Goal: Information Seeking & Learning: Check status

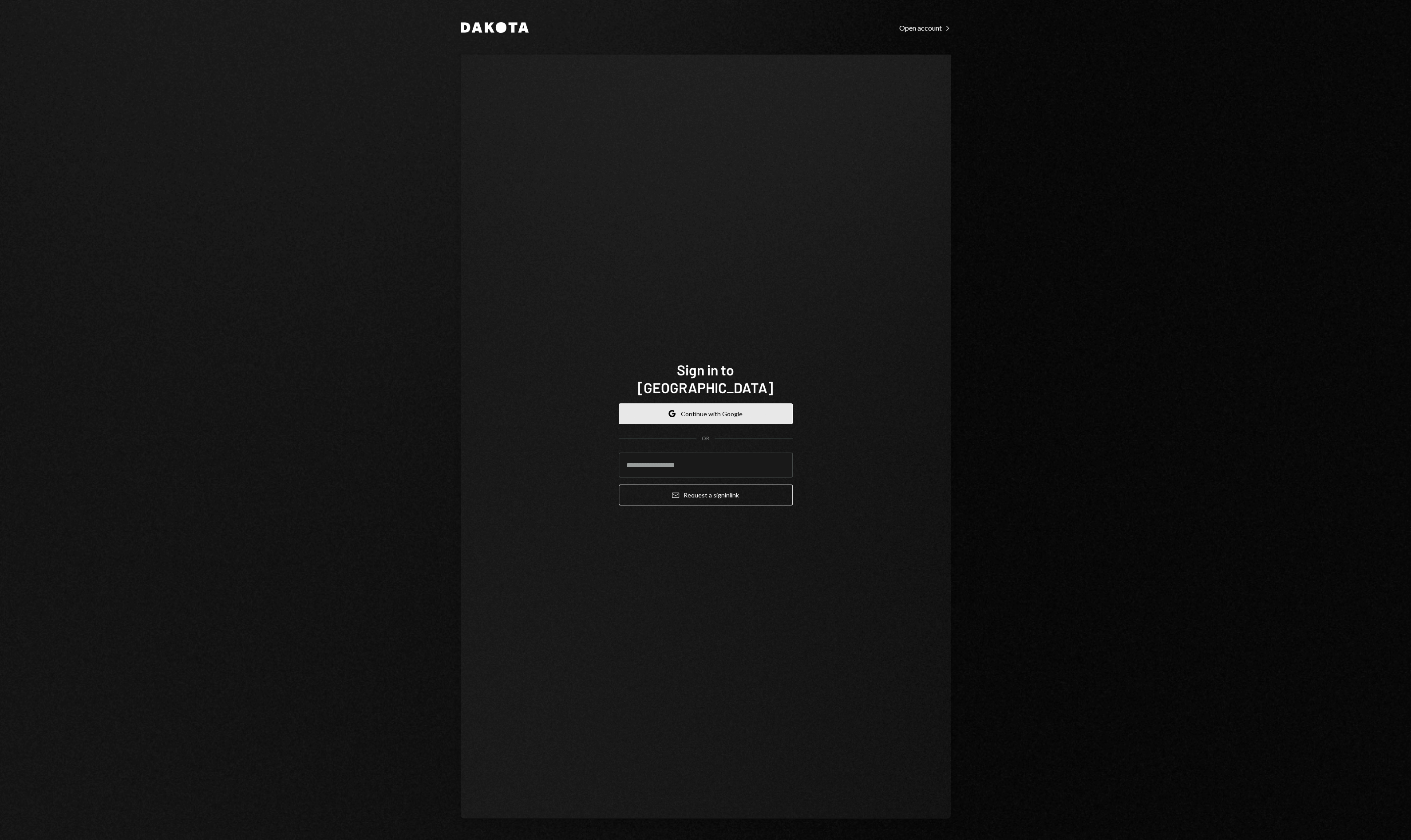
click at [739, 404] on button "Google Continue with Google" at bounding box center [706, 414] width 174 height 20
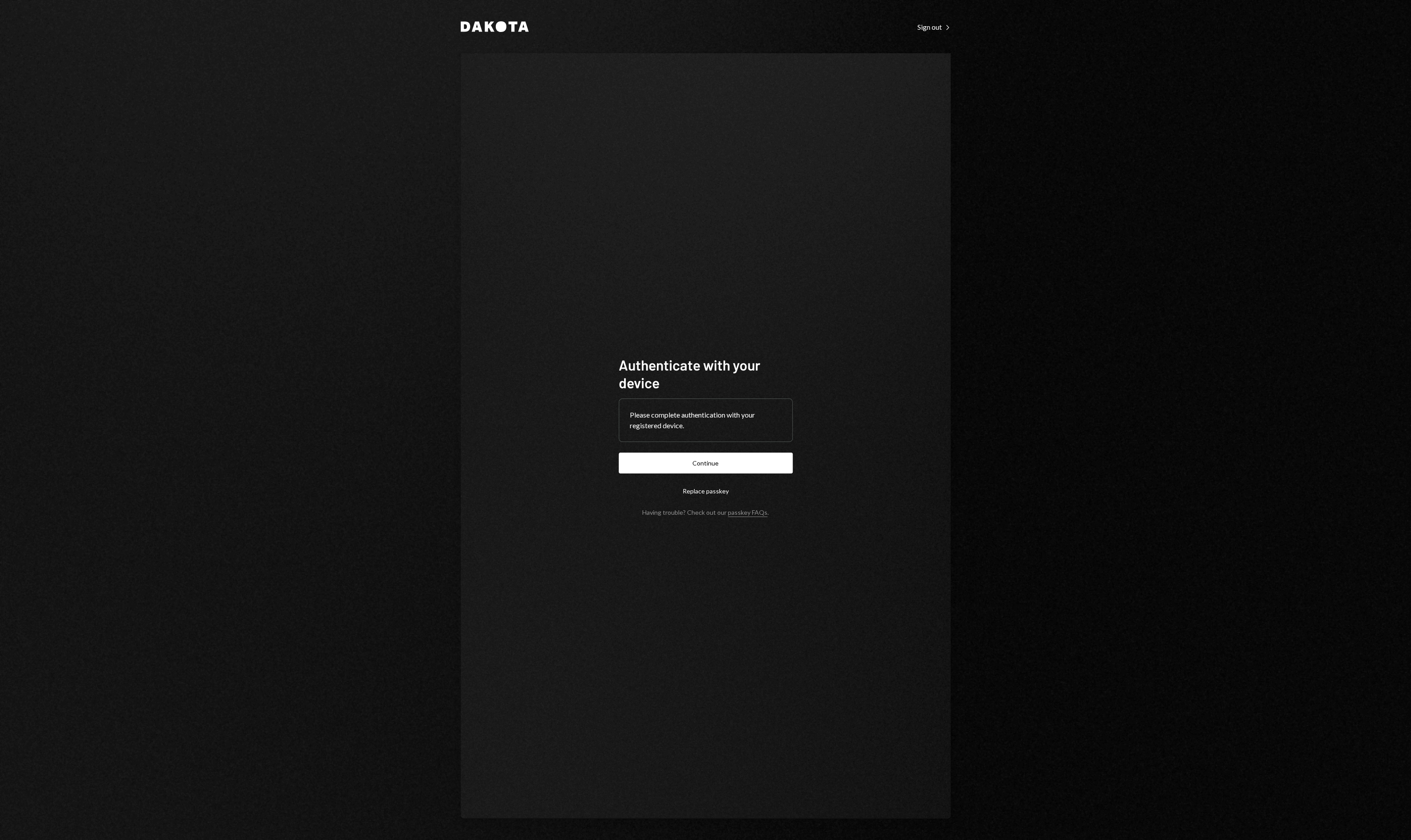
click at [702, 462] on button "Continue" at bounding box center [706, 463] width 174 height 20
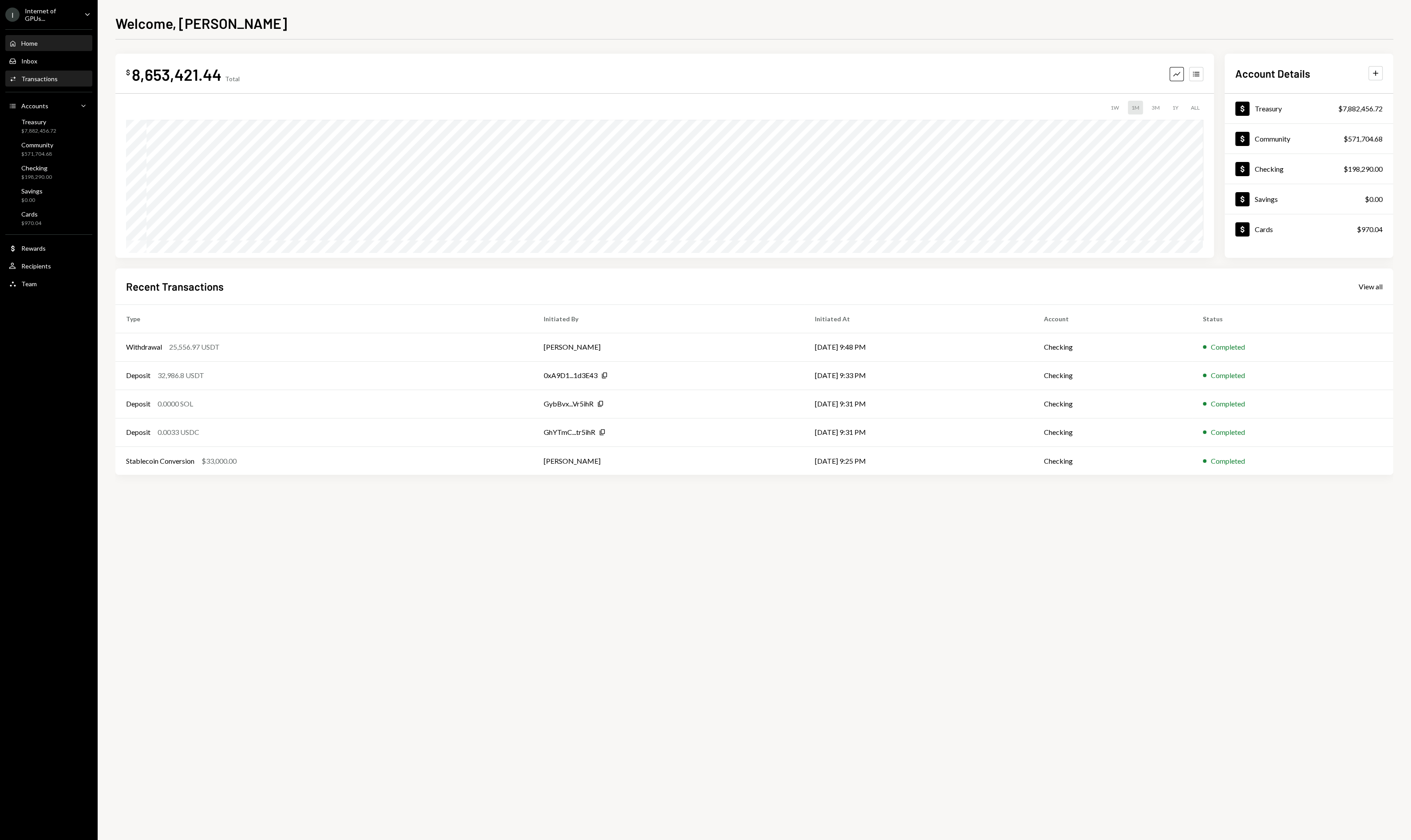
click at [37, 82] on div "Activities Transactions" at bounding box center [48, 79] width 80 height 15
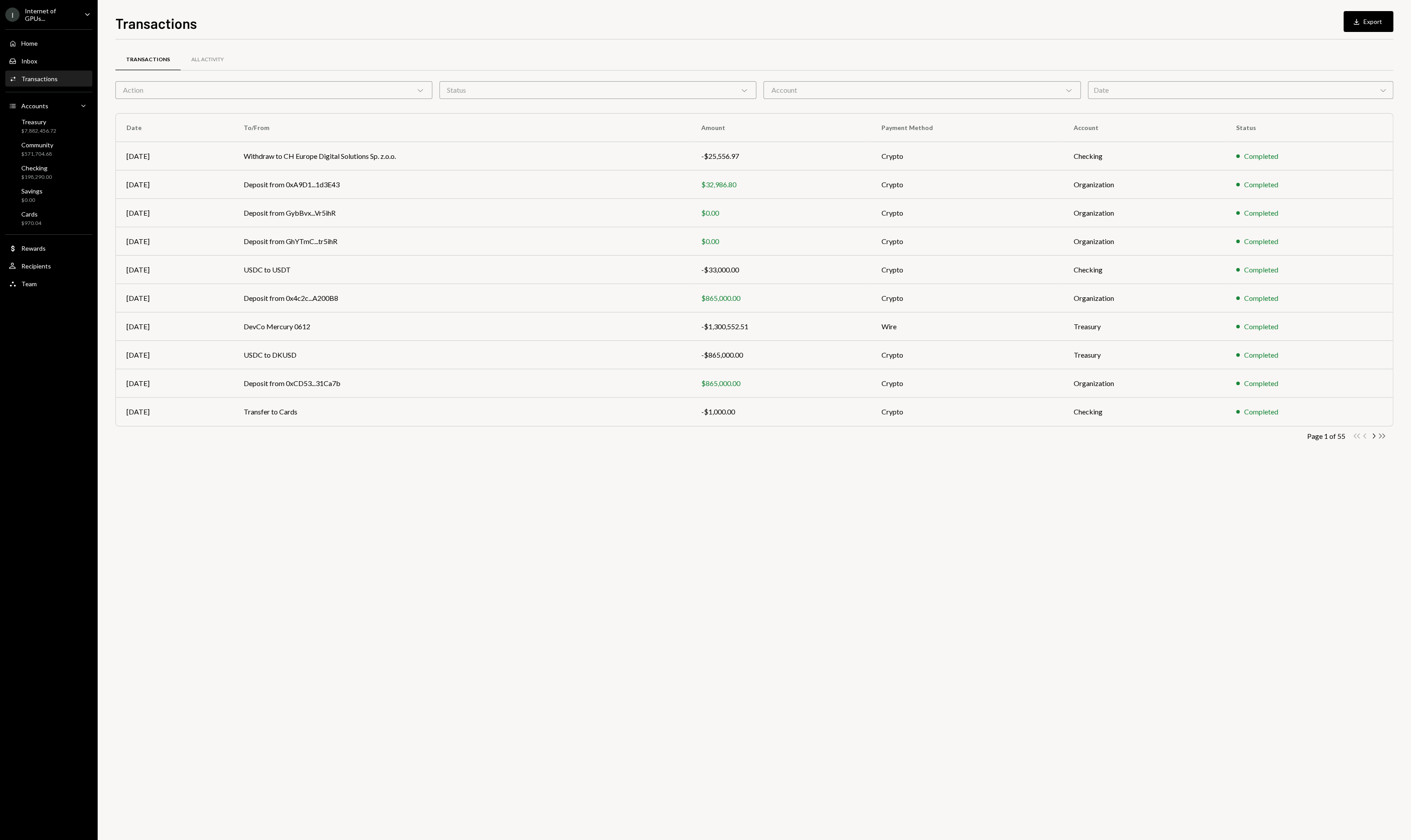
click at [1384, 434] on icon "Double Arrow Right" at bounding box center [1382, 436] width 9 height 9
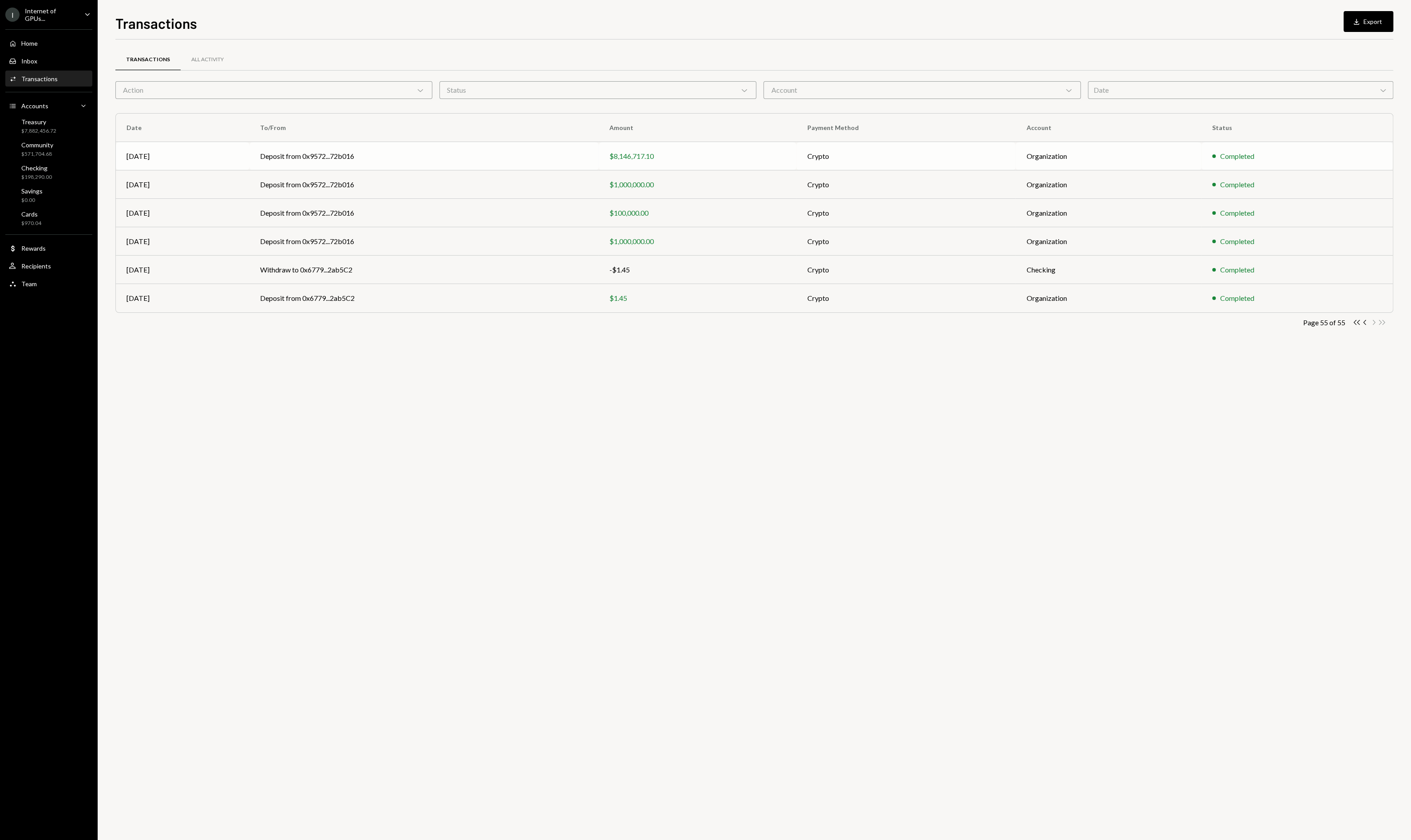
click at [771, 155] on div "$8,146,717.10" at bounding box center [698, 156] width 177 height 11
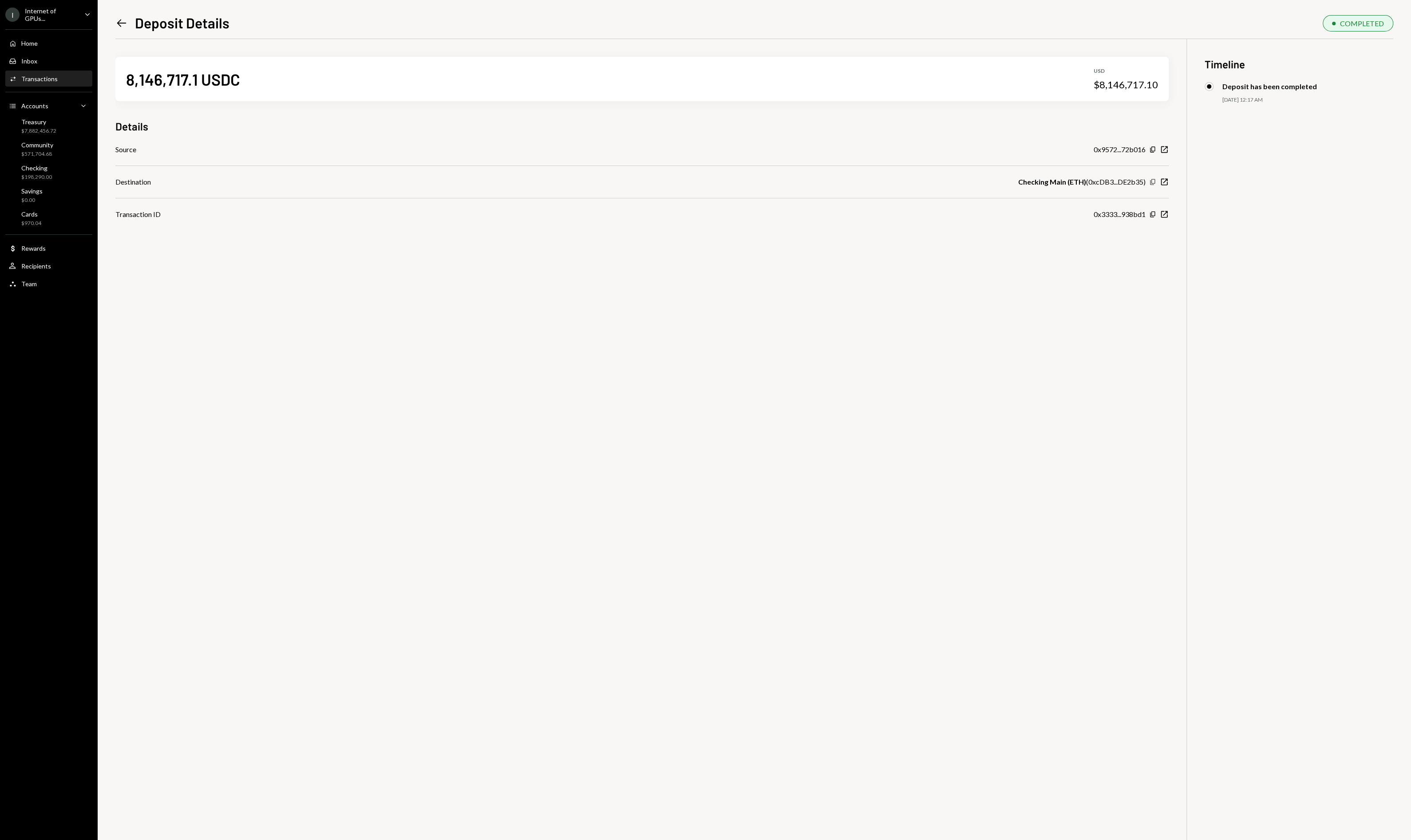
click at [1151, 184] on icon "button" at bounding box center [1152, 181] width 5 height 6
click at [1163, 181] on icon "New Window" at bounding box center [1164, 181] width 9 height 9
click at [59, 169] on div "Checking $198,290.00" at bounding box center [48, 172] width 80 height 17
click at [1167, 148] on icon "New Window" at bounding box center [1164, 149] width 9 height 9
click at [1164, 151] on icon "New Window" at bounding box center [1164, 149] width 9 height 9
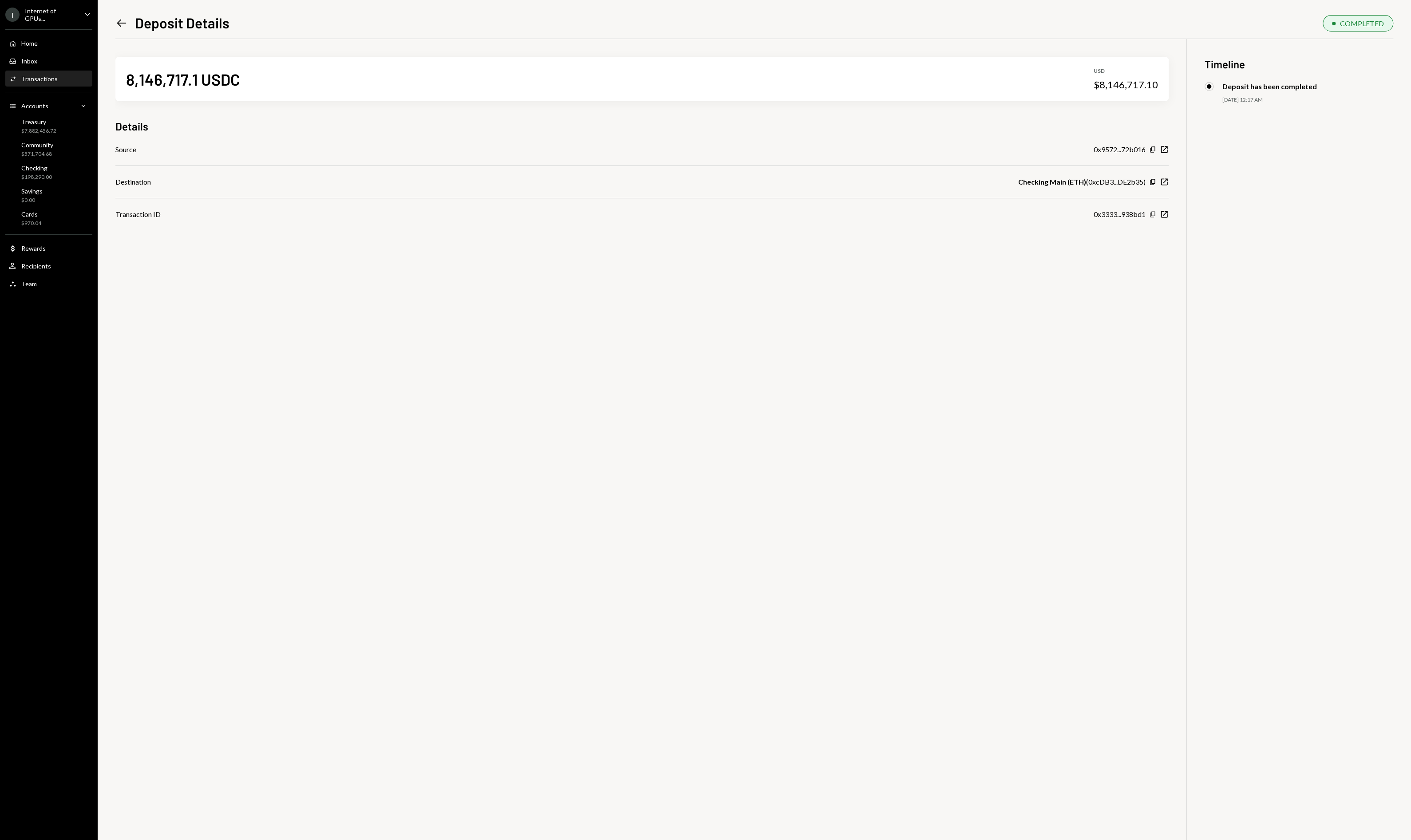
click at [1155, 214] on icon "button" at bounding box center [1152, 214] width 5 height 6
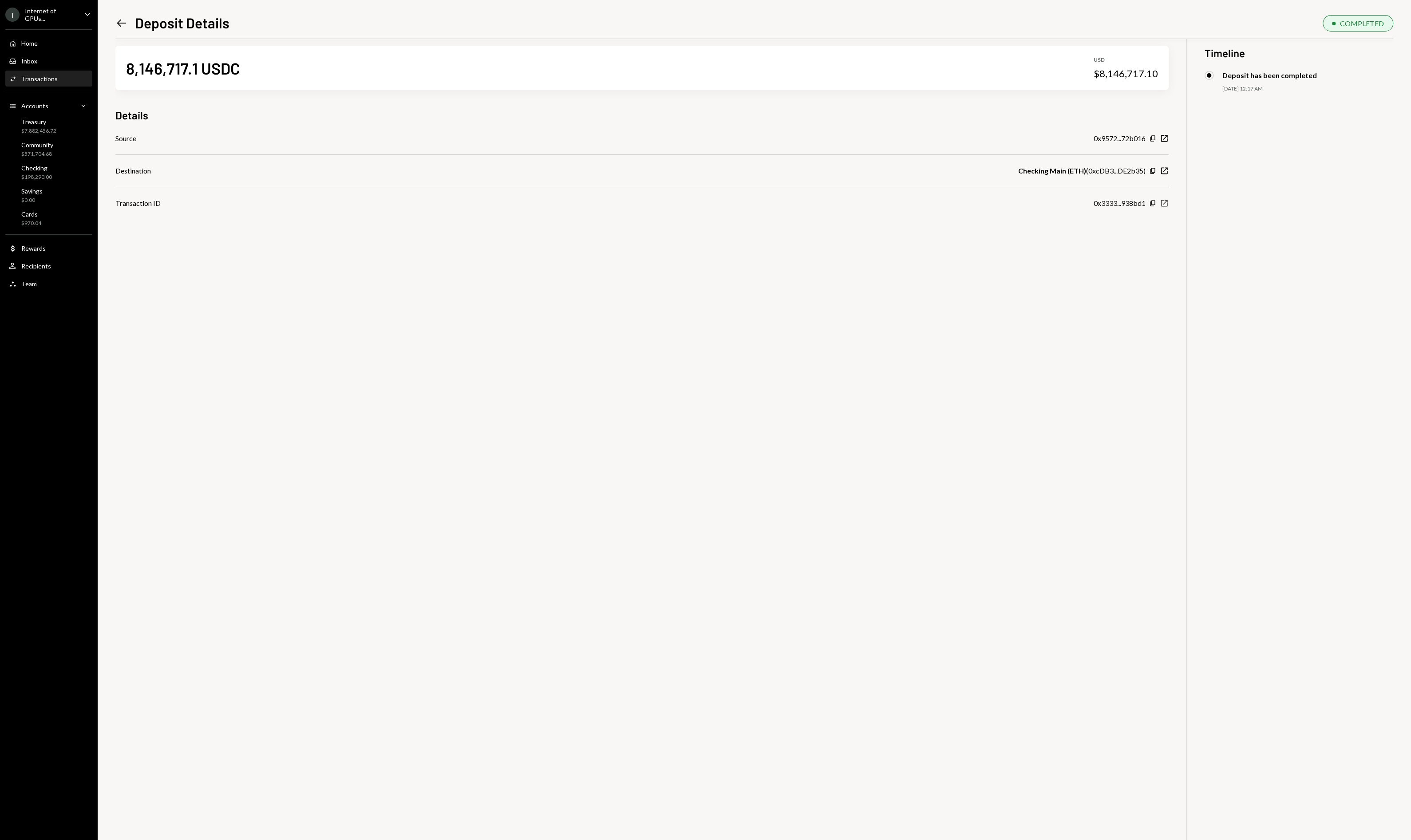
click at [1167, 205] on icon "button" at bounding box center [1164, 203] width 6 height 6
click at [50, 165] on div "Checking" at bounding box center [36, 168] width 31 height 8
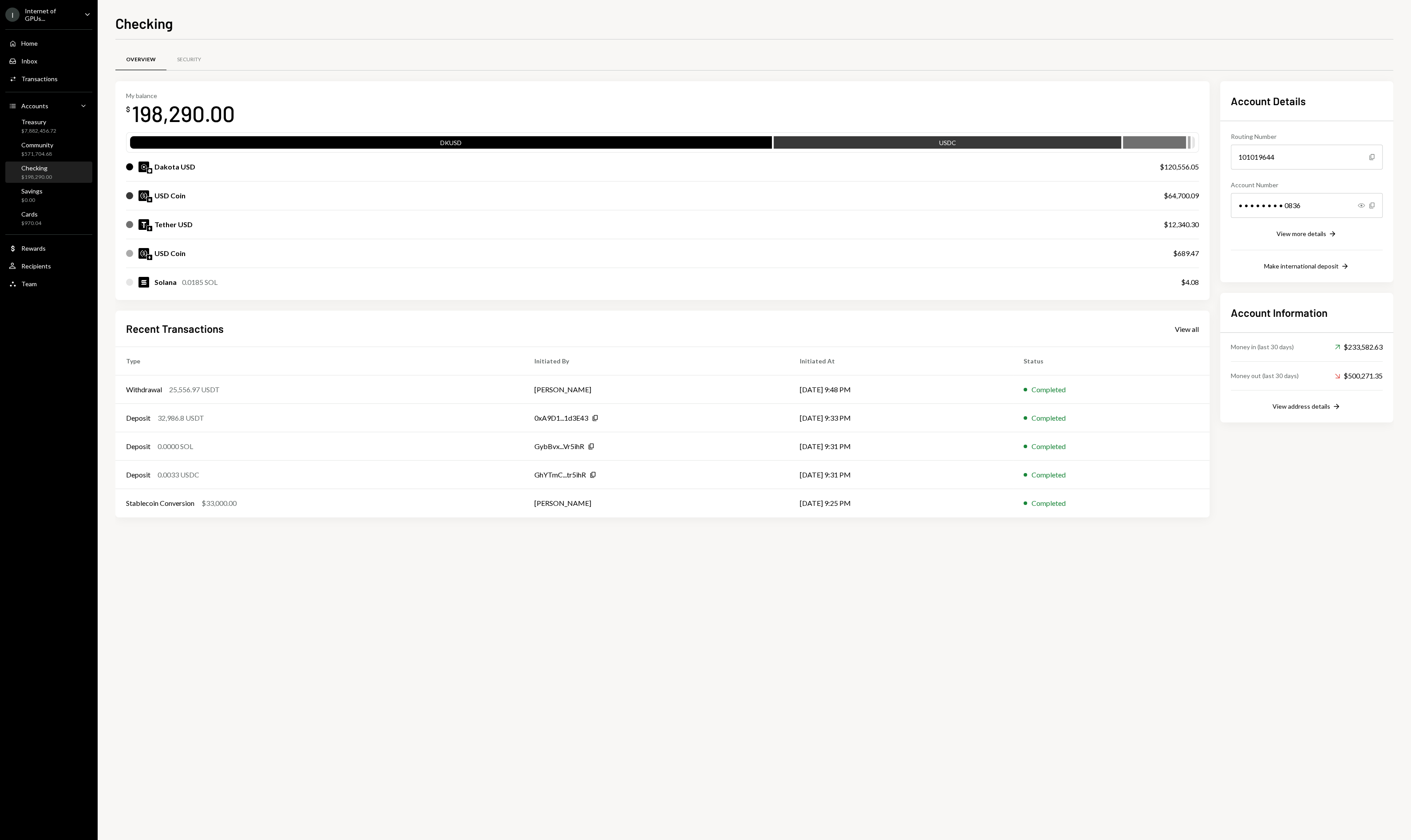
drag, startPoint x: 351, startPoint y: 240, endPoint x: 358, endPoint y: 237, distance: 7.6
click at [352, 240] on div "USD Coin $689.47" at bounding box center [662, 254] width 1073 height 28
click at [1312, 265] on div "Make international deposit" at bounding box center [1301, 266] width 75 height 8
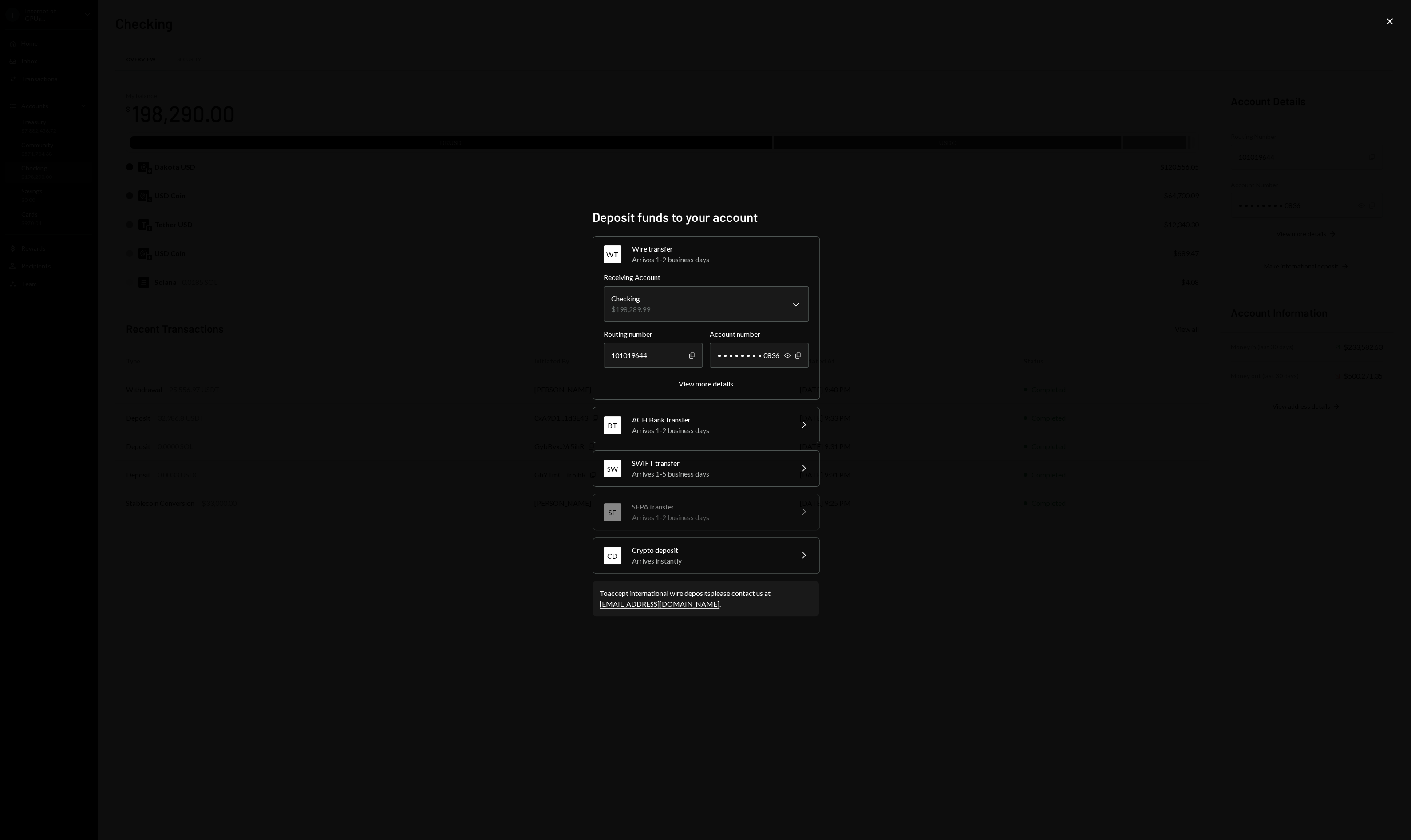
click at [797, 421] on div "BT ACH Bank transfer Arrives 1-2 business days Chevron Right" at bounding box center [706, 425] width 226 height 35
click at [764, 471] on div "Arrives 1-5 business days" at bounding box center [709, 474] width 155 height 11
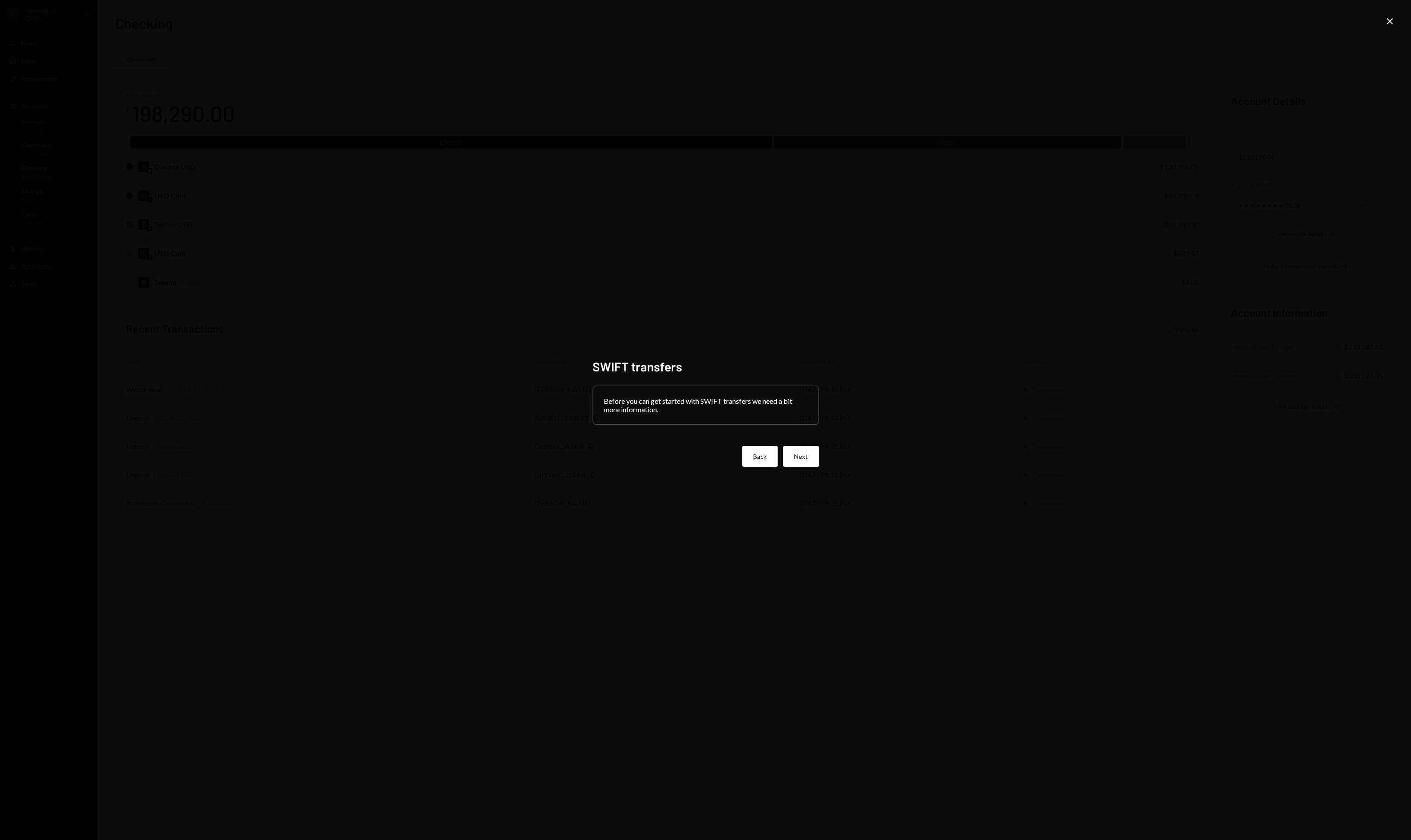
click at [769, 459] on button "Back" at bounding box center [760, 456] width 35 height 20
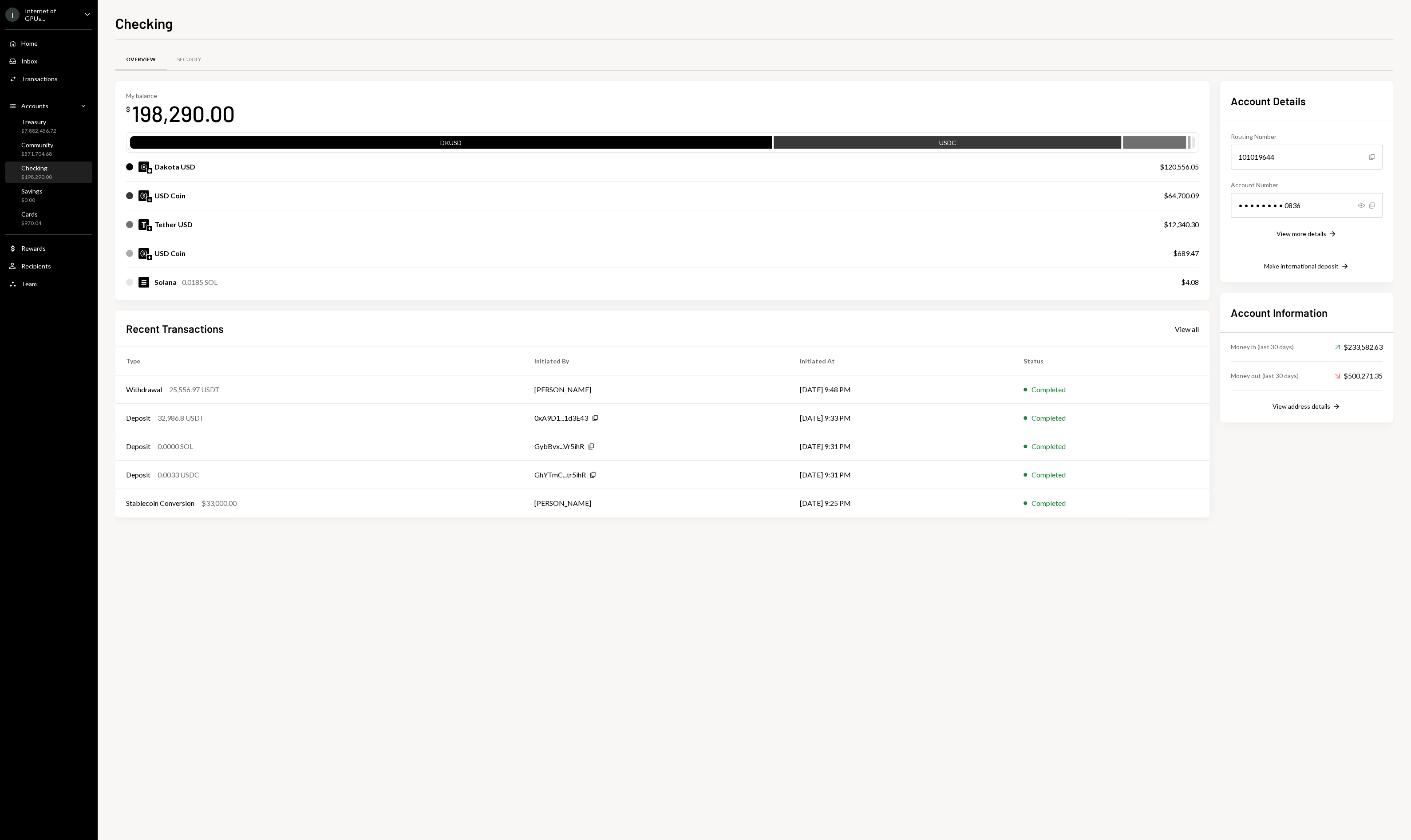
drag, startPoint x: 211, startPoint y: 185, endPoint x: 208, endPoint y: 192, distance: 7.6
click at [211, 186] on div "USD Coin $64,700.09" at bounding box center [662, 195] width 1073 height 28
drag, startPoint x: 210, startPoint y: 192, endPoint x: 668, endPoint y: 166, distance: 458.7
click at [248, 191] on div "USD Coin" at bounding box center [636, 196] width 1020 height 11
click at [1320, 236] on div "View more details" at bounding box center [1301, 234] width 50 height 8
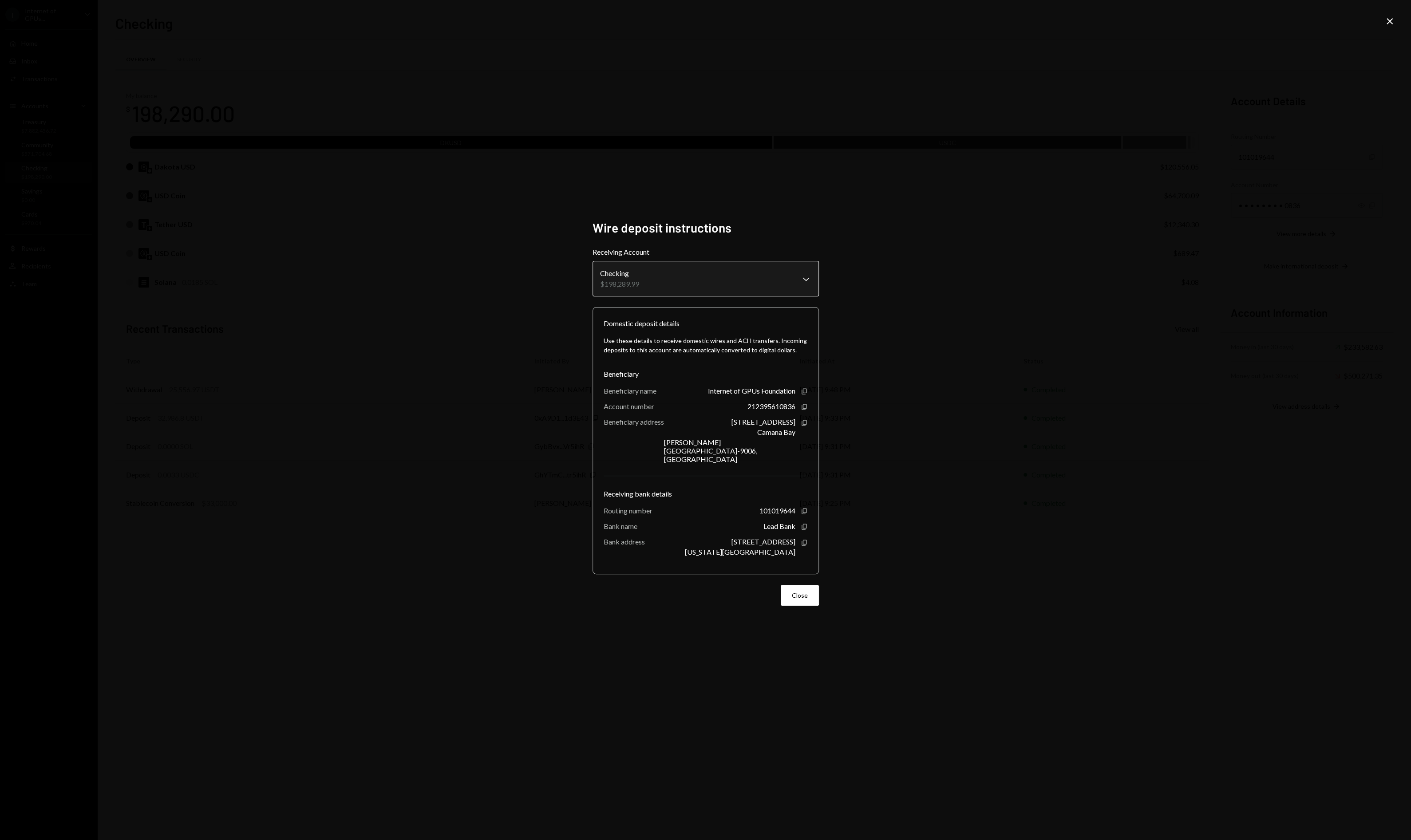
click at [756, 290] on body "I Internet of GPUs... Caret Down Home Home Inbox Inbox Activities Transactions …" at bounding box center [706, 420] width 1411 height 840
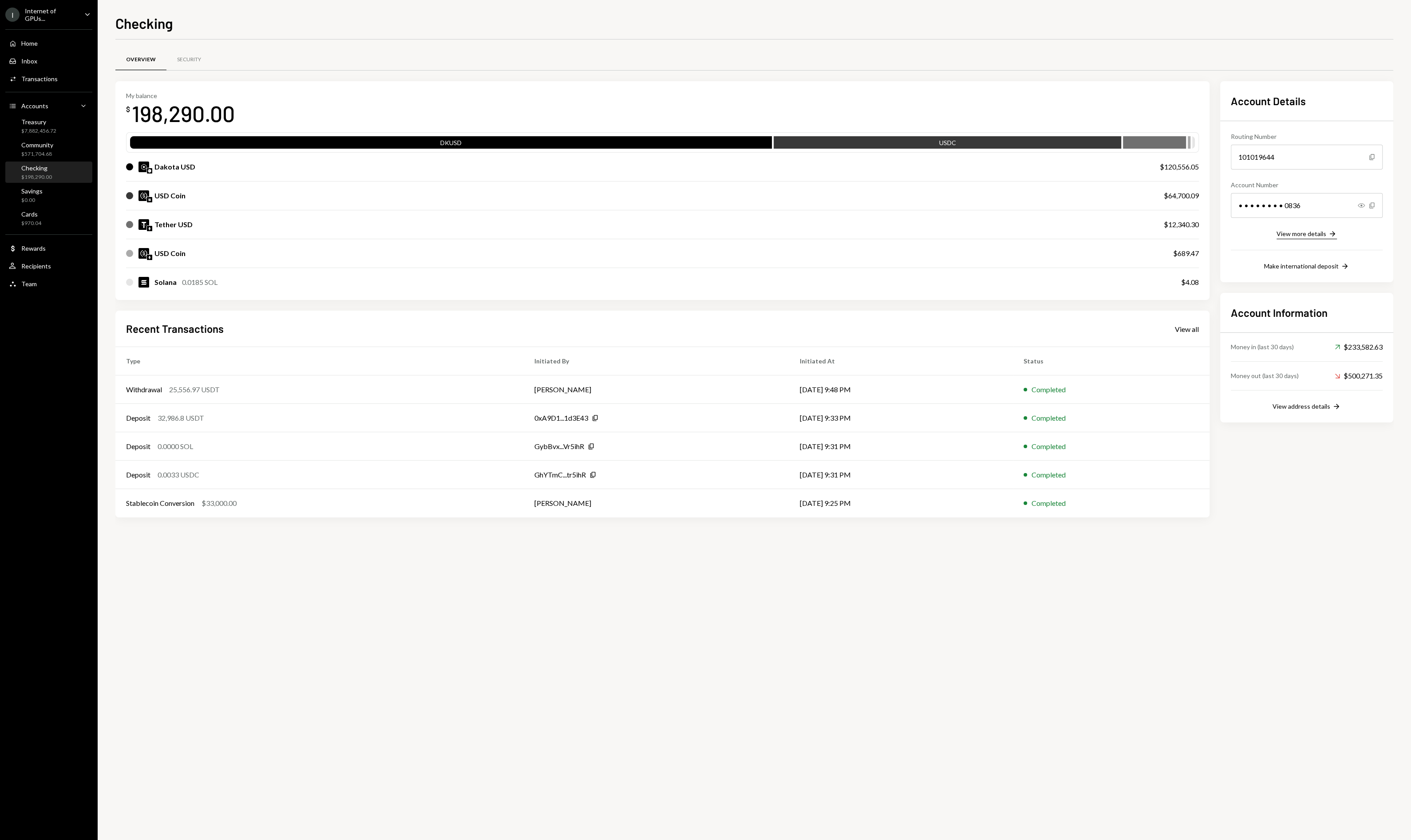
drag, startPoint x: 1336, startPoint y: 232, endPoint x: 1329, endPoint y: 232, distance: 7.0
click at [1335, 232] on div "View more details Right Arrow" at bounding box center [1307, 234] width 152 height 11
click at [1313, 235] on div "View more details" at bounding box center [1301, 234] width 50 height 8
click at [1312, 271] on div "Account Details Routing Number 101019644 Copy Account Number • • • • • • • • 08…" at bounding box center [1307, 181] width 173 height 201
click at [1312, 268] on div "Make international deposit" at bounding box center [1301, 266] width 75 height 8
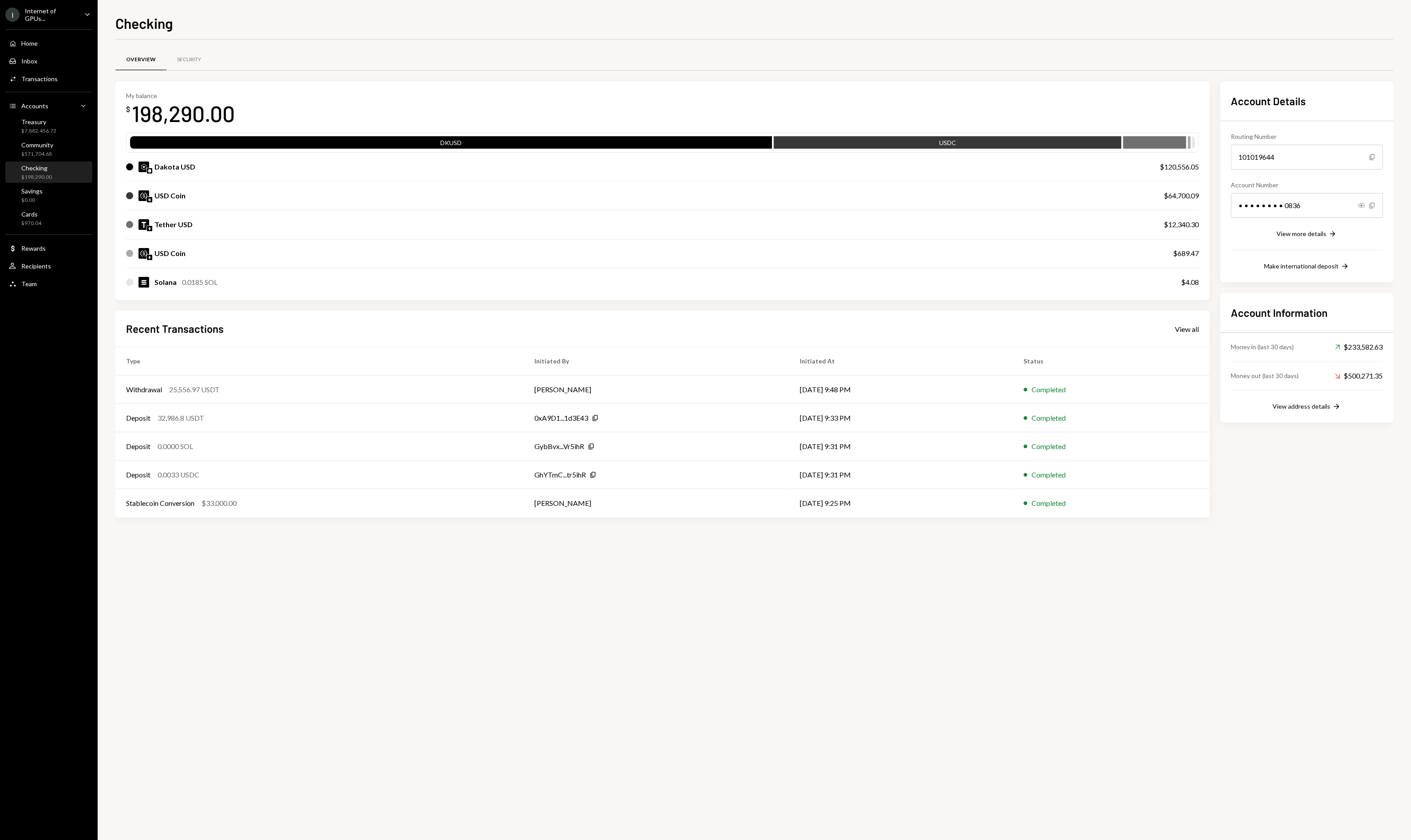
click at [1312, 251] on div "Routing Number 101019644 Copy Account Number • • • • • • • • 0836 Show Copy Vie…" at bounding box center [1307, 196] width 152 height 151
click at [1311, 234] on div "View more details" at bounding box center [1301, 234] width 50 height 8
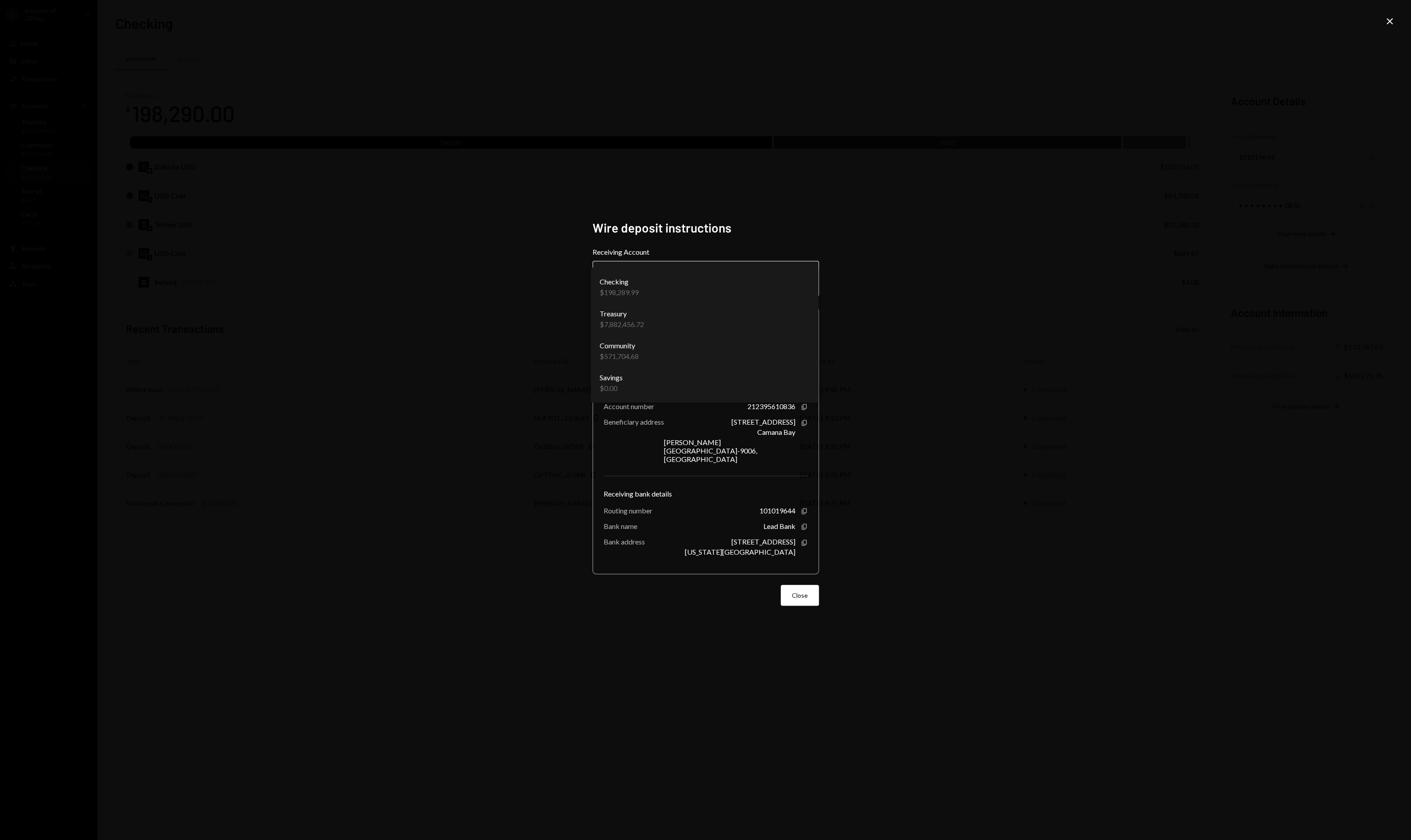
click at [806, 278] on body "I Internet of GPUs... Caret Down Home Home Inbox Inbox Activities Transactions …" at bounding box center [706, 420] width 1411 height 840
drag, startPoint x: 794, startPoint y: 571, endPoint x: 799, endPoint y: 582, distance: 12.1
click at [799, 582] on form "**********" at bounding box center [706, 426] width 226 height 359
click at [799, 585] on button "Close" at bounding box center [800, 595] width 38 height 20
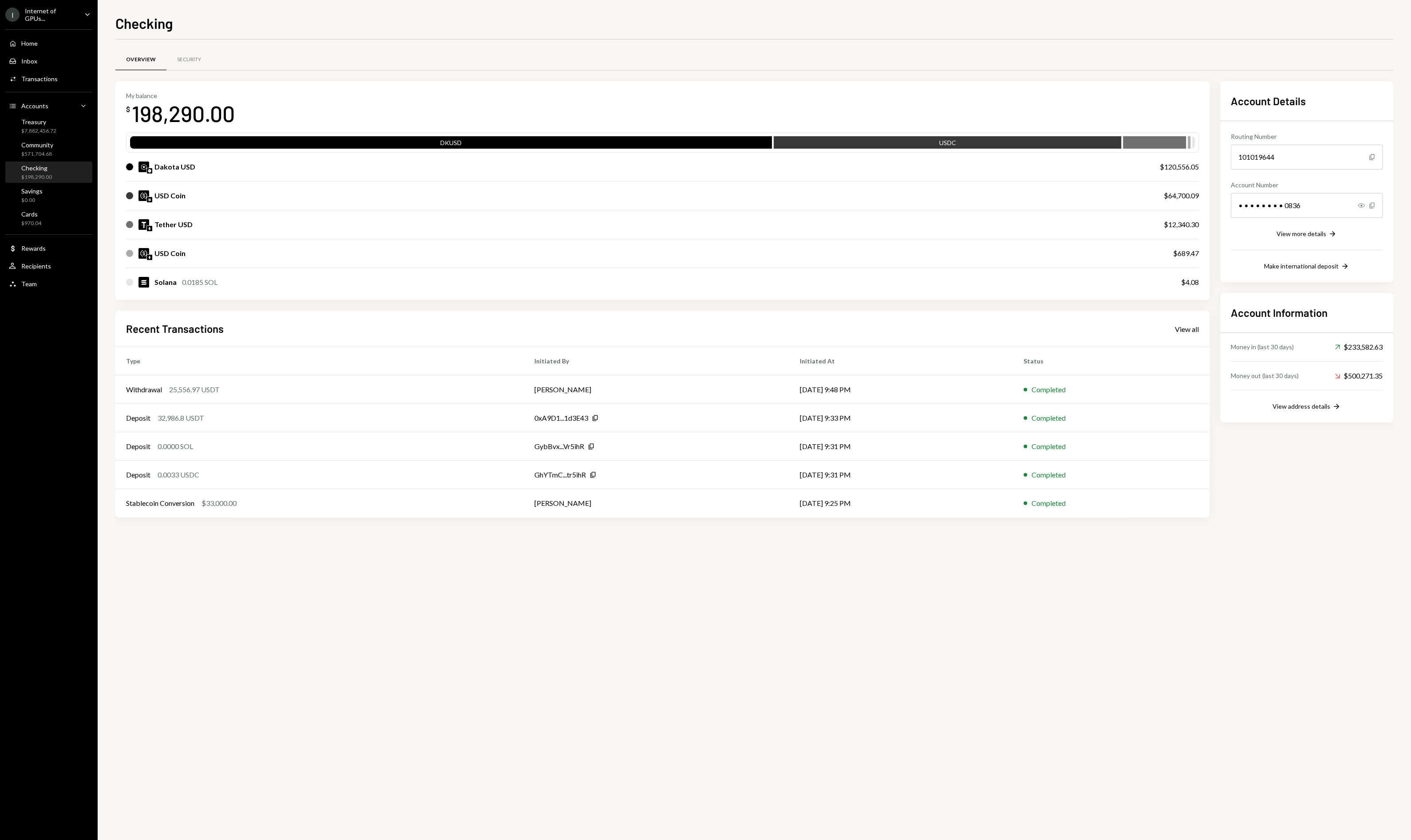
drag, startPoint x: 873, startPoint y: 274, endPoint x: 877, endPoint y: 262, distance: 12.6
click at [873, 273] on div "Solana 0.0185 SOL $4.08" at bounding box center [662, 282] width 1073 height 28
click at [236, 160] on div "Dakota USD $120,556.05" at bounding box center [662, 167] width 1073 height 28
click at [184, 58] on div "Security" at bounding box center [189, 60] width 24 height 8
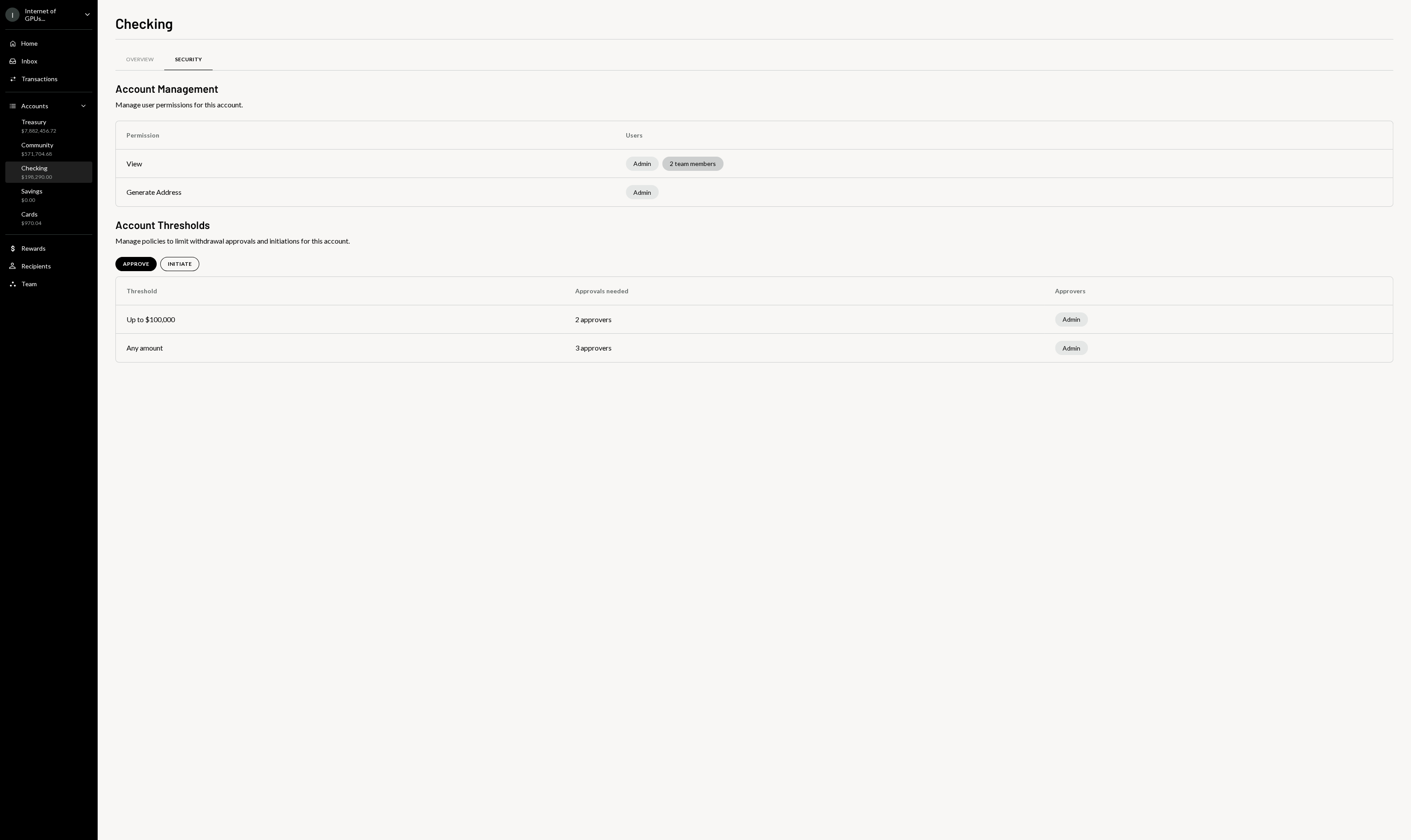
drag, startPoint x: 661, startPoint y: 162, endPoint x: 672, endPoint y: 163, distance: 11.0
click at [667, 163] on div "Admin 2 team members" at bounding box center [1004, 164] width 757 height 14
click at [693, 163] on div "2 team members" at bounding box center [693, 164] width 61 height 14
click at [657, 189] on div "Admin" at bounding box center [642, 192] width 33 height 14
drag, startPoint x: 651, startPoint y: 194, endPoint x: 645, endPoint y: 192, distance: 6.3
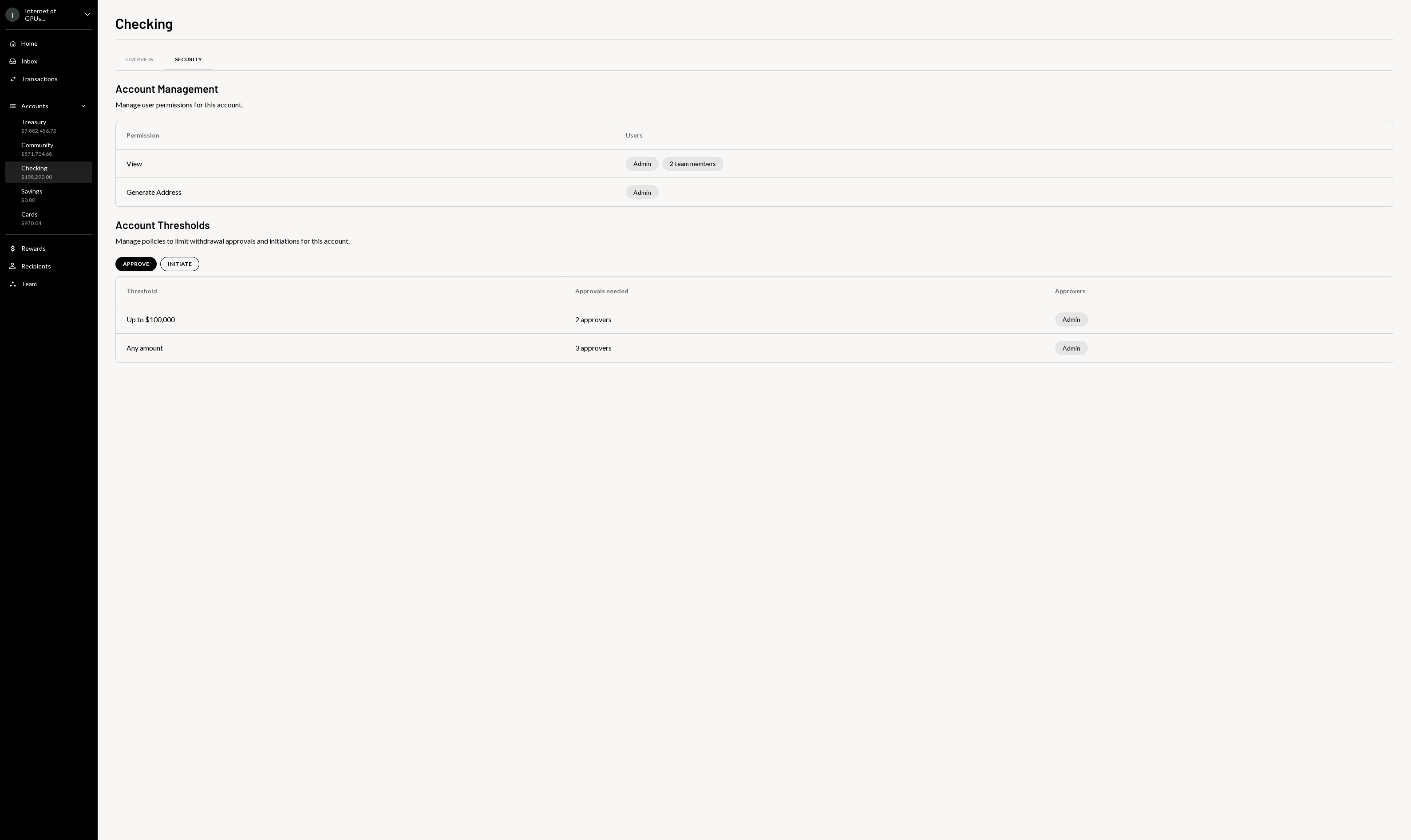
click at [650, 194] on div "Admin" at bounding box center [642, 192] width 33 height 14
drag, startPoint x: 115, startPoint y: 47, endPoint x: 126, endPoint y: 50, distance: 11.4
click at [115, 47] on div "Checking Overview Security Account Management Manage user permissions for this …" at bounding box center [754, 420] width 1313 height 840
click at [127, 50] on div "Overview" at bounding box center [140, 60] width 49 height 21
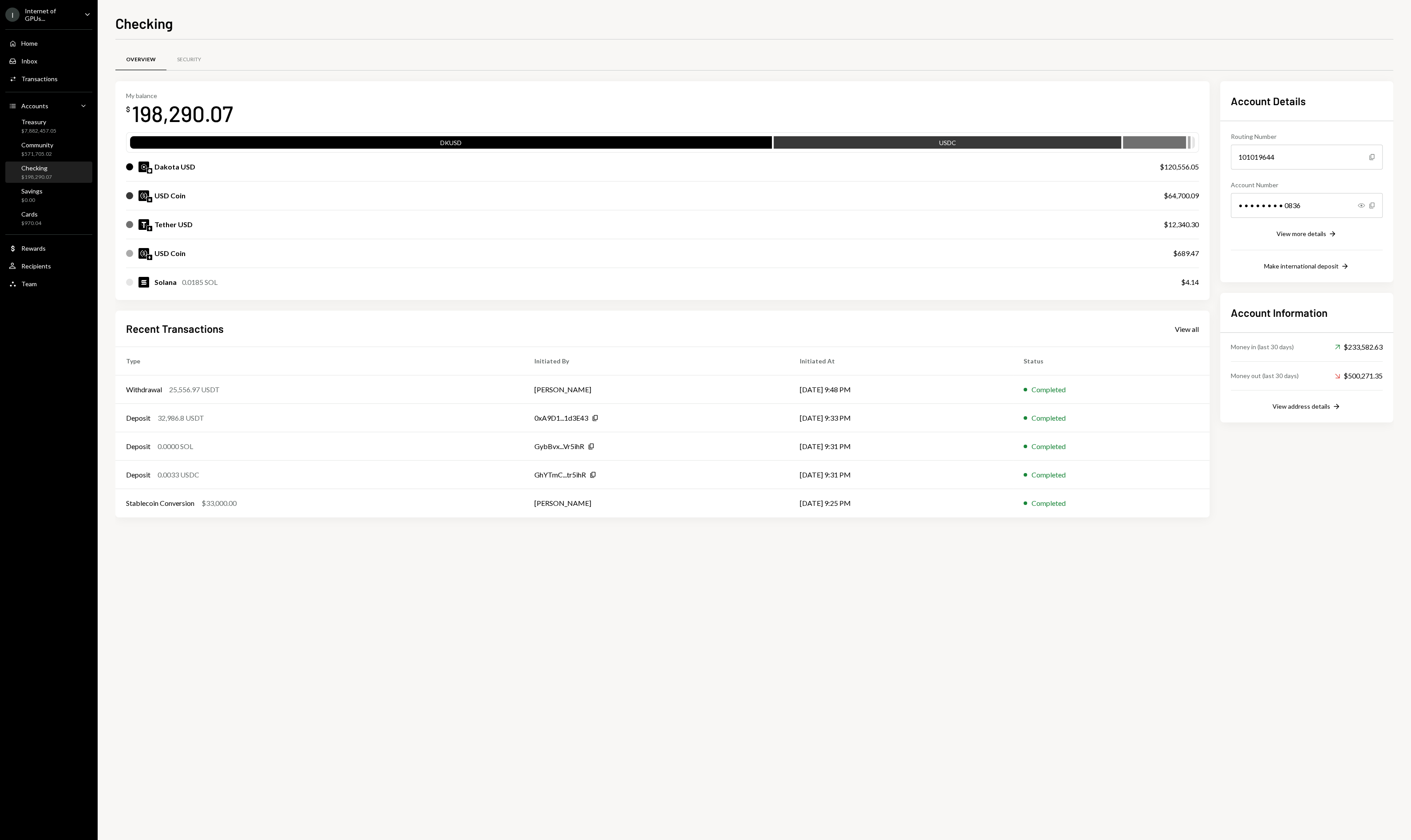
drag, startPoint x: 1171, startPoint y: 184, endPoint x: 1134, endPoint y: 207, distance: 43.6
click at [1171, 184] on div "USD Coin $64,700.09" at bounding box center [662, 195] width 1073 height 28
drag, startPoint x: 171, startPoint y: 146, endPoint x: 181, endPoint y: 122, distance: 26.0
click at [194, 133] on div "DKUSD USDC" at bounding box center [662, 143] width 1073 height 20
click at [46, 105] on div "Accounts" at bounding box center [35, 106] width 27 height 8
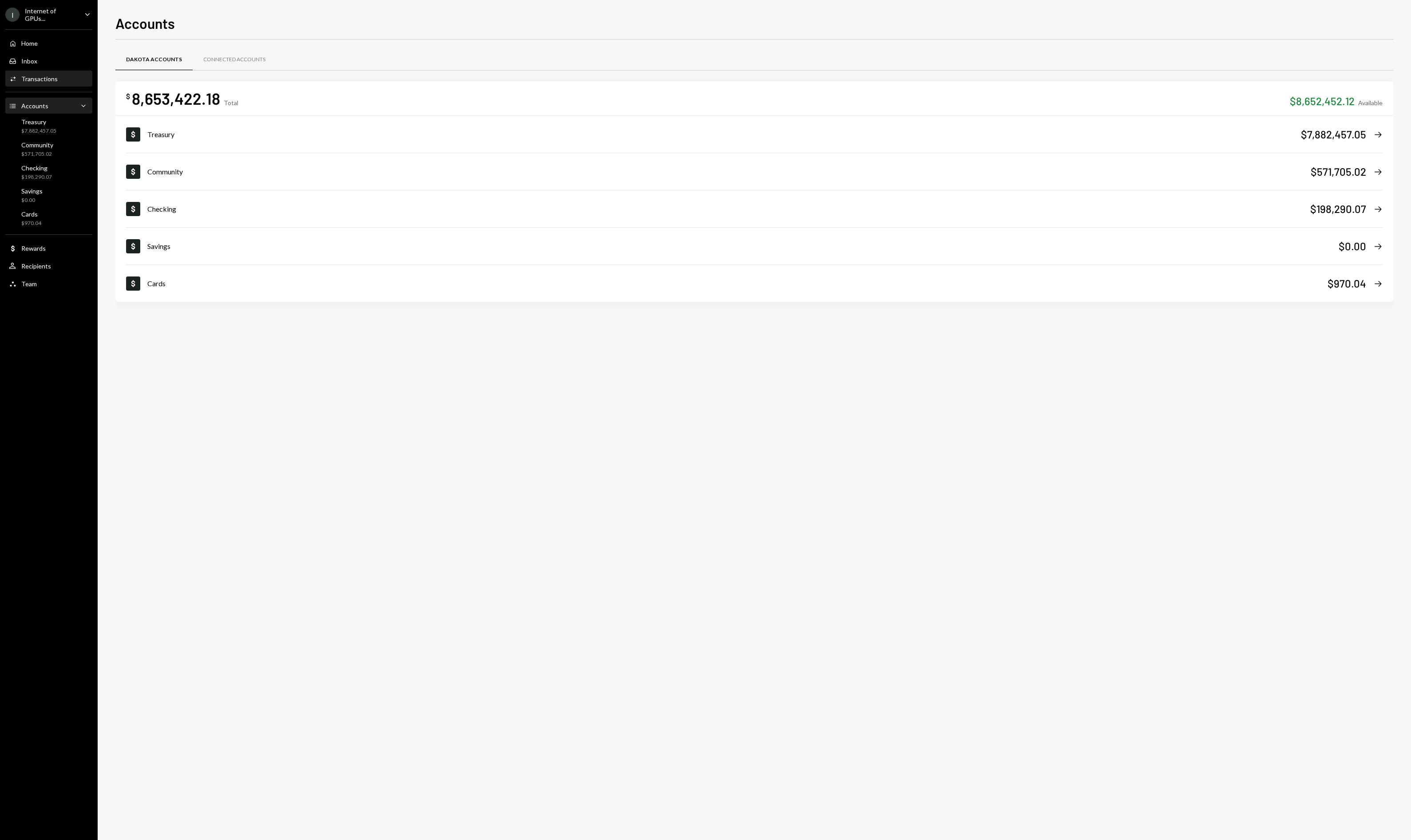
click at [61, 76] on div "Activities Transactions" at bounding box center [48, 79] width 80 height 8
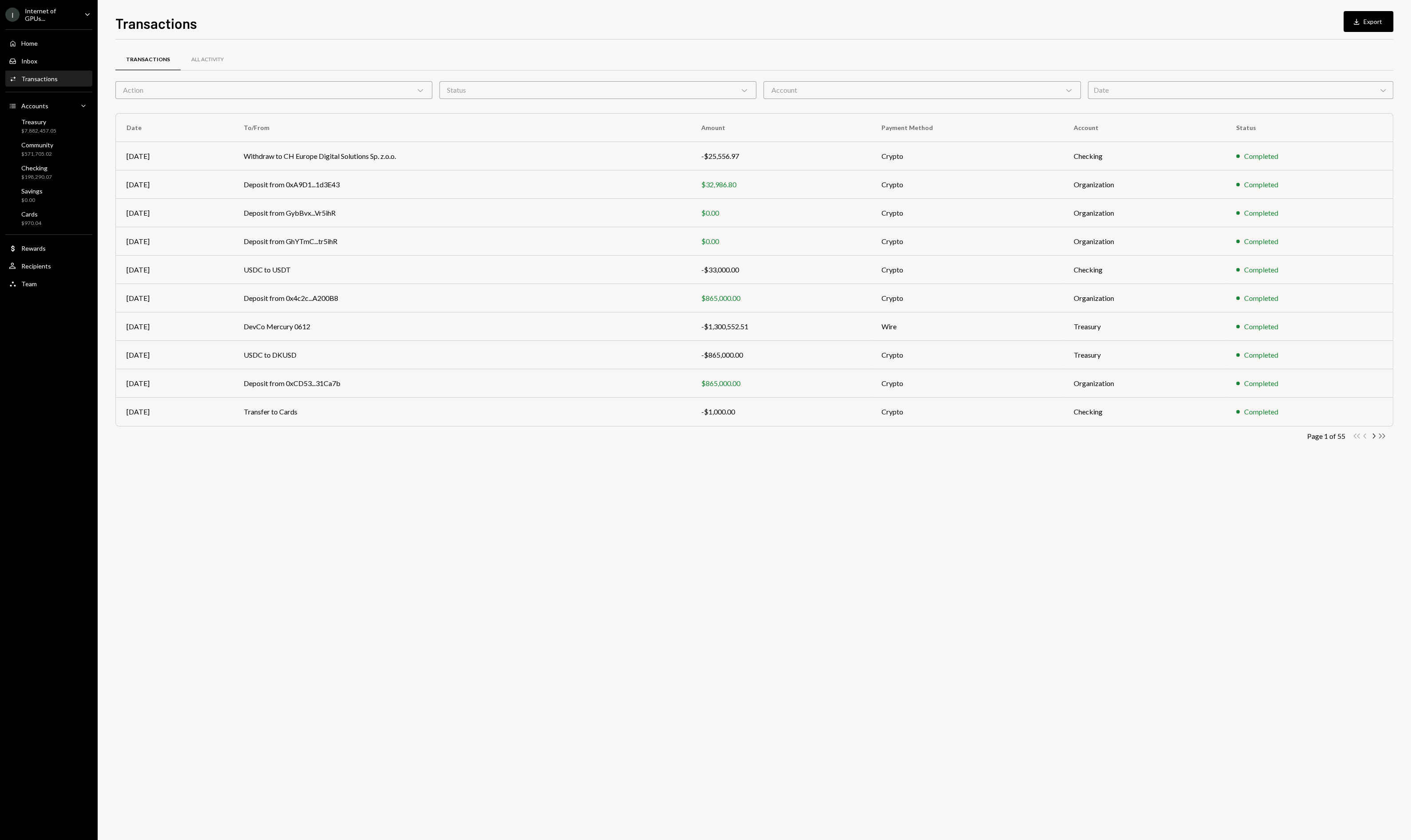
click at [1386, 435] on icon "Double Arrow Right" at bounding box center [1382, 436] width 9 height 9
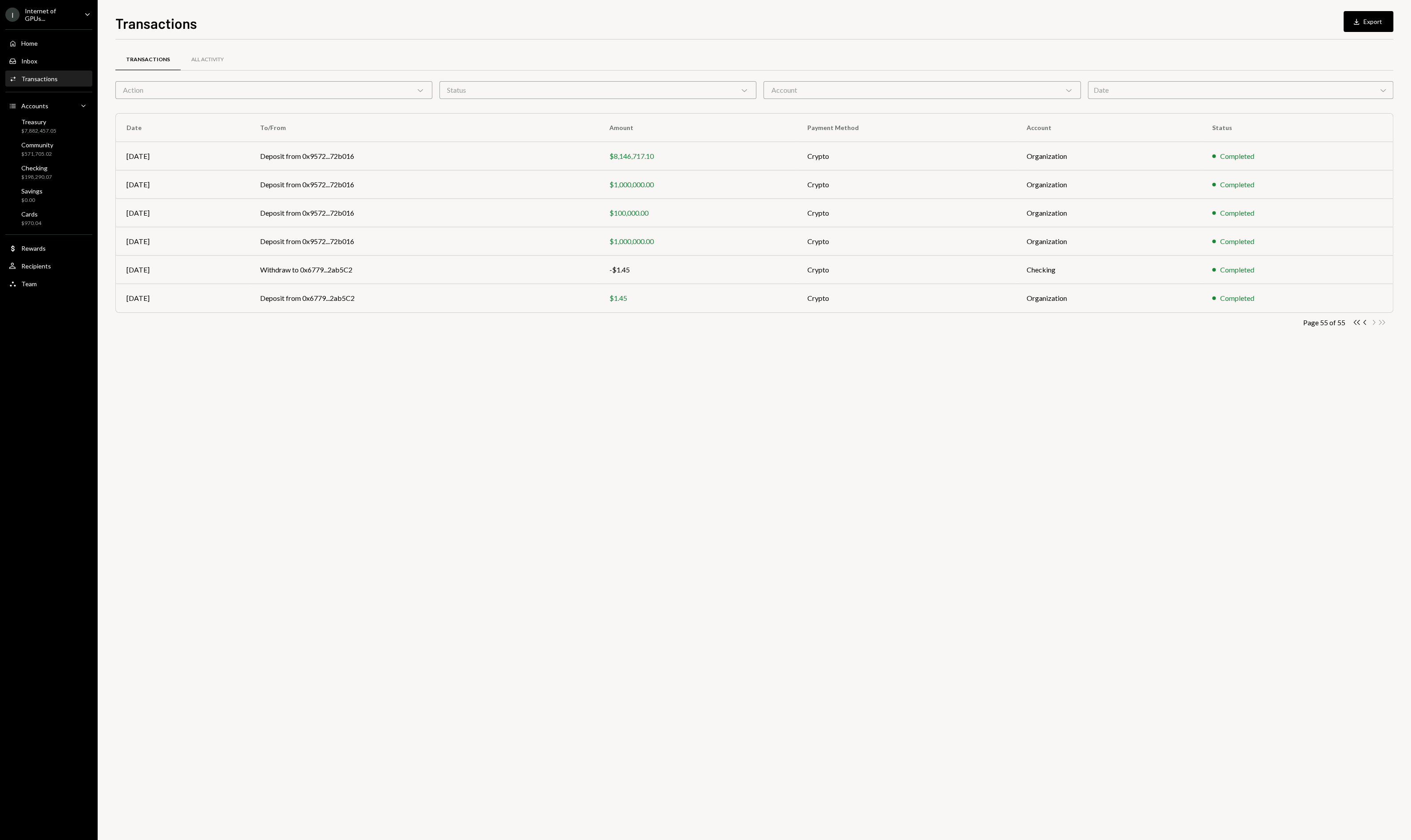
click at [681, 189] on div "$1,000,000.00" at bounding box center [698, 185] width 177 height 11
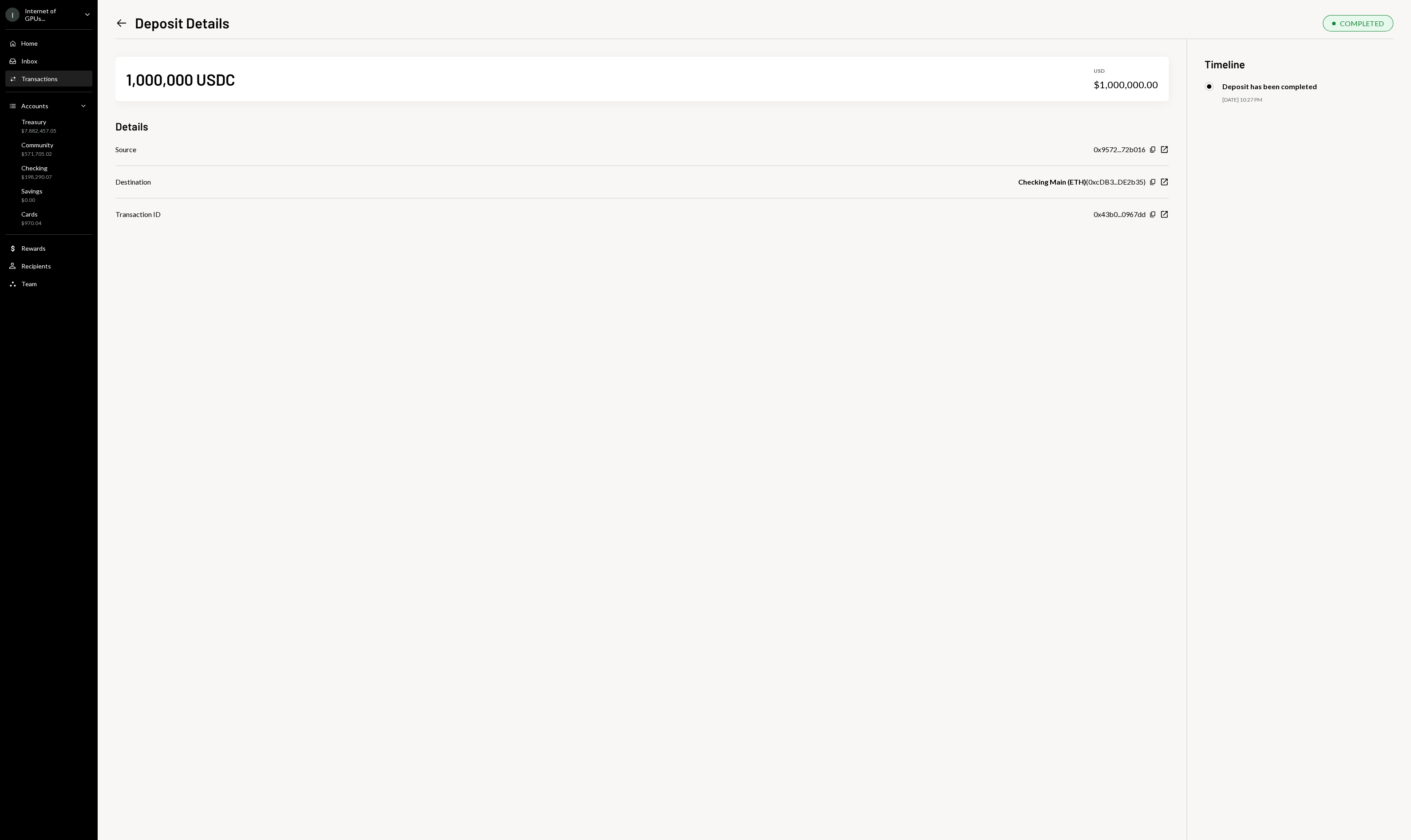
click at [1140, 214] on div "0x43b0...0967dd" at bounding box center [1120, 214] width 52 height 11
click at [1167, 213] on icon "New Window" at bounding box center [1164, 214] width 9 height 9
click at [124, 26] on icon "Left Arrow" at bounding box center [121, 23] width 13 height 13
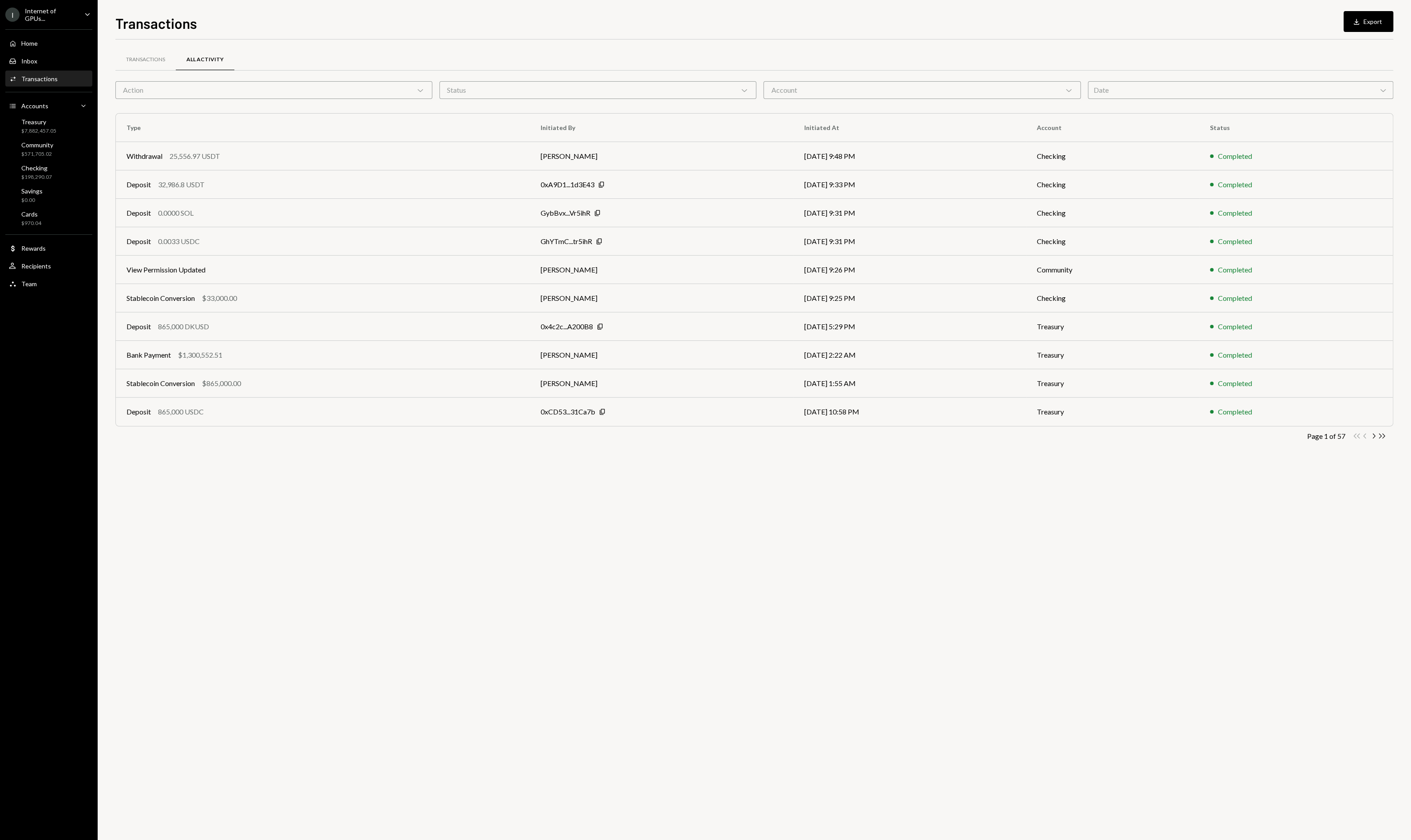
drag, startPoint x: 828, startPoint y: 84, endPoint x: 790, endPoint y: 87, distance: 38.1
click at [828, 84] on div "Account Chevron Down" at bounding box center [922, 90] width 317 height 18
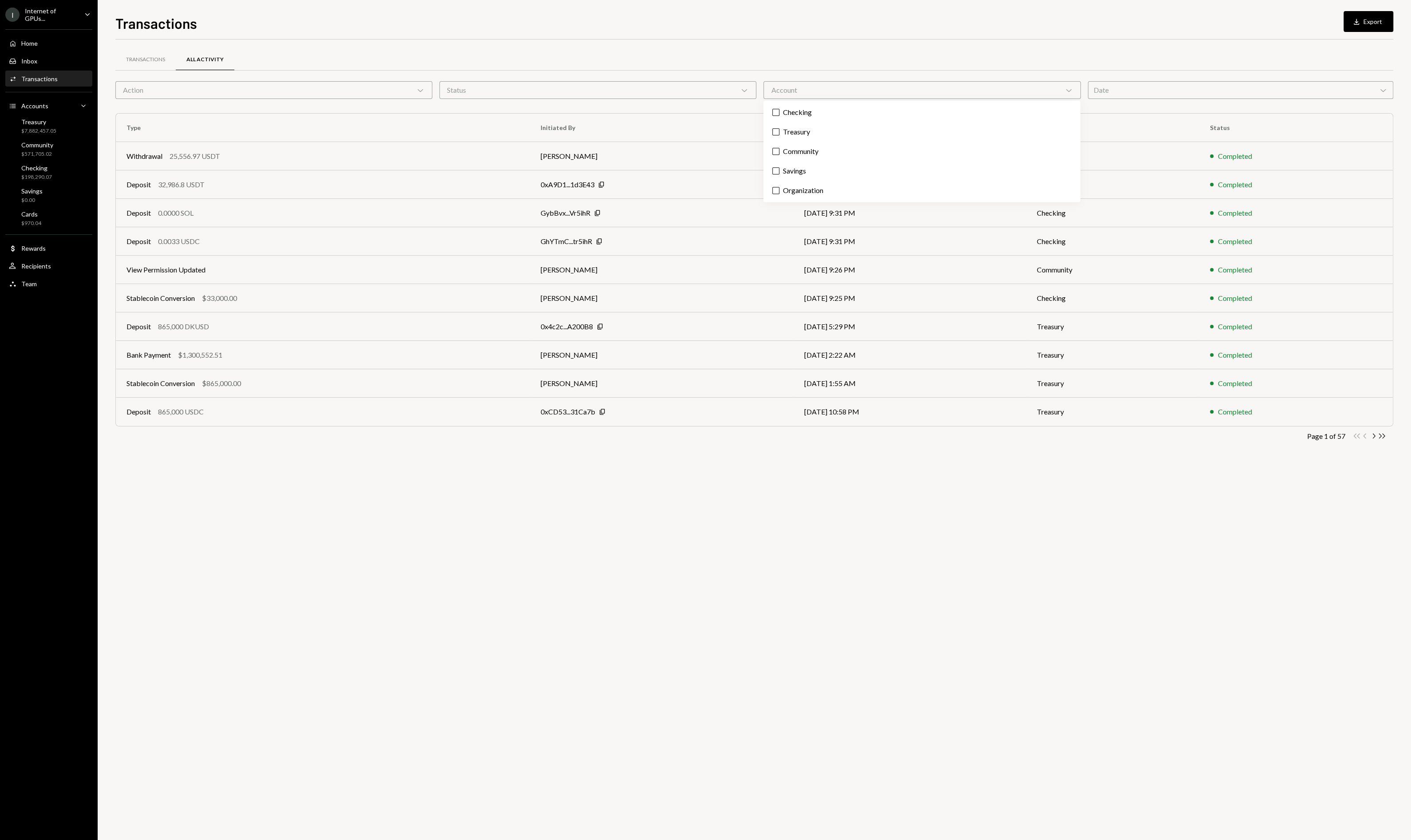
click at [709, 93] on div "Status Chevron Down" at bounding box center [598, 90] width 317 height 18
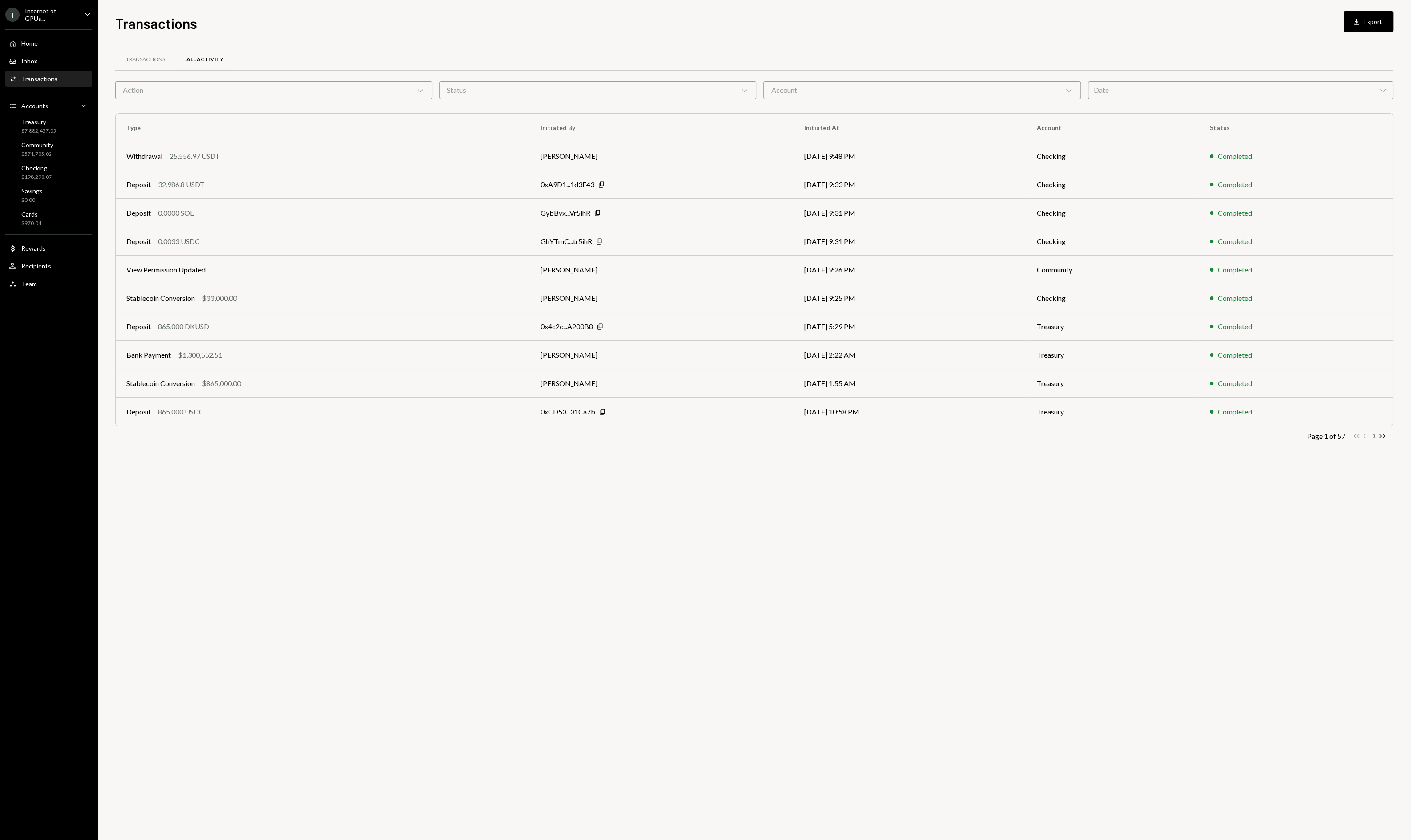
click at [792, 86] on div "Account Chevron Down" at bounding box center [922, 90] width 317 height 18
click at [250, 93] on div "Action Chevron Down" at bounding box center [274, 90] width 317 height 18
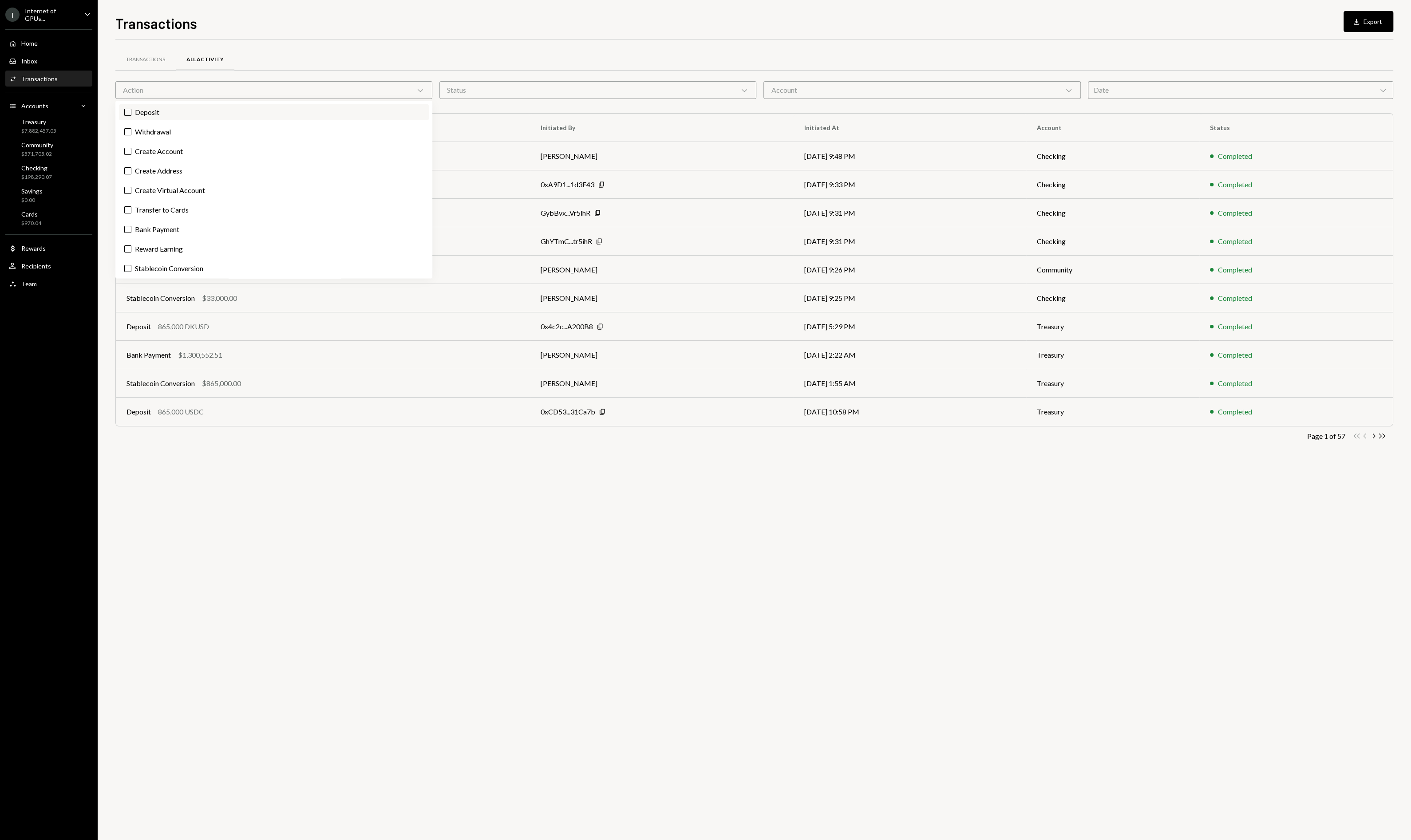
click at [255, 118] on label "Deposit" at bounding box center [274, 112] width 310 height 16
click at [132, 116] on button "Deposit" at bounding box center [128, 112] width 7 height 7
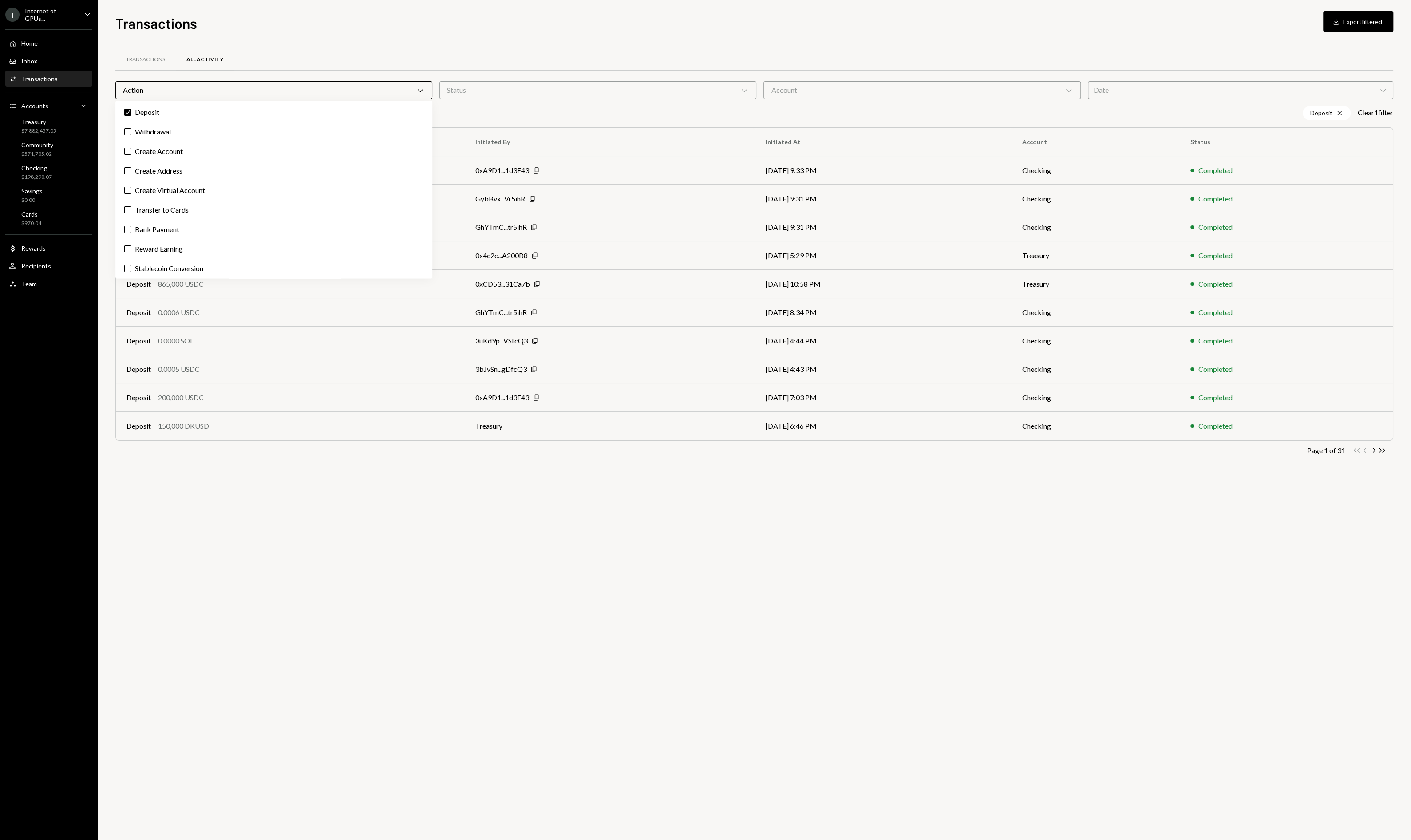
drag, startPoint x: 919, startPoint y: 502, endPoint x: 898, endPoint y: 500, distance: 21.1
click at [916, 501] on div "Transactions All Activity Action Chevron Down Status Chevron Down Account Chevr…" at bounding box center [754, 440] width 1278 height 801
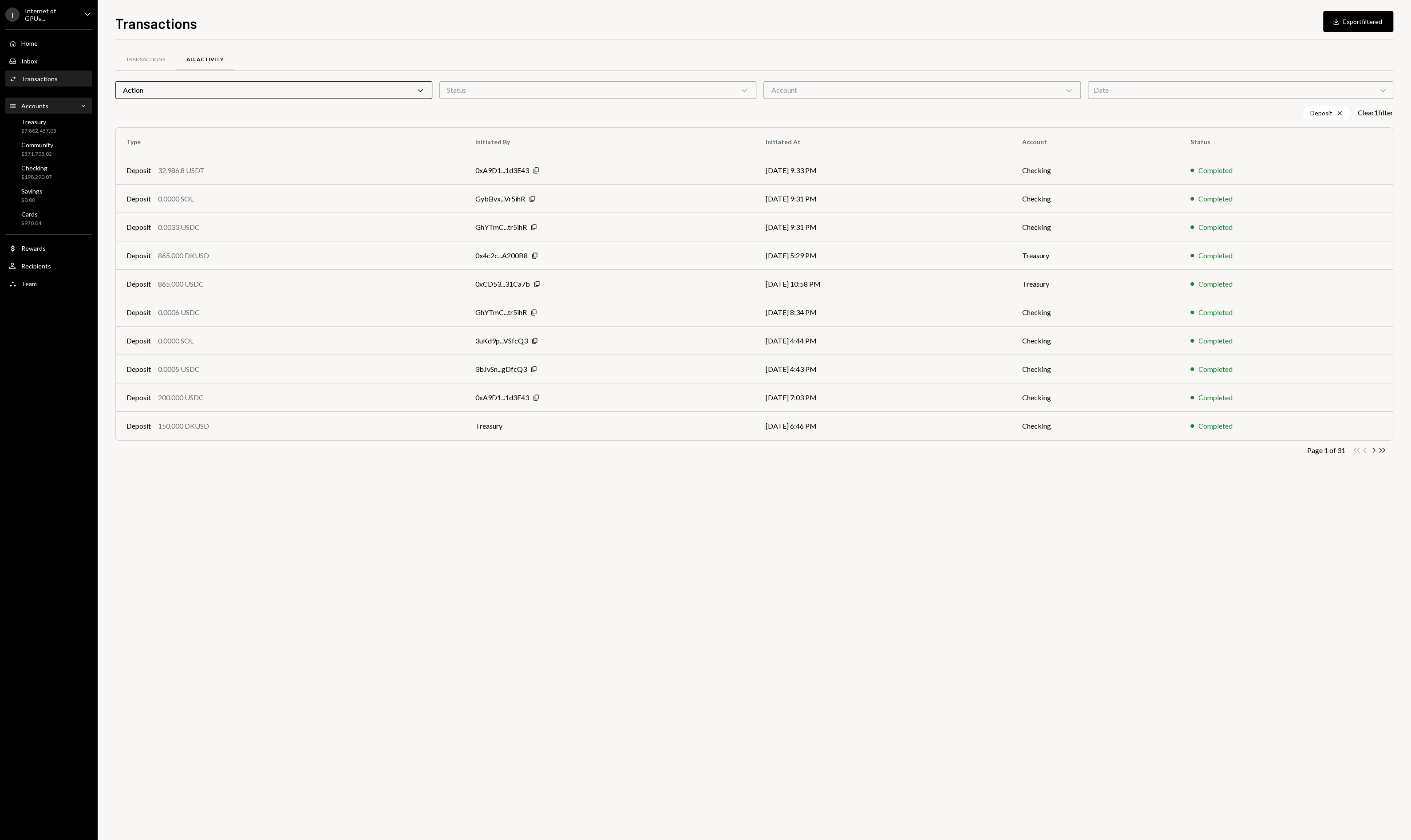
click at [54, 106] on div "Accounts Accounts Caret Down" at bounding box center [48, 106] width 80 height 9
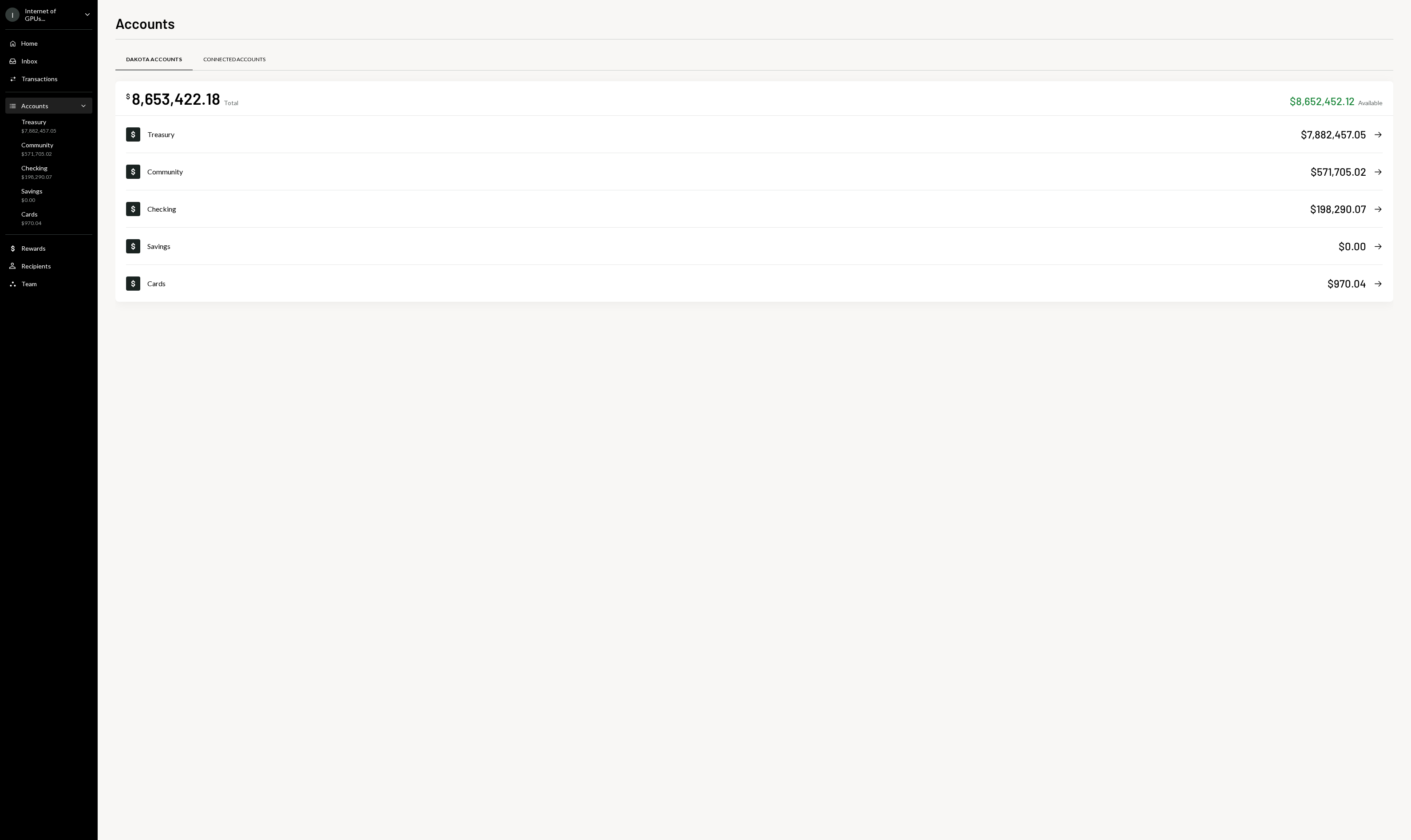
click at [220, 65] on div "Connected Accounts" at bounding box center [234, 60] width 84 height 21
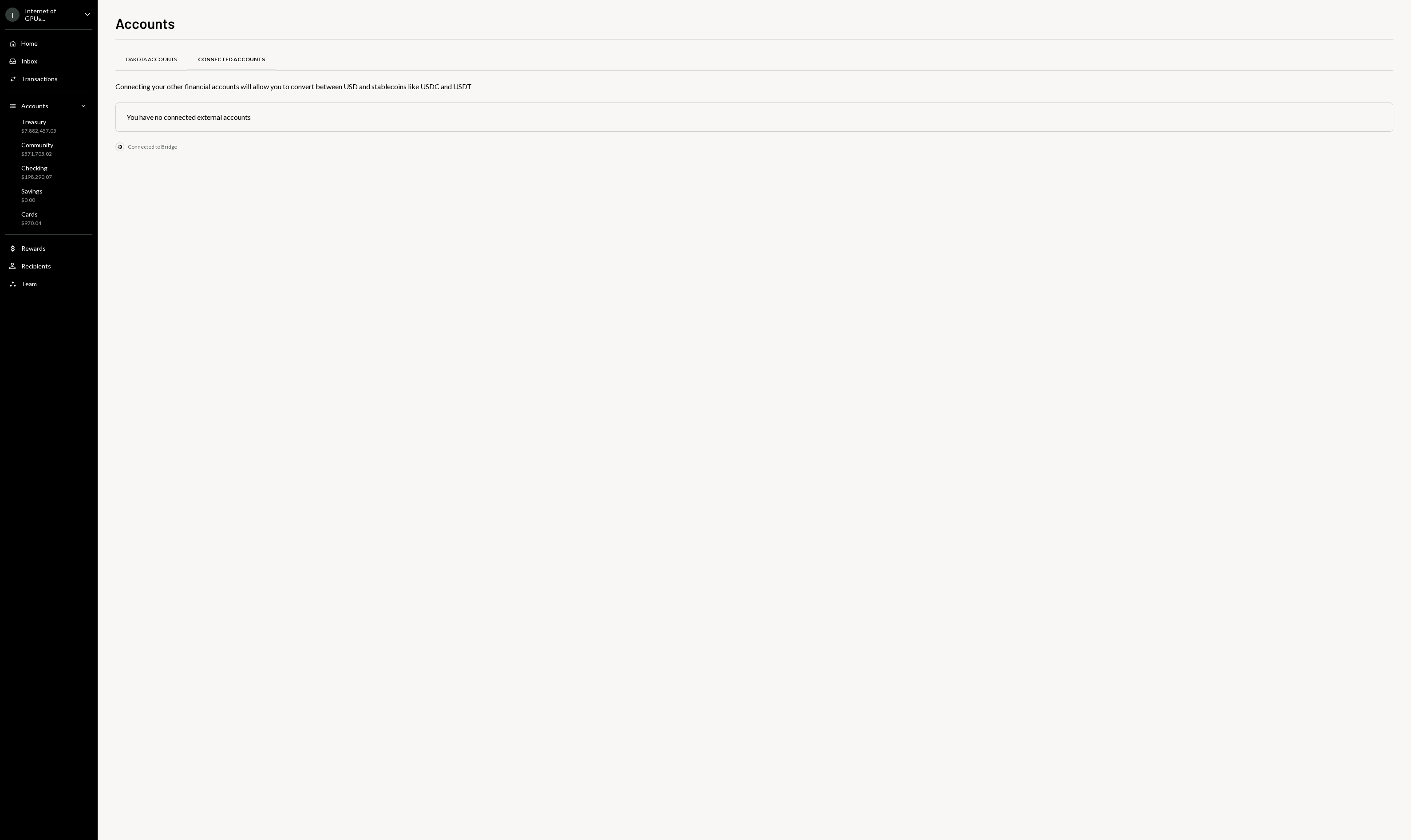
click at [145, 61] on div "Dakota Accounts" at bounding box center [151, 60] width 50 height 8
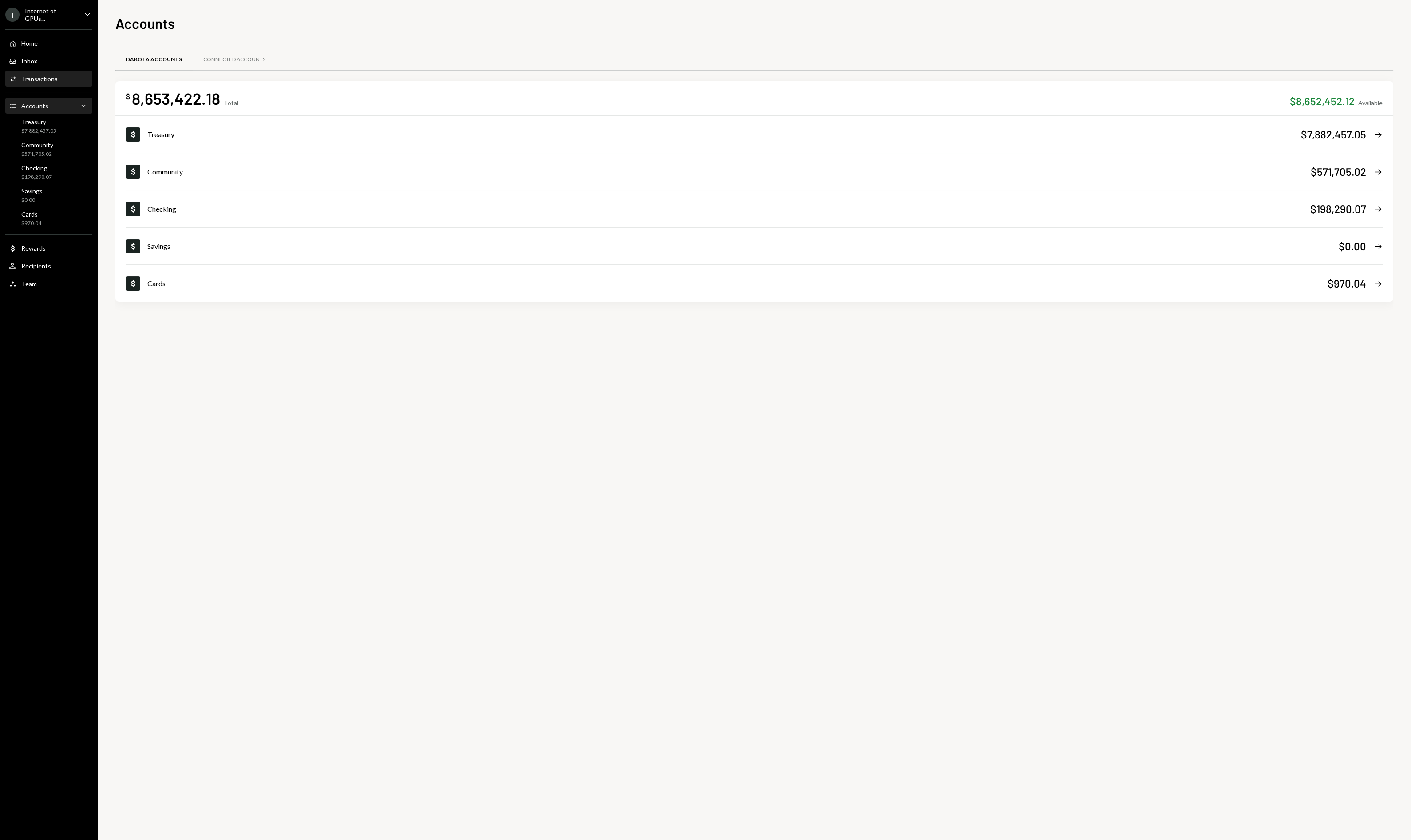
click at [43, 76] on div "Transactions" at bounding box center [39, 79] width 36 height 8
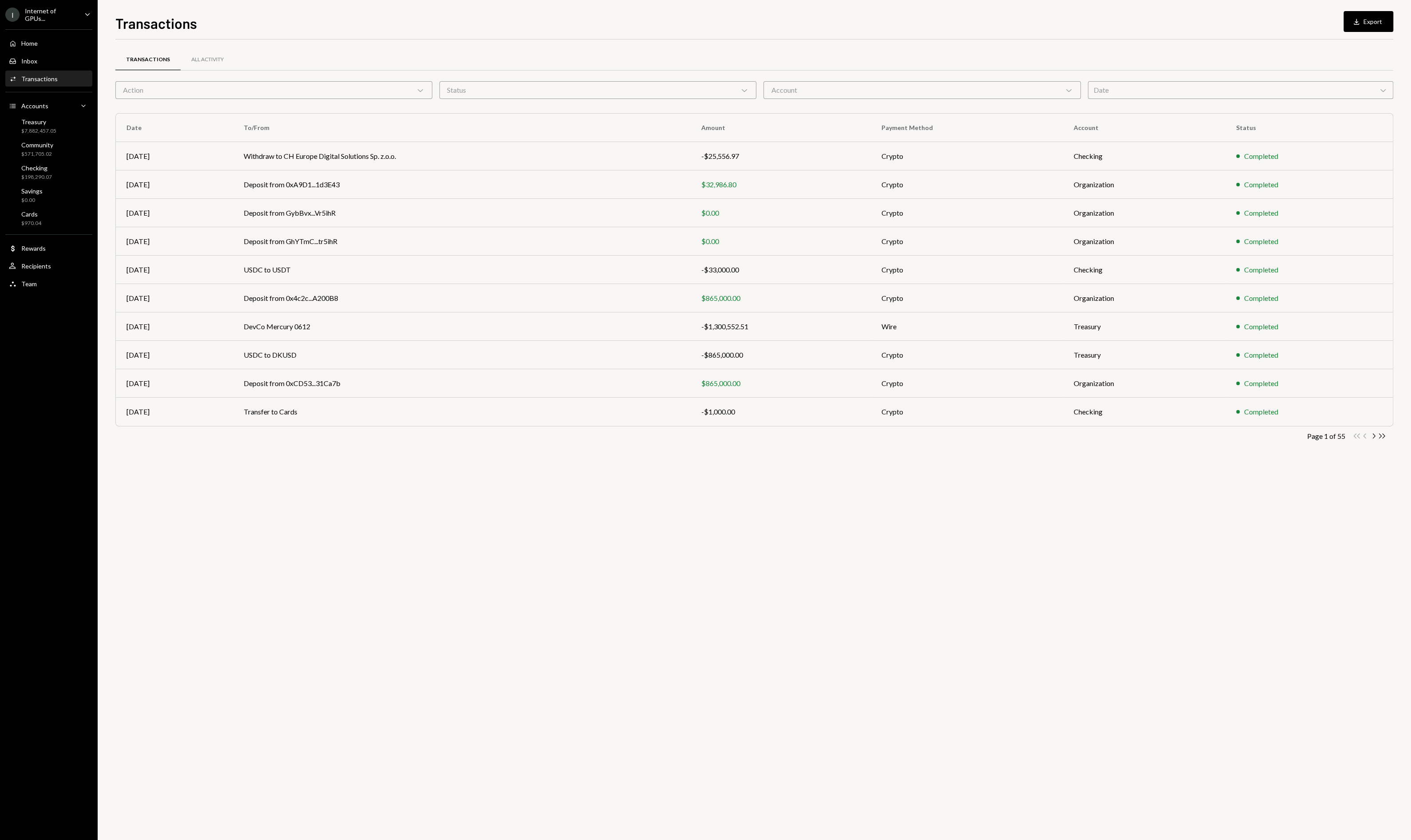
click at [332, 102] on div "Transactions All Activity Action Chevron Down Status Chevron Down Account Chevr…" at bounding box center [754, 258] width 1278 height 410
click at [332, 94] on div "Action Chevron Down" at bounding box center [274, 90] width 317 height 18
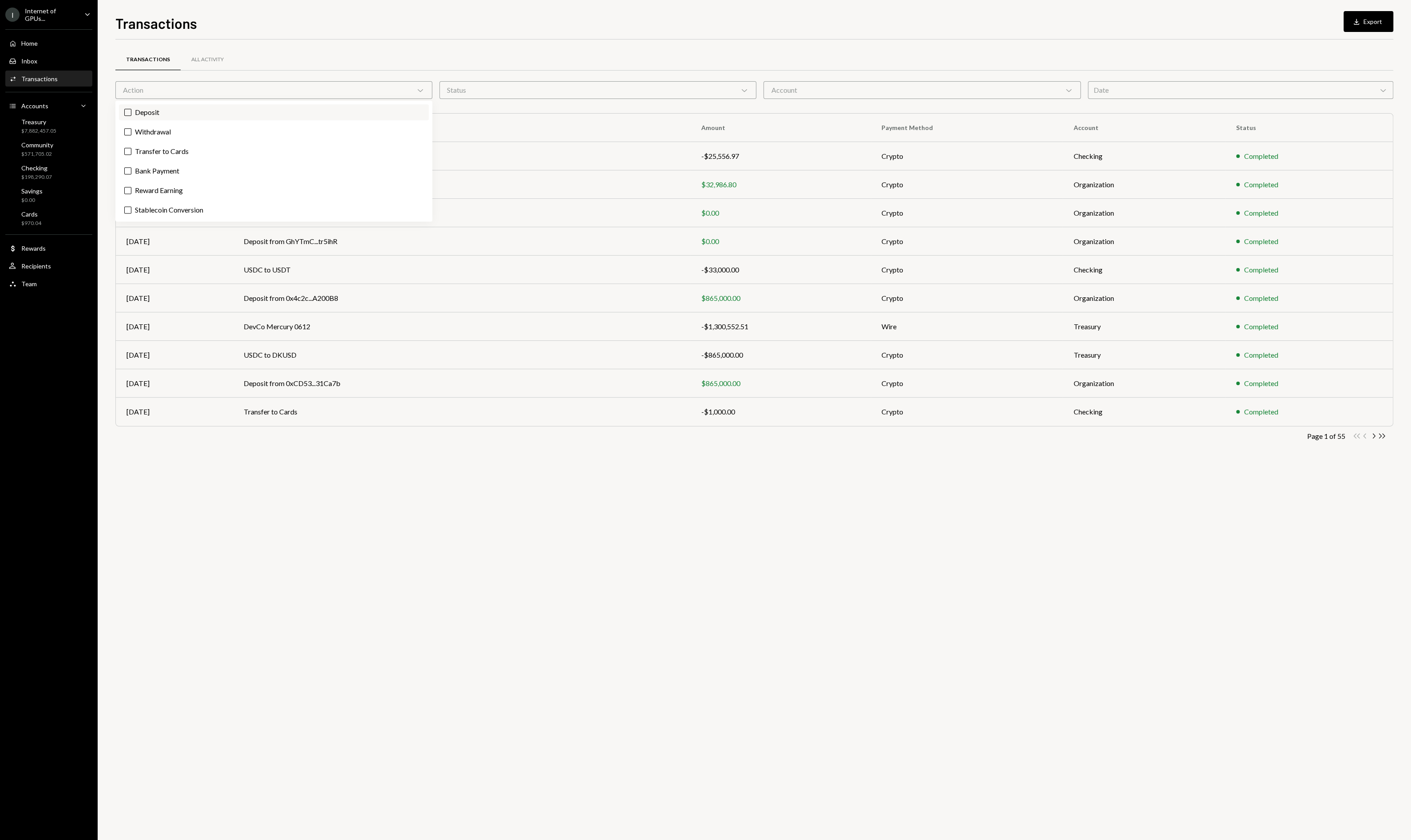
click at [289, 114] on label "Deposit" at bounding box center [274, 112] width 310 height 16
click at [132, 114] on button "Deposit" at bounding box center [128, 112] width 7 height 7
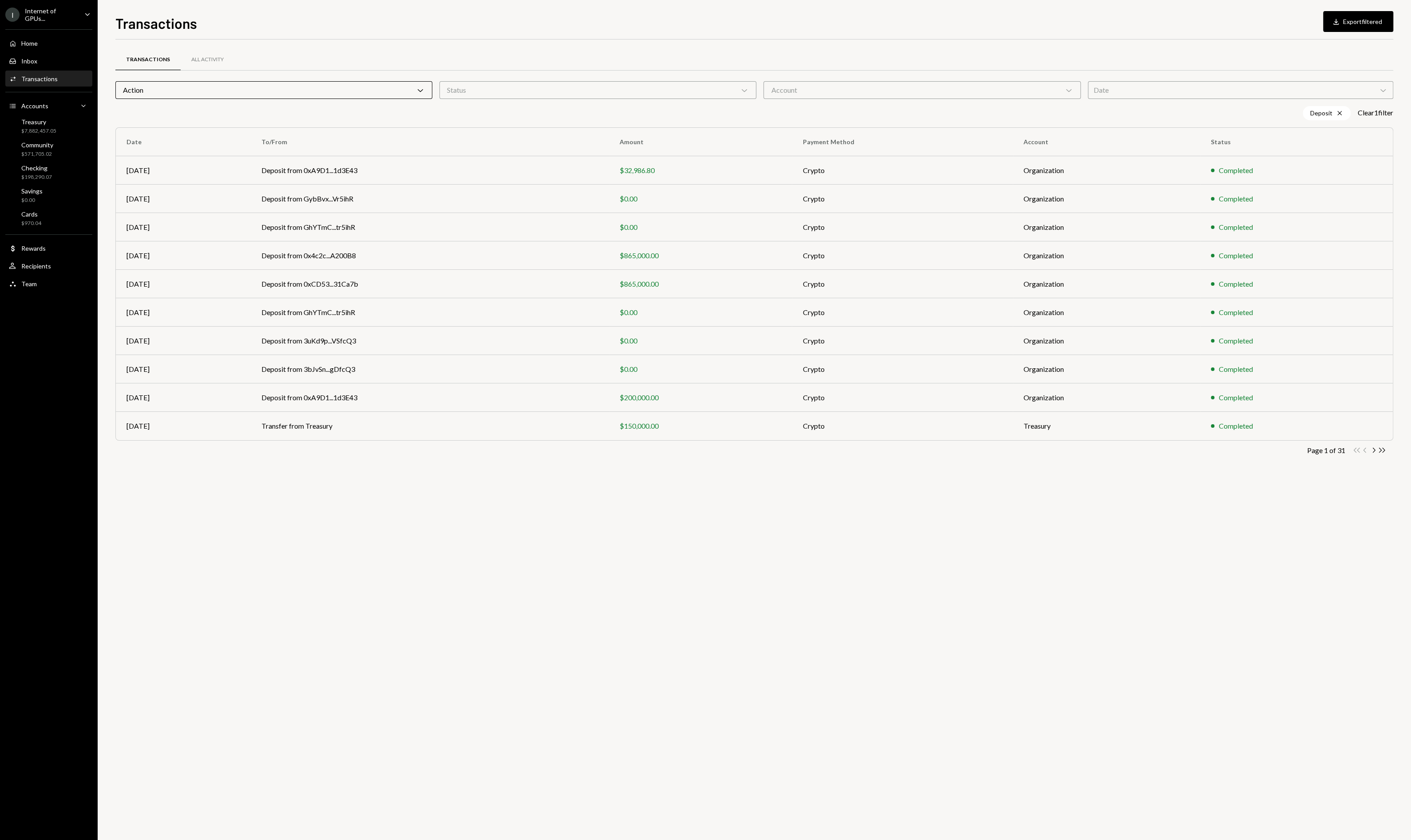
click at [746, 484] on div "Transactions All Activity Action Chevron Down Status Chevron Down Account Chevr…" at bounding box center [754, 440] width 1278 height 801
click at [1382, 451] on icon "Double Arrow Right" at bounding box center [1382, 450] width 9 height 9
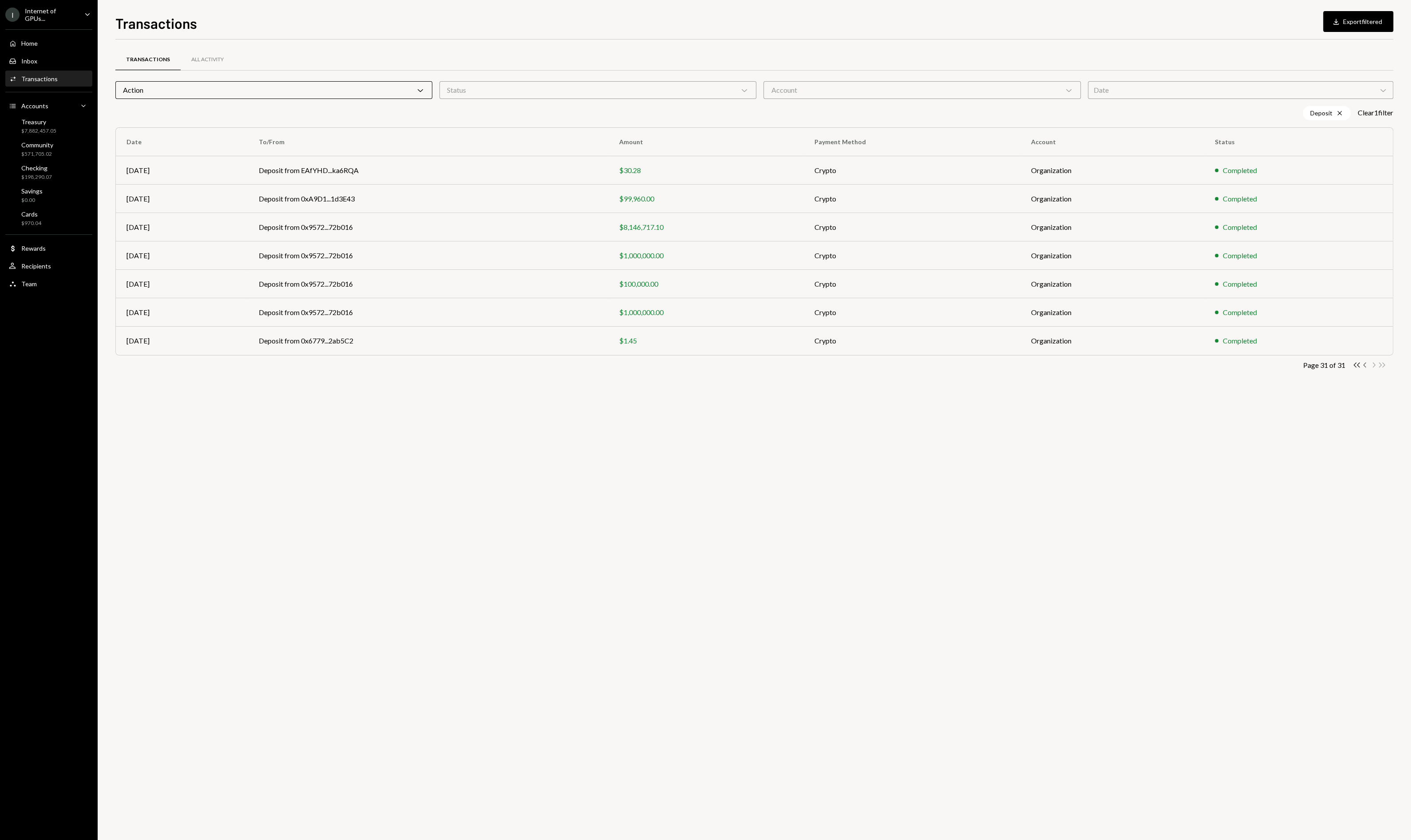
click at [1366, 364] on icon "Chevron Left" at bounding box center [1365, 365] width 9 height 9
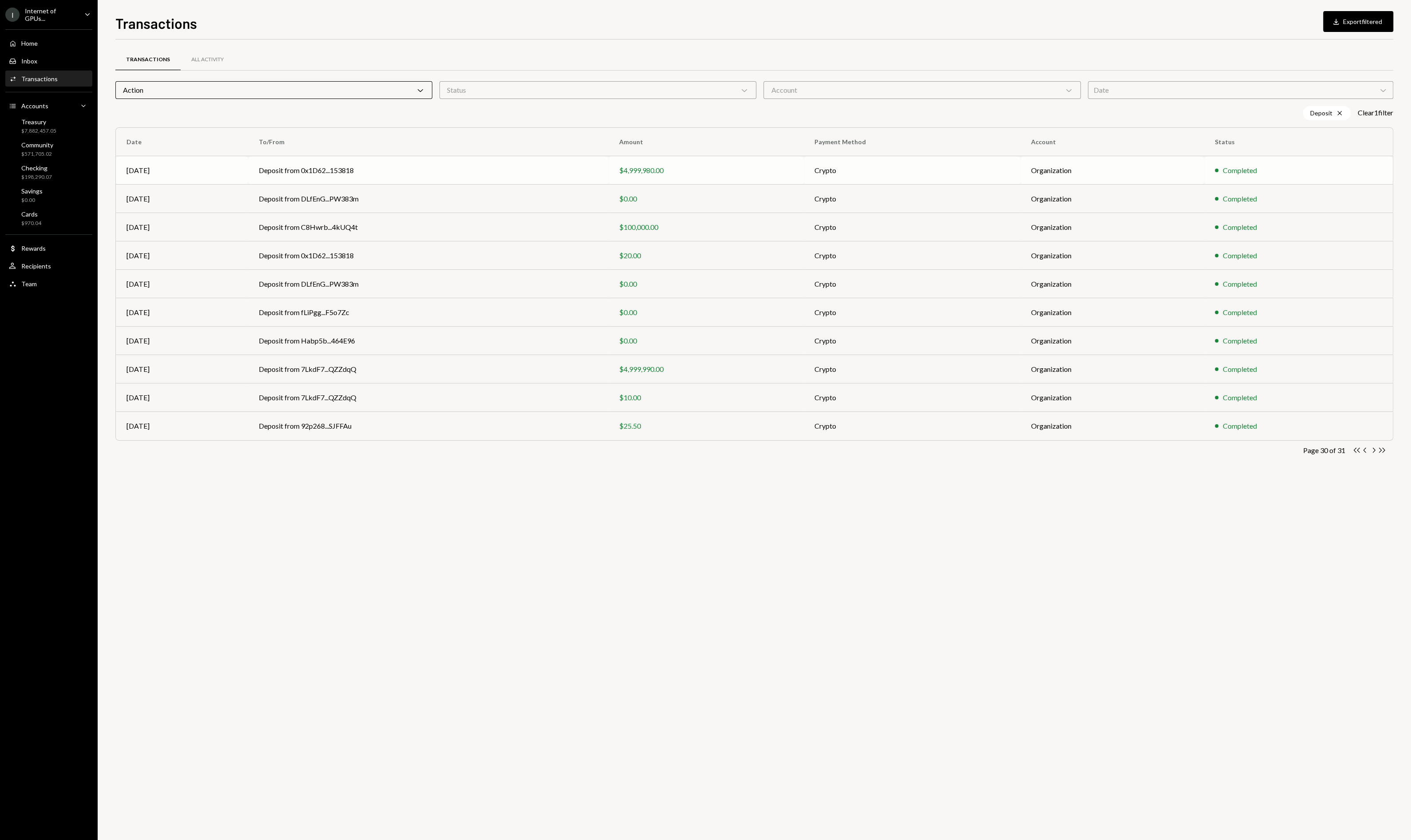
click at [389, 169] on td "Deposit from 0x1D62...153818" at bounding box center [428, 170] width 360 height 28
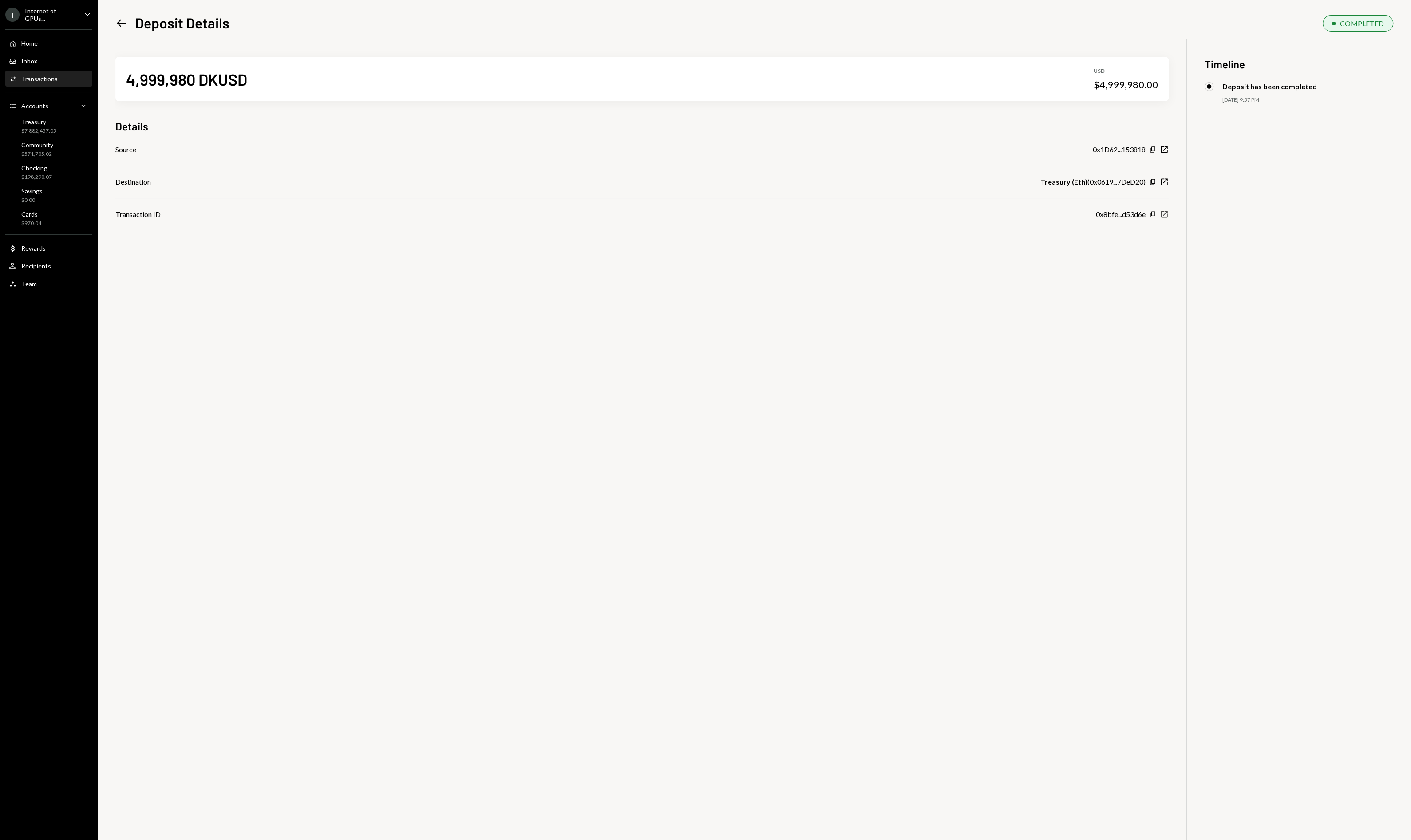
click at [1165, 216] on icon "New Window" at bounding box center [1164, 214] width 9 height 9
drag, startPoint x: 128, startPoint y: 22, endPoint x: 122, endPoint y: 22, distance: 6.0
click at [128, 22] on div "Left Arrow Deposit Details" at bounding box center [172, 22] width 114 height 18
click at [117, 22] on icon "Left Arrow" at bounding box center [121, 23] width 13 height 13
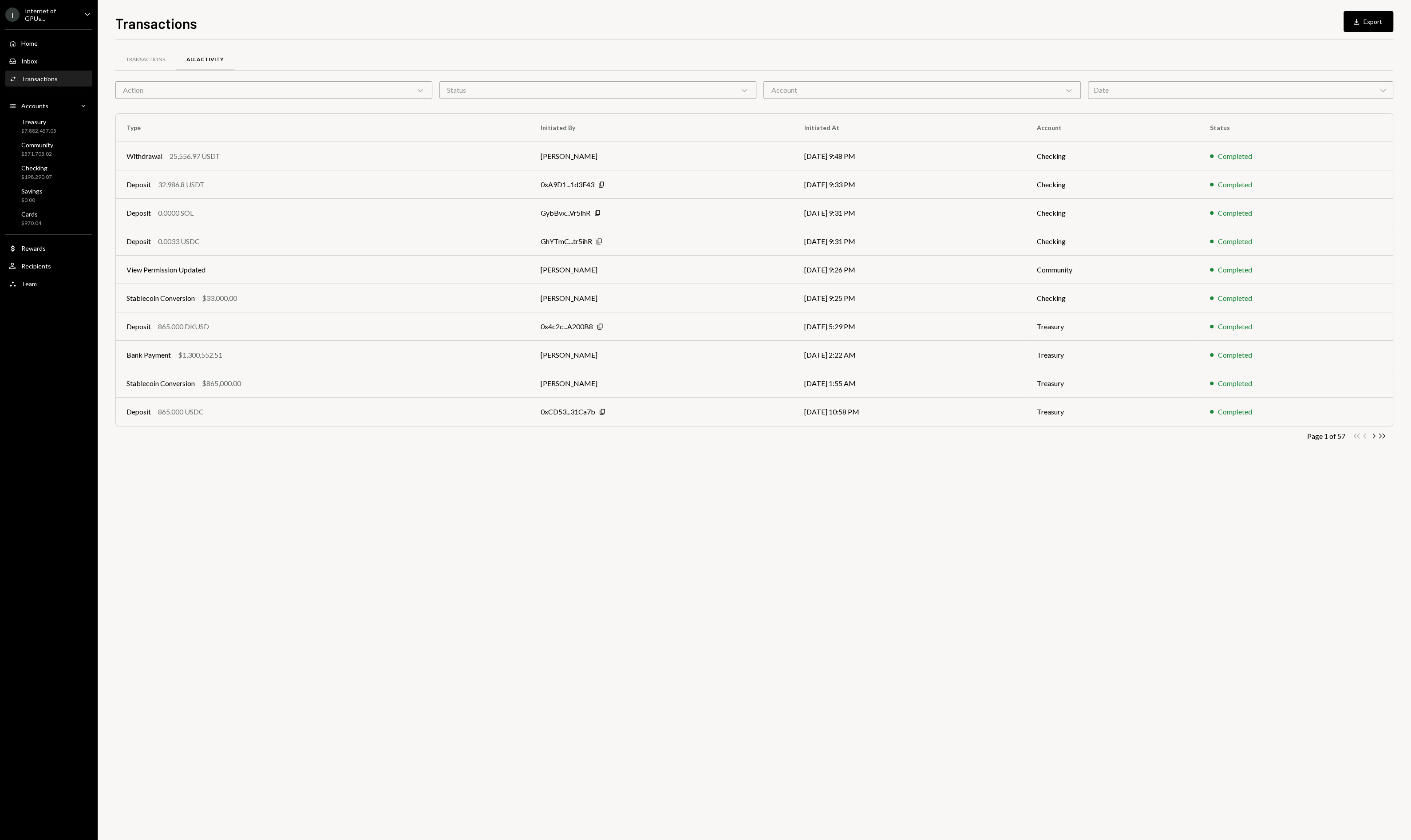
drag, startPoint x: 282, startPoint y: 89, endPoint x: 278, endPoint y: 93, distance: 5.7
click at [282, 89] on div "Action Chevron Down" at bounding box center [274, 90] width 317 height 18
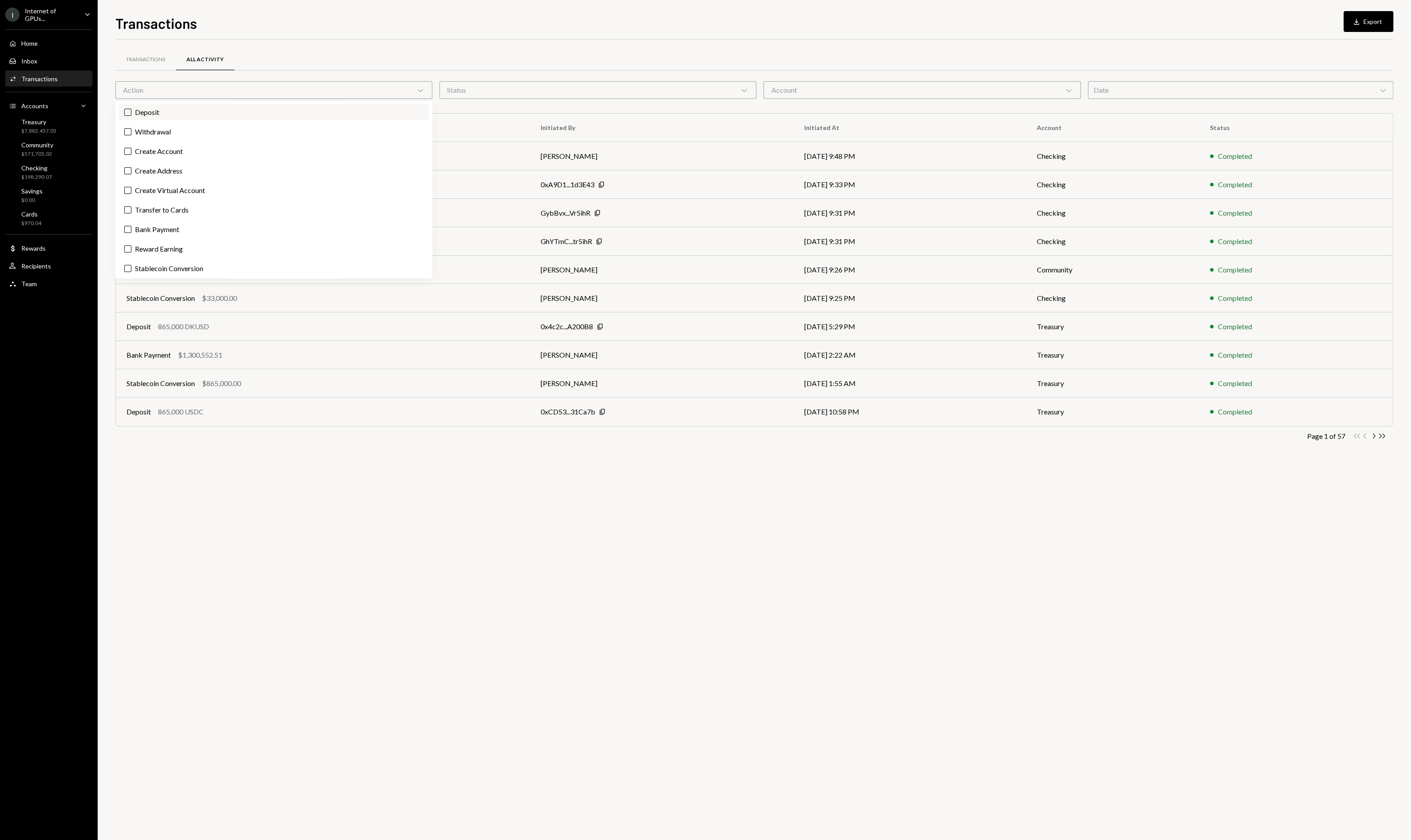
click at [167, 111] on label "Deposit" at bounding box center [274, 112] width 310 height 16
click at [132, 111] on button "Deposit" at bounding box center [128, 112] width 7 height 7
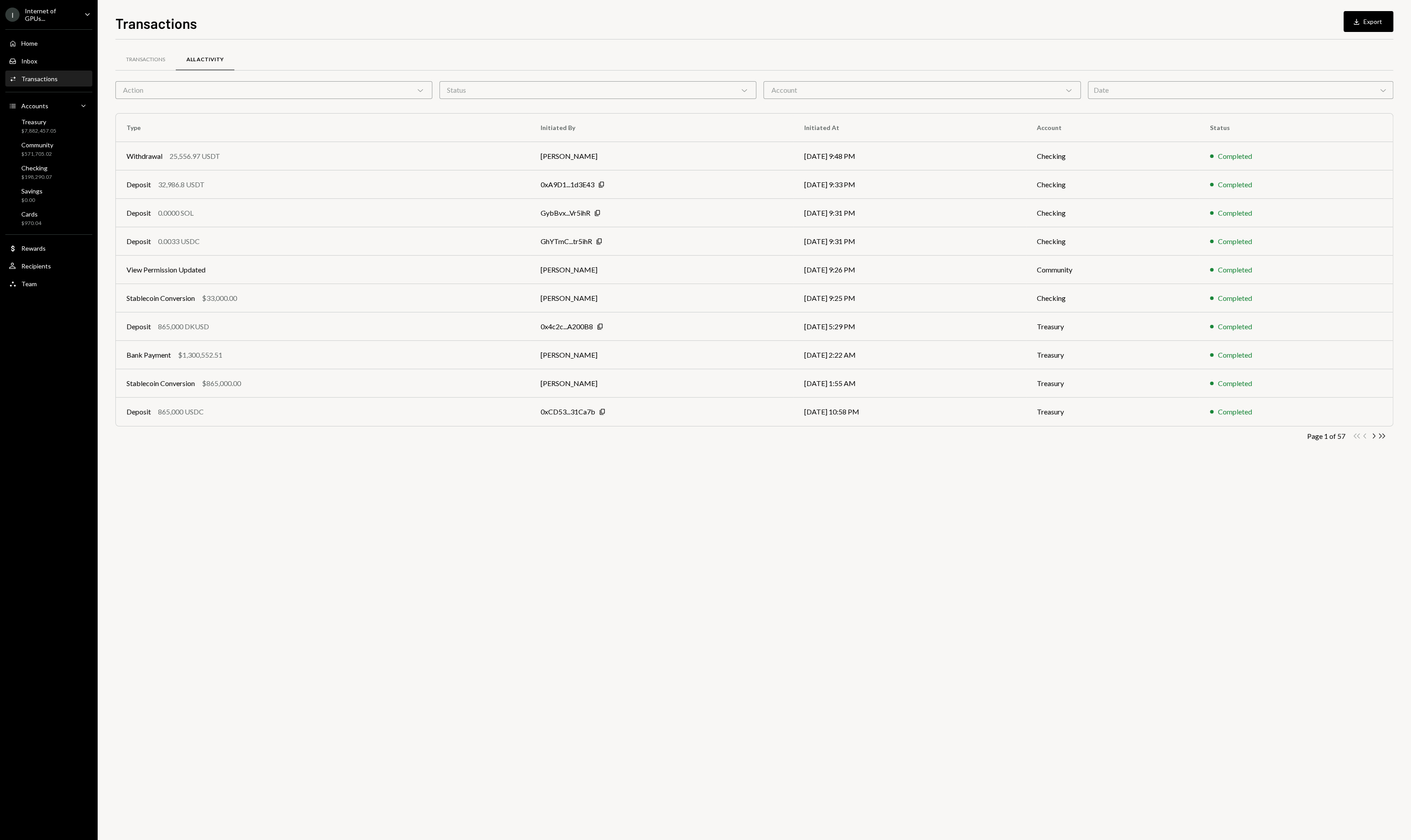
click at [247, 92] on div "Action Chevron Down" at bounding box center [274, 90] width 317 height 18
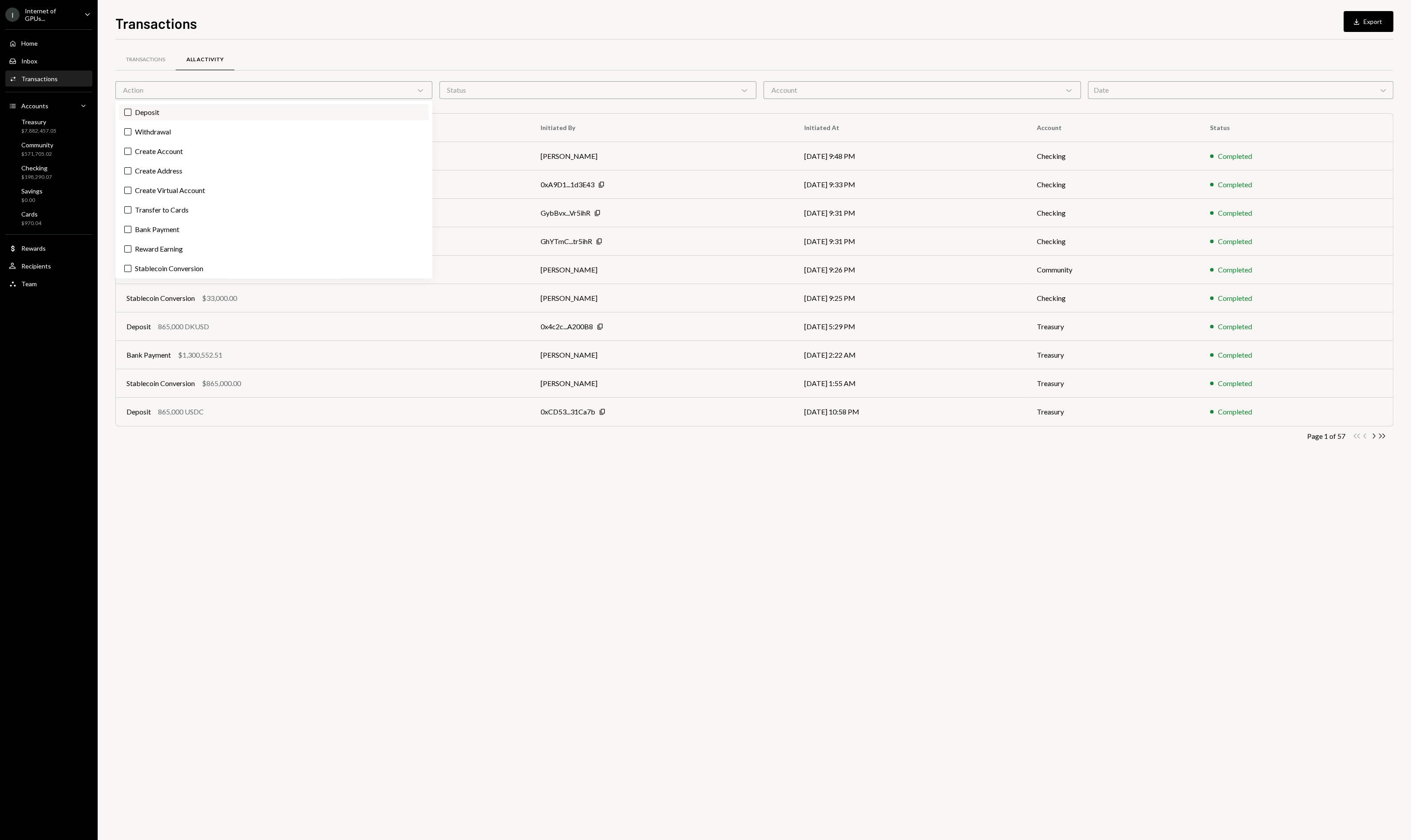
click at [207, 117] on label "Deposit" at bounding box center [274, 112] width 310 height 16
click at [132, 116] on button "Deposit" at bounding box center [128, 112] width 7 height 7
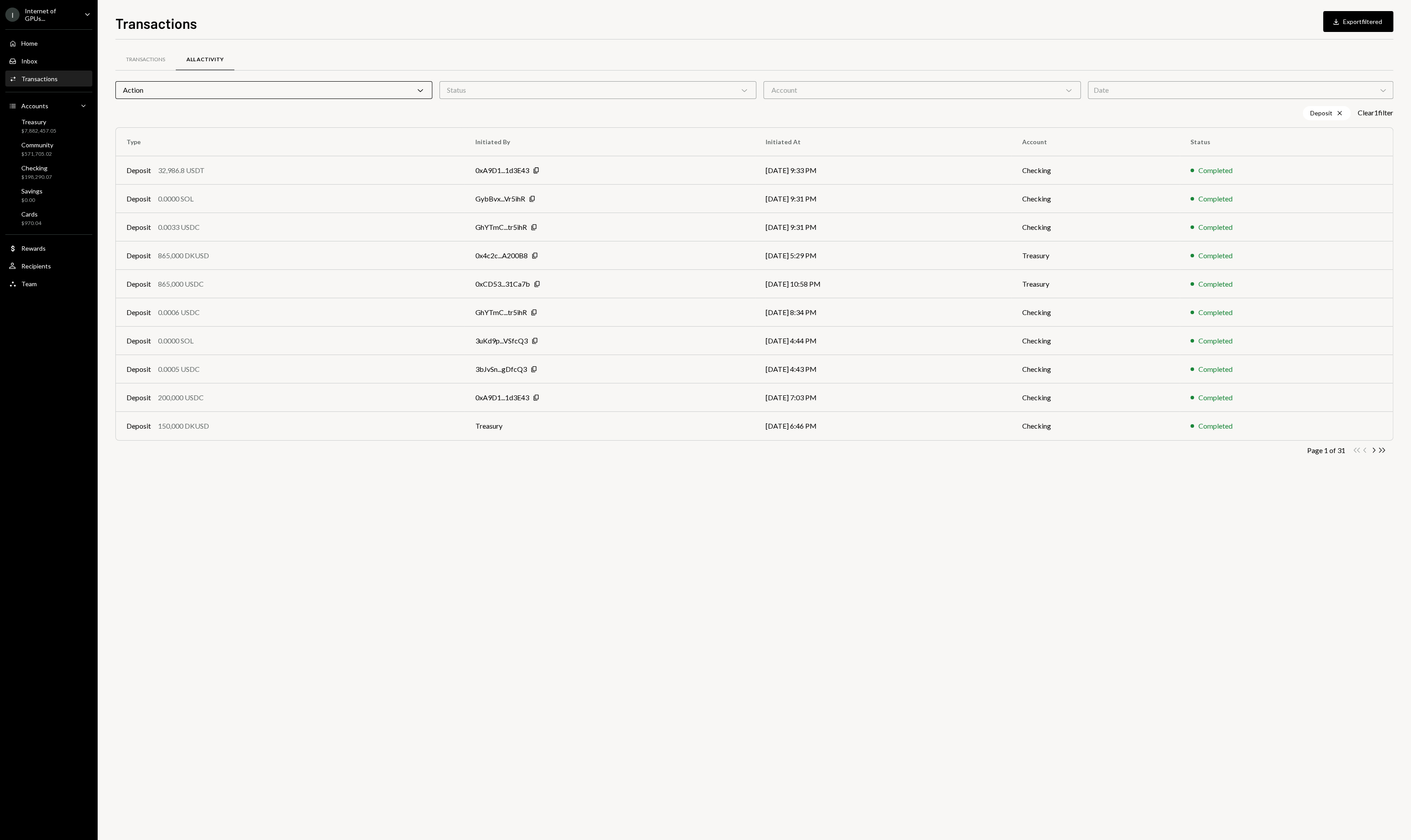
drag, startPoint x: 1234, startPoint y: 553, endPoint x: 1257, endPoint y: 531, distance: 31.8
click at [1234, 552] on div "Transactions All Activity Action Chevron Down Status Chevron Down Account Chevr…" at bounding box center [754, 440] width 1278 height 801
click at [58, 129] on div "Treasury $7,882,457.05" at bounding box center [48, 126] width 80 height 17
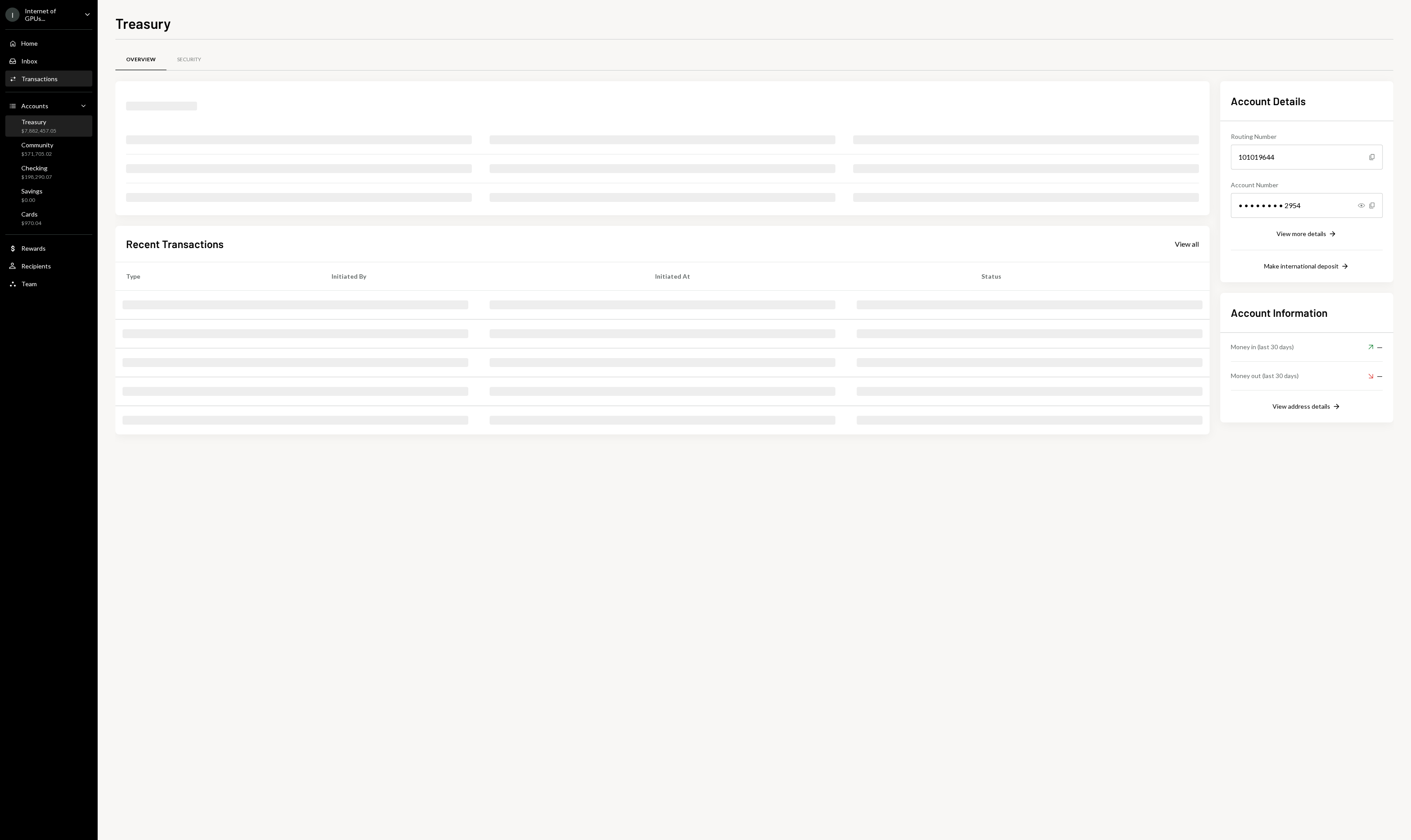
click at [28, 81] on div "Transactions" at bounding box center [39, 79] width 36 height 8
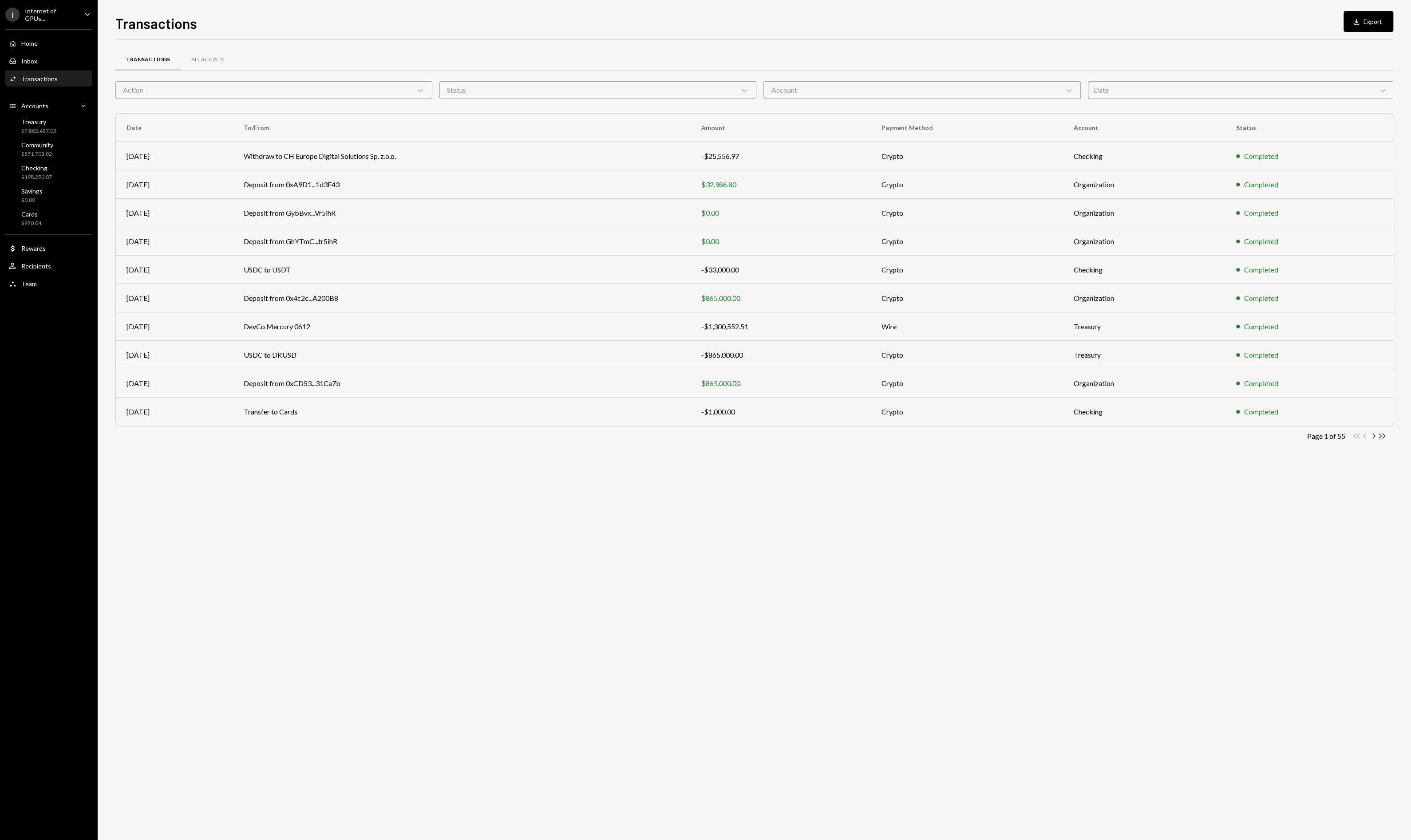
drag, startPoint x: 181, startPoint y: 87, endPoint x: 178, endPoint y: 99, distance: 12.4
click at [181, 87] on div "Action Chevron Down" at bounding box center [274, 90] width 317 height 18
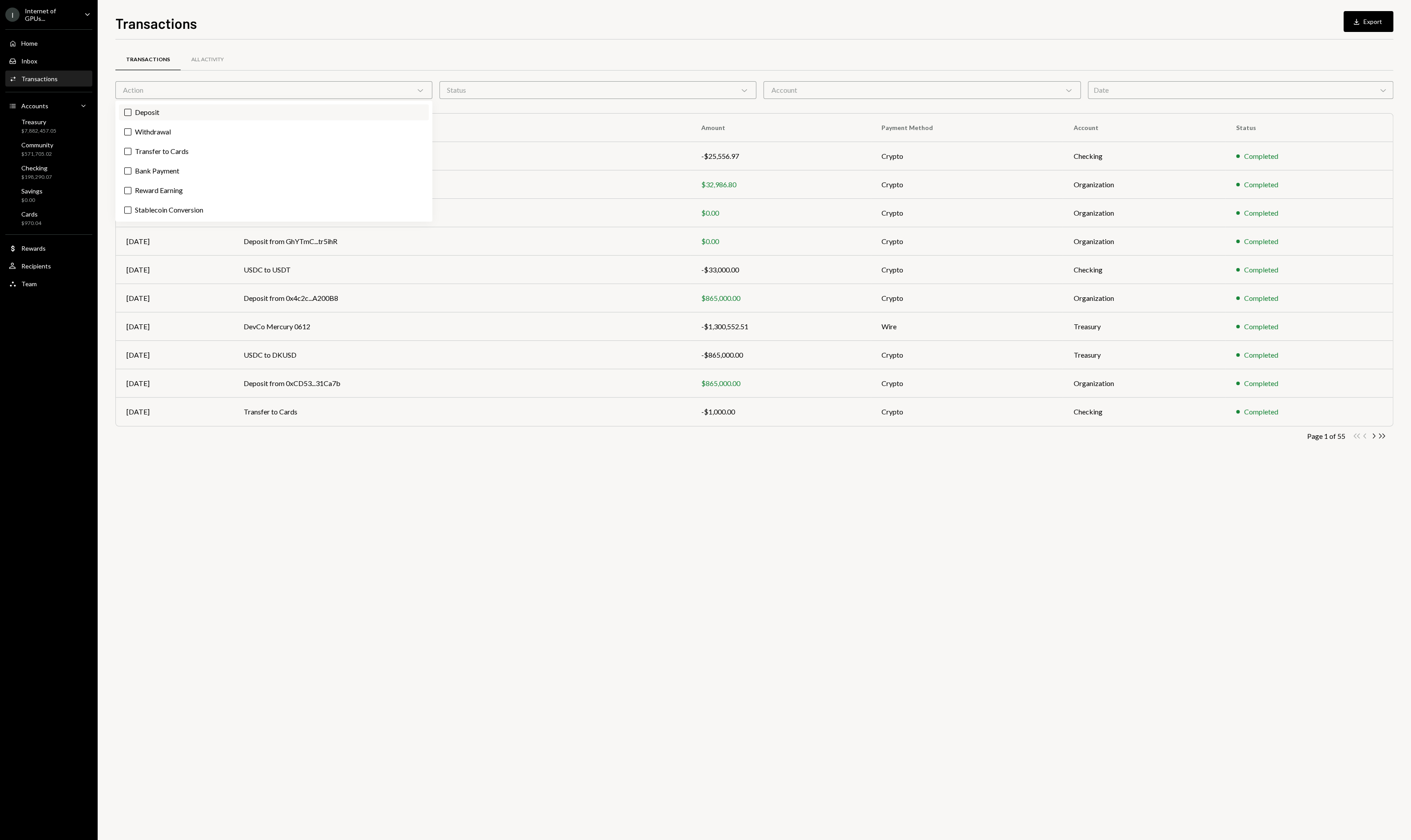
click at [165, 117] on label "Deposit" at bounding box center [274, 112] width 310 height 16
click at [132, 116] on button "Deposit" at bounding box center [128, 112] width 7 height 7
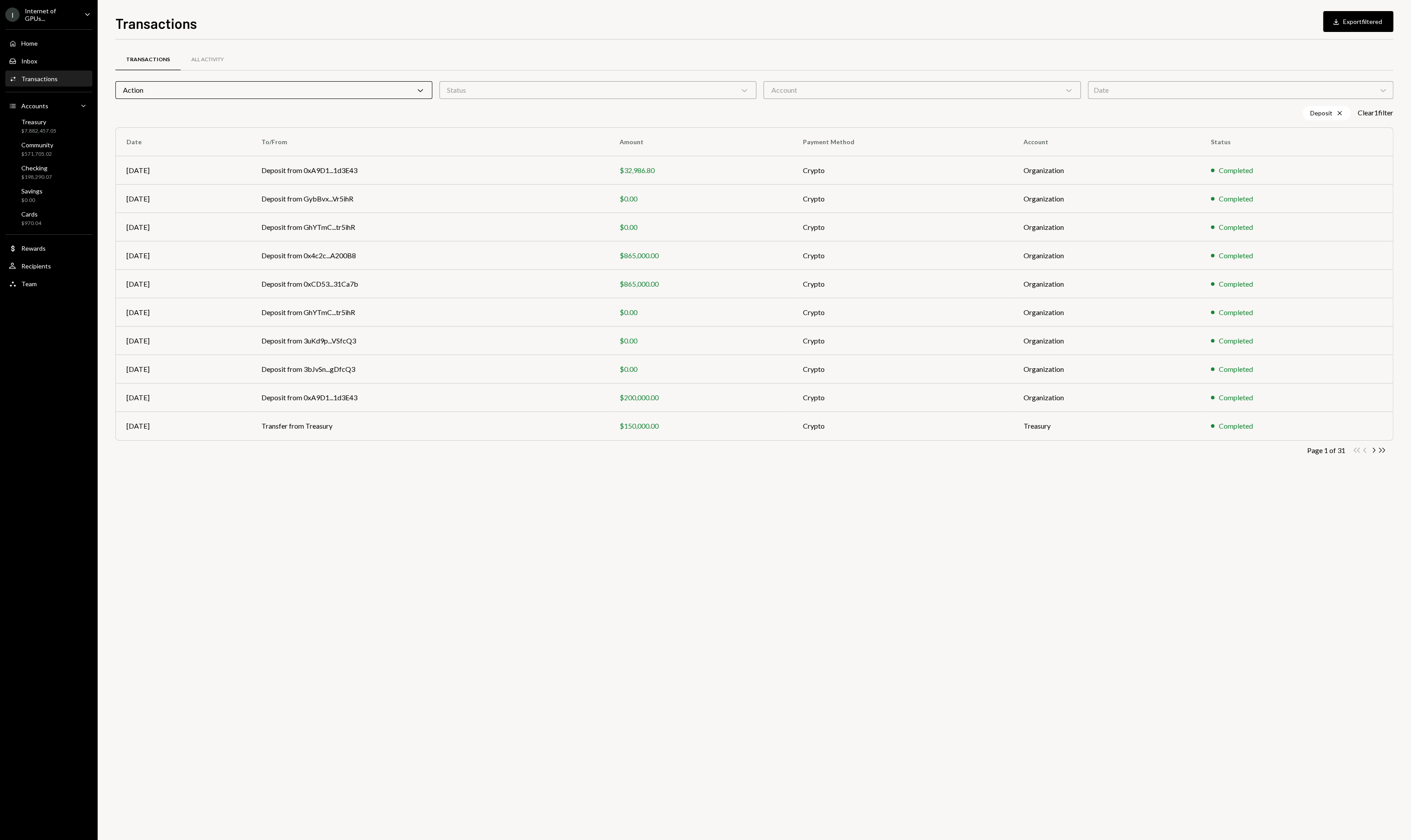
click at [1166, 597] on div "Transactions All Activity Action Chevron Down Status Chevron Down Account Chevr…" at bounding box center [754, 440] width 1278 height 801
click at [1382, 452] on icon "Double Arrow Right" at bounding box center [1382, 450] width 9 height 9
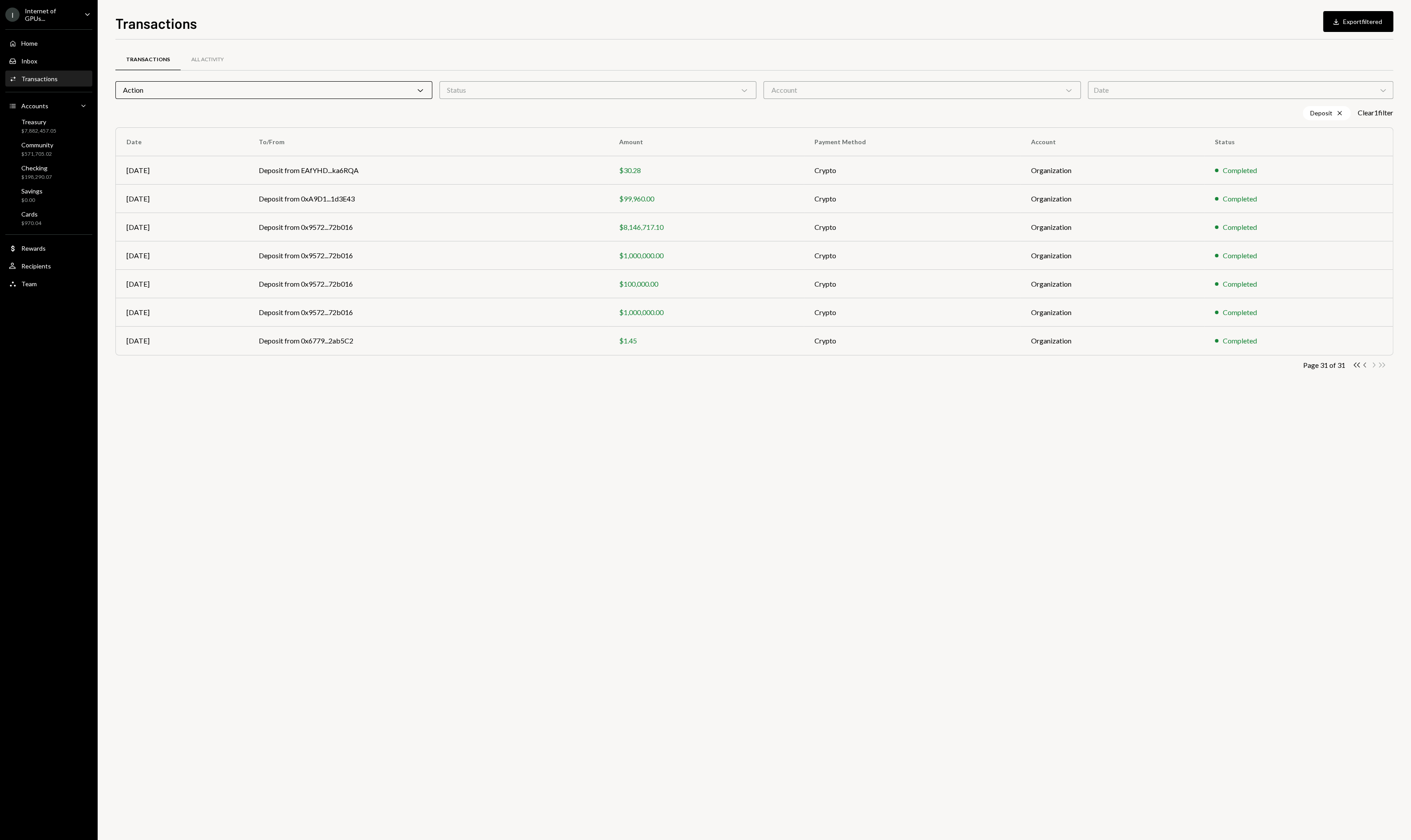
click at [1366, 362] on icon "Chevron Left" at bounding box center [1365, 365] width 9 height 9
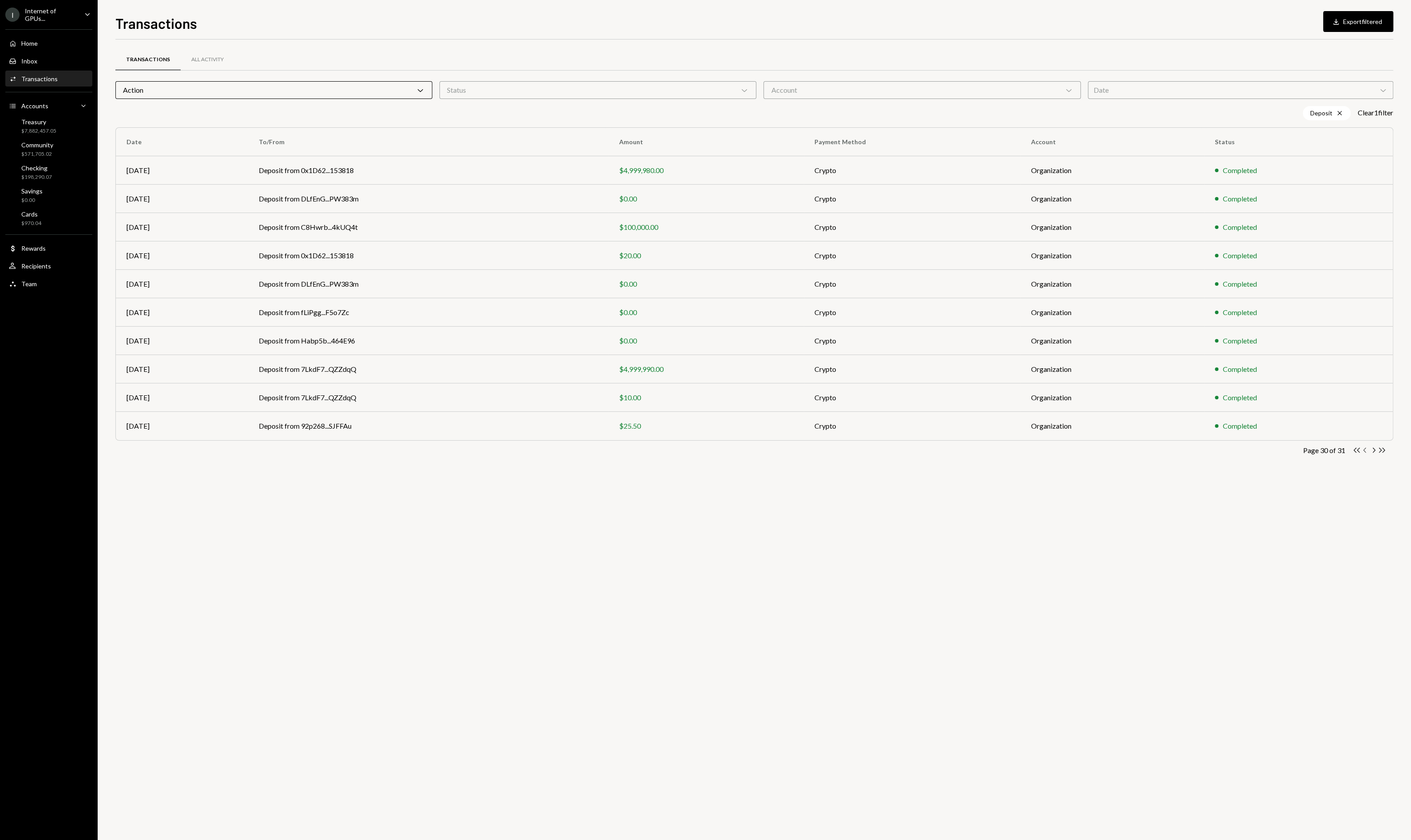
click at [1367, 450] on icon "Chevron Left" at bounding box center [1365, 450] width 9 height 9
click at [1364, 452] on icon "Chevron Left" at bounding box center [1365, 450] width 9 height 9
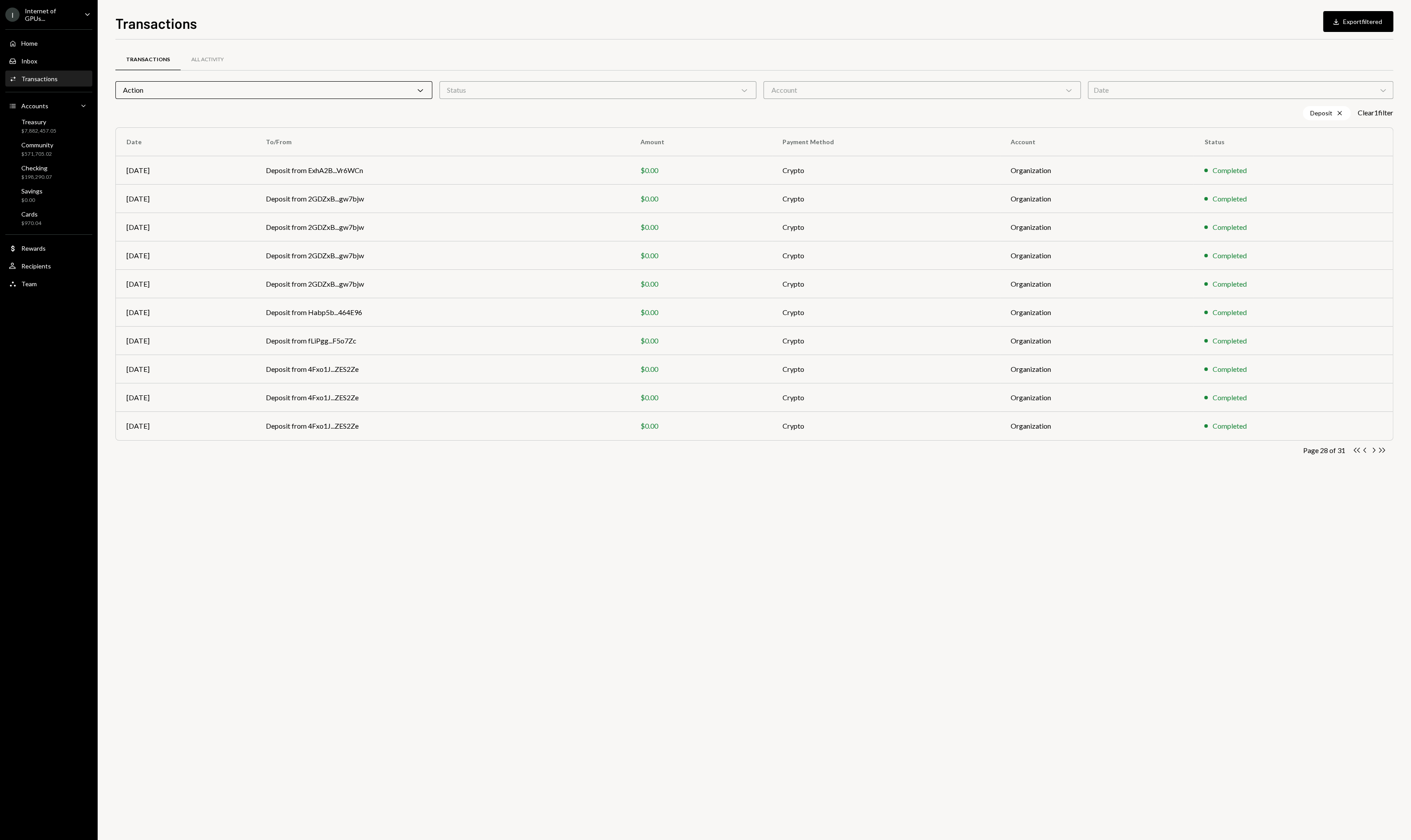
click at [1364, 452] on icon "Chevron Left" at bounding box center [1365, 450] width 9 height 9
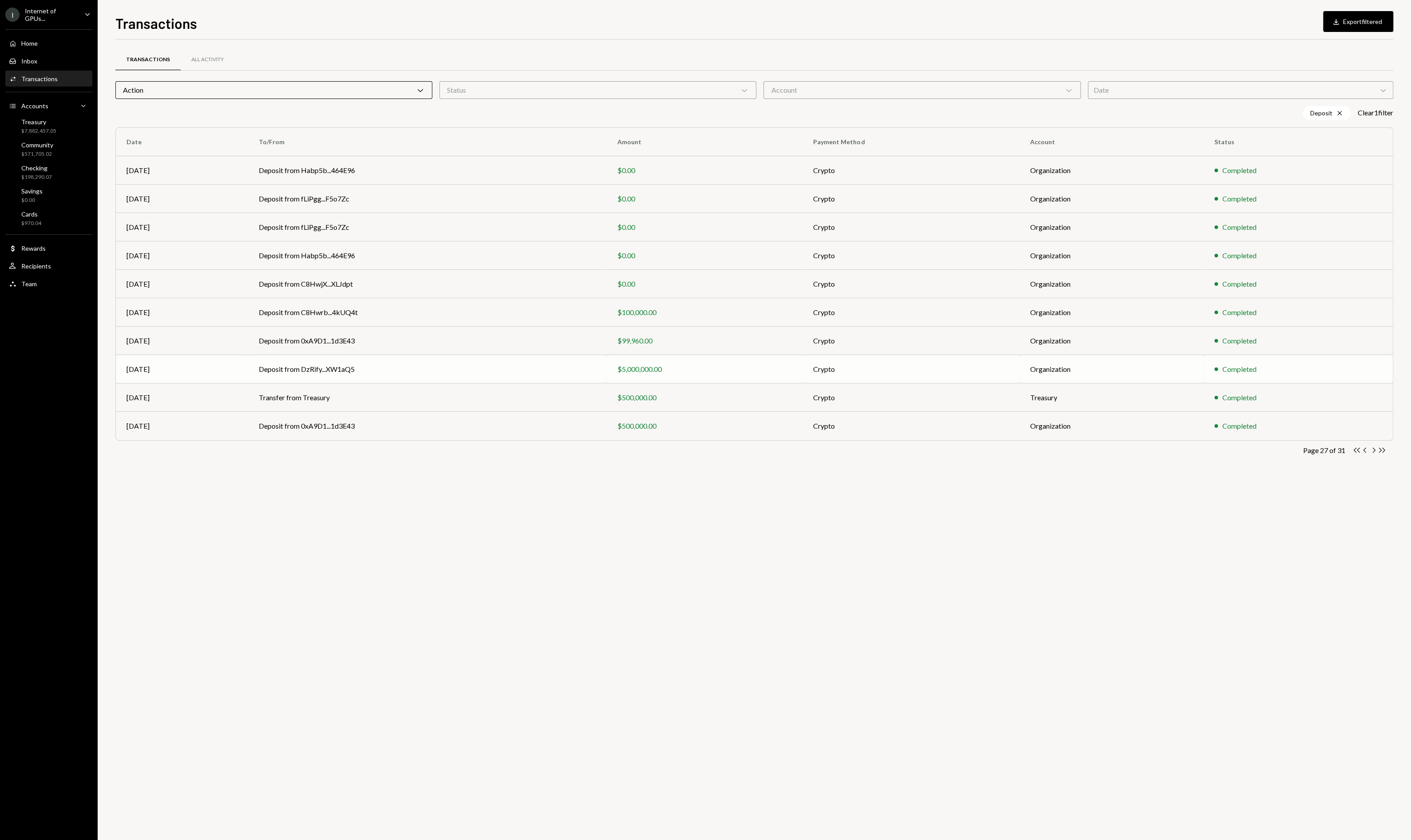
click at [649, 370] on div "$5,000,000.00" at bounding box center [704, 370] width 174 height 11
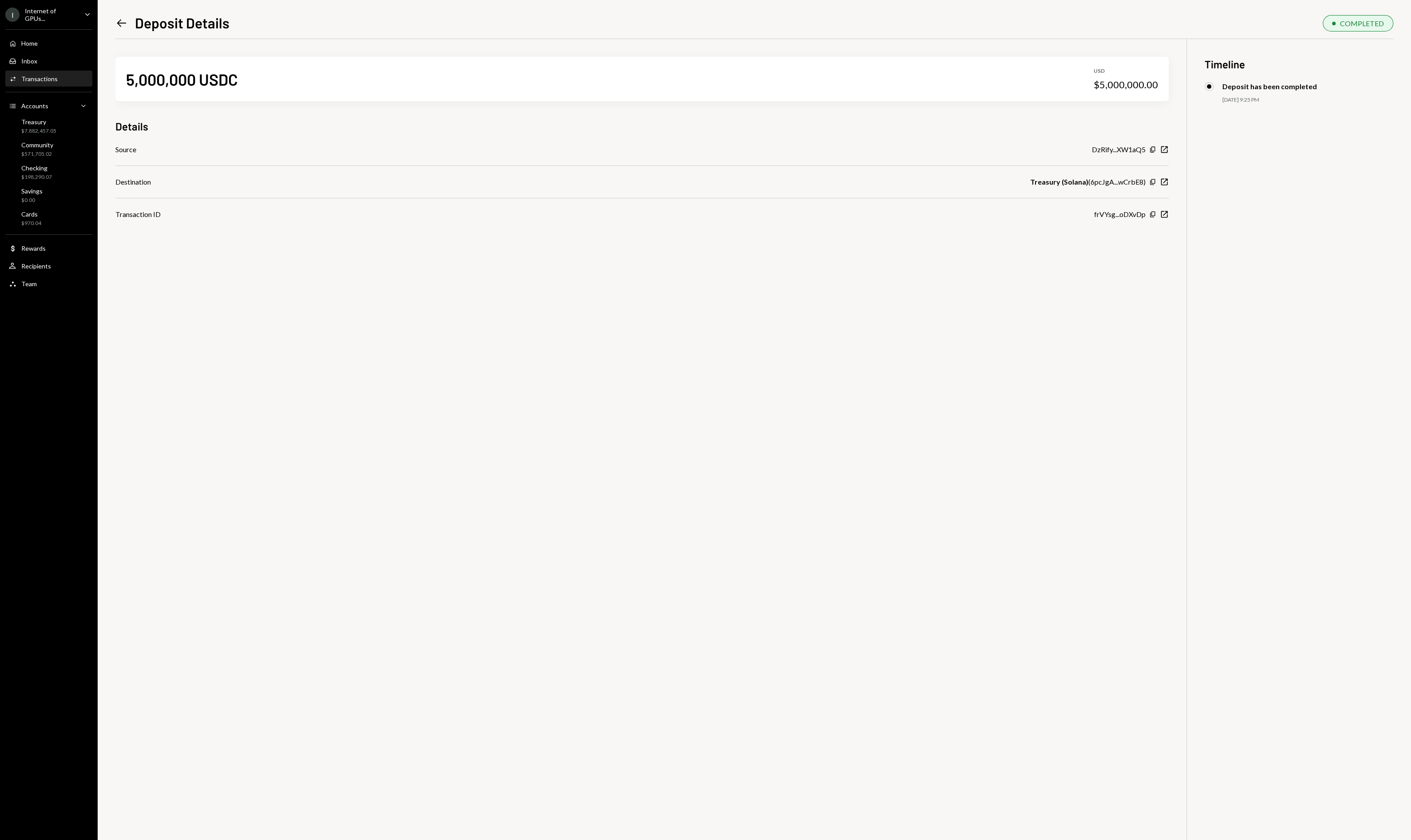
click at [1126, 216] on div "frVYsg...oDXvDp" at bounding box center [1119, 214] width 51 height 11
click at [1164, 215] on icon "button" at bounding box center [1164, 214] width 6 height 6
click at [1167, 217] on icon "New Window" at bounding box center [1164, 214] width 9 height 9
click at [115, 22] on icon "Left Arrow" at bounding box center [121, 23] width 13 height 13
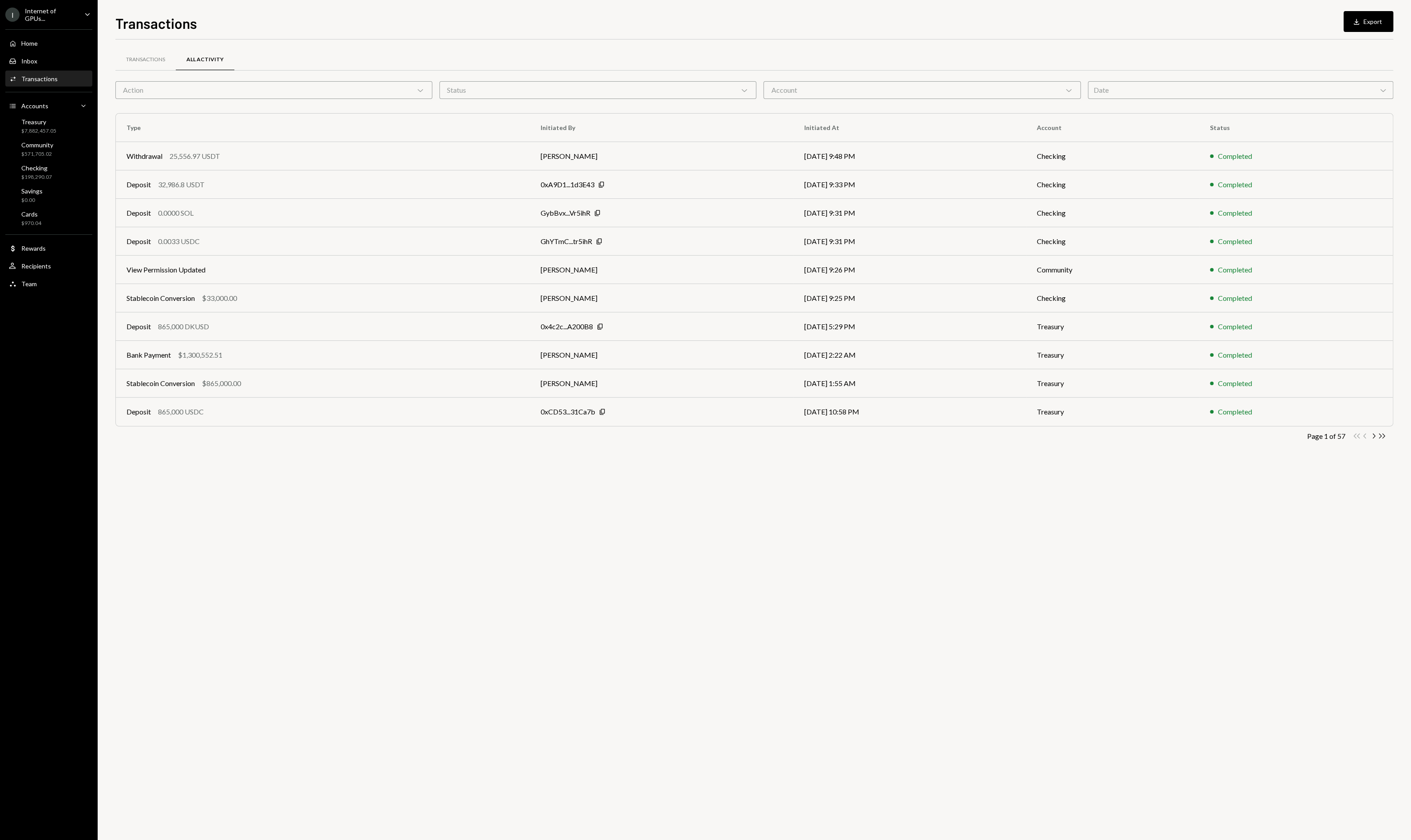
drag, startPoint x: 241, startPoint y: 96, endPoint x: 238, endPoint y: 100, distance: 5.0
click at [241, 96] on div "Action Chevron Down" at bounding box center [274, 90] width 317 height 18
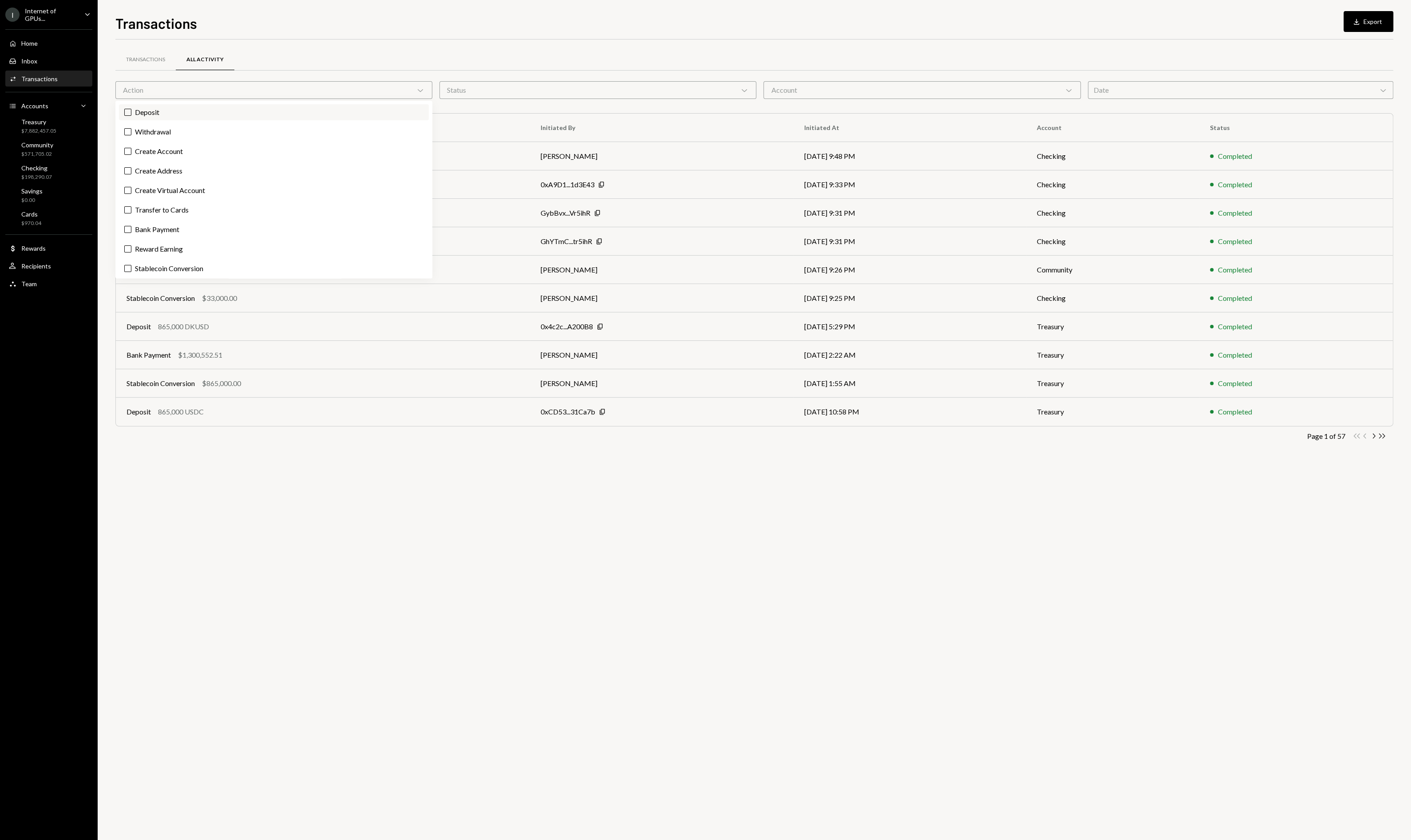
click at [215, 112] on label "Deposit" at bounding box center [274, 112] width 310 height 16
click at [132, 112] on button "Deposit" at bounding box center [128, 112] width 7 height 7
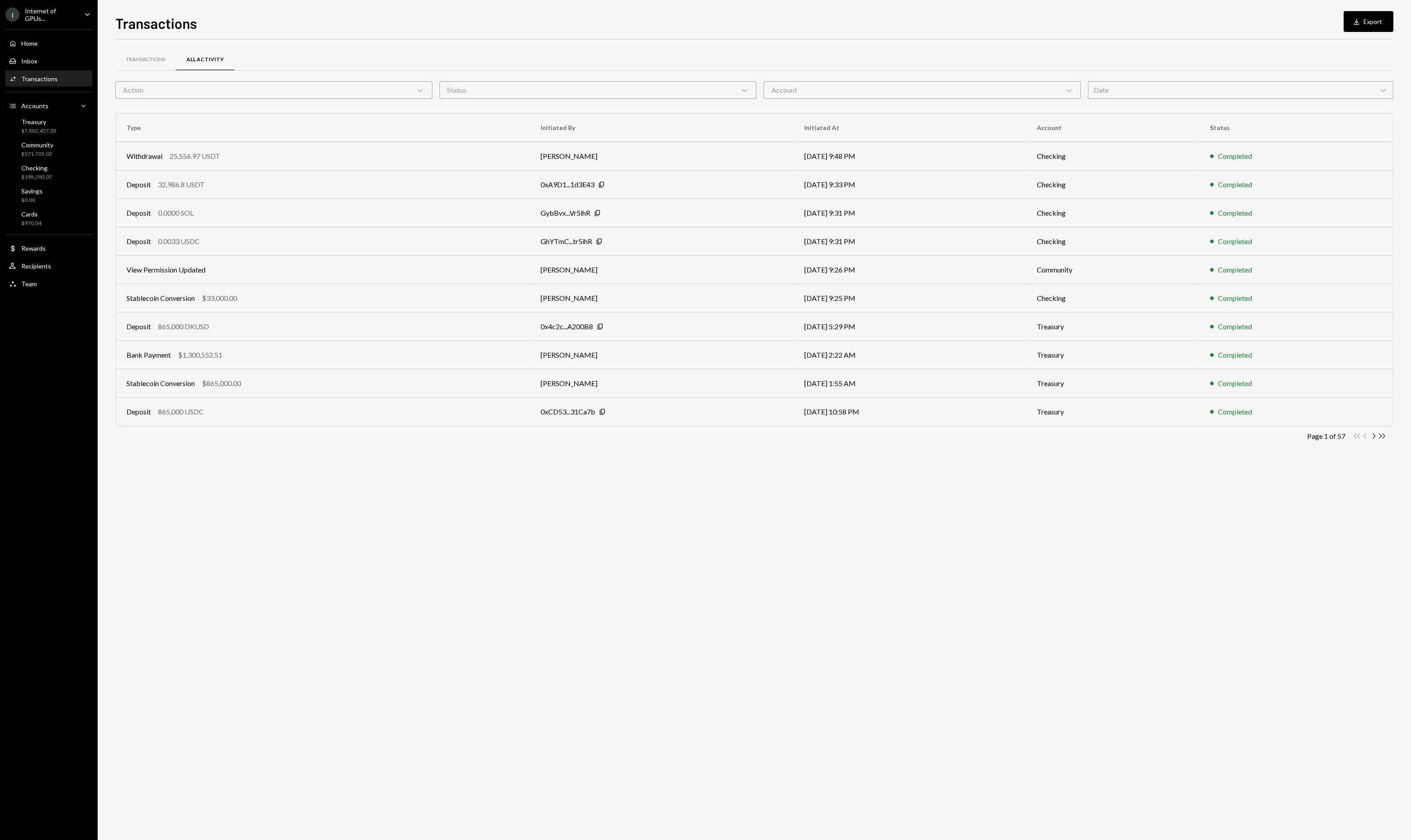
click at [195, 96] on div "Action Chevron Down" at bounding box center [274, 90] width 317 height 18
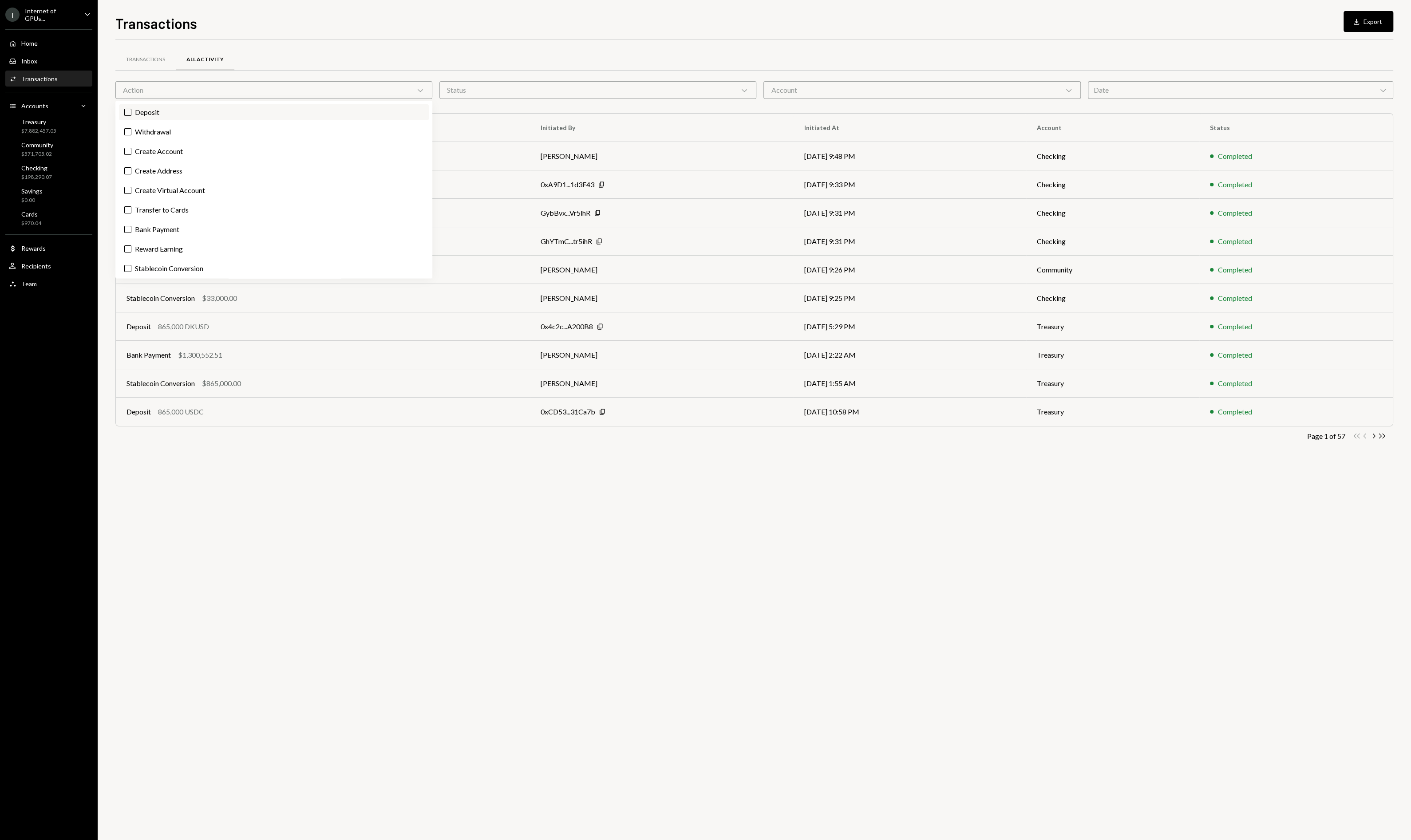
click at [185, 117] on label "Deposit" at bounding box center [274, 112] width 310 height 16
click at [132, 116] on button "Deposit" at bounding box center [128, 112] width 7 height 7
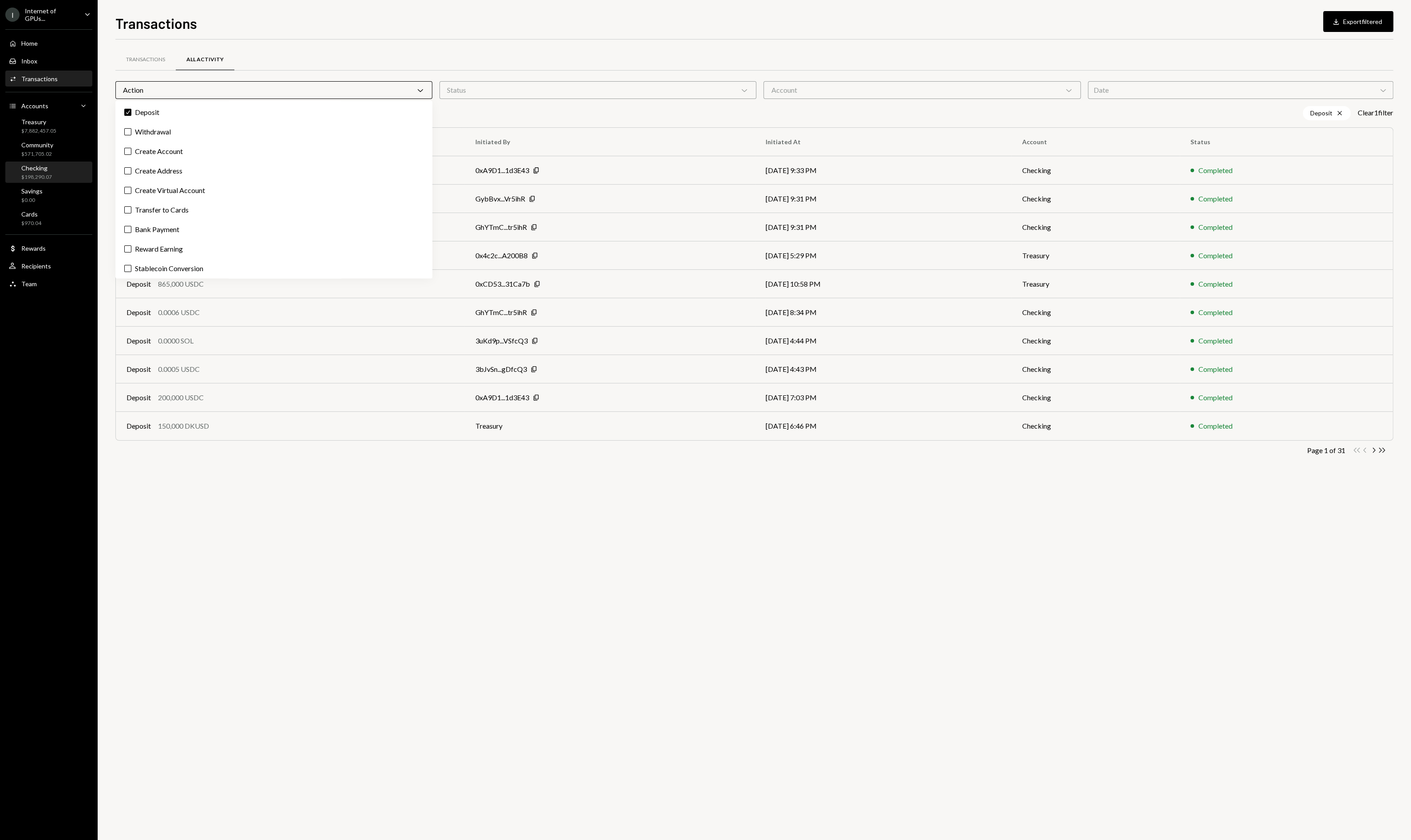
click at [56, 163] on div "Checking $198,290.07" at bounding box center [48, 173] width 80 height 20
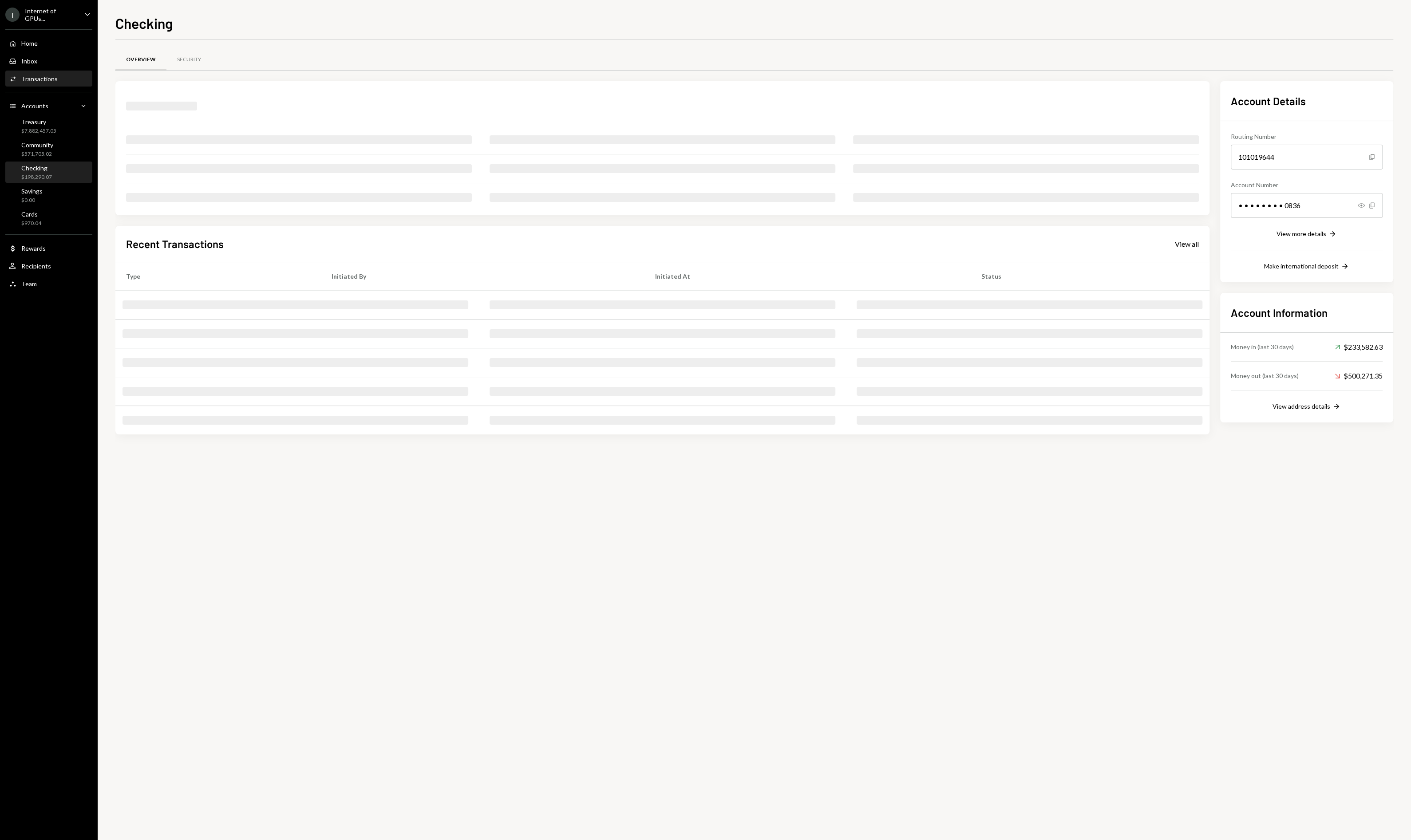
click at [43, 85] on div "Activities Transactions" at bounding box center [48, 79] width 80 height 15
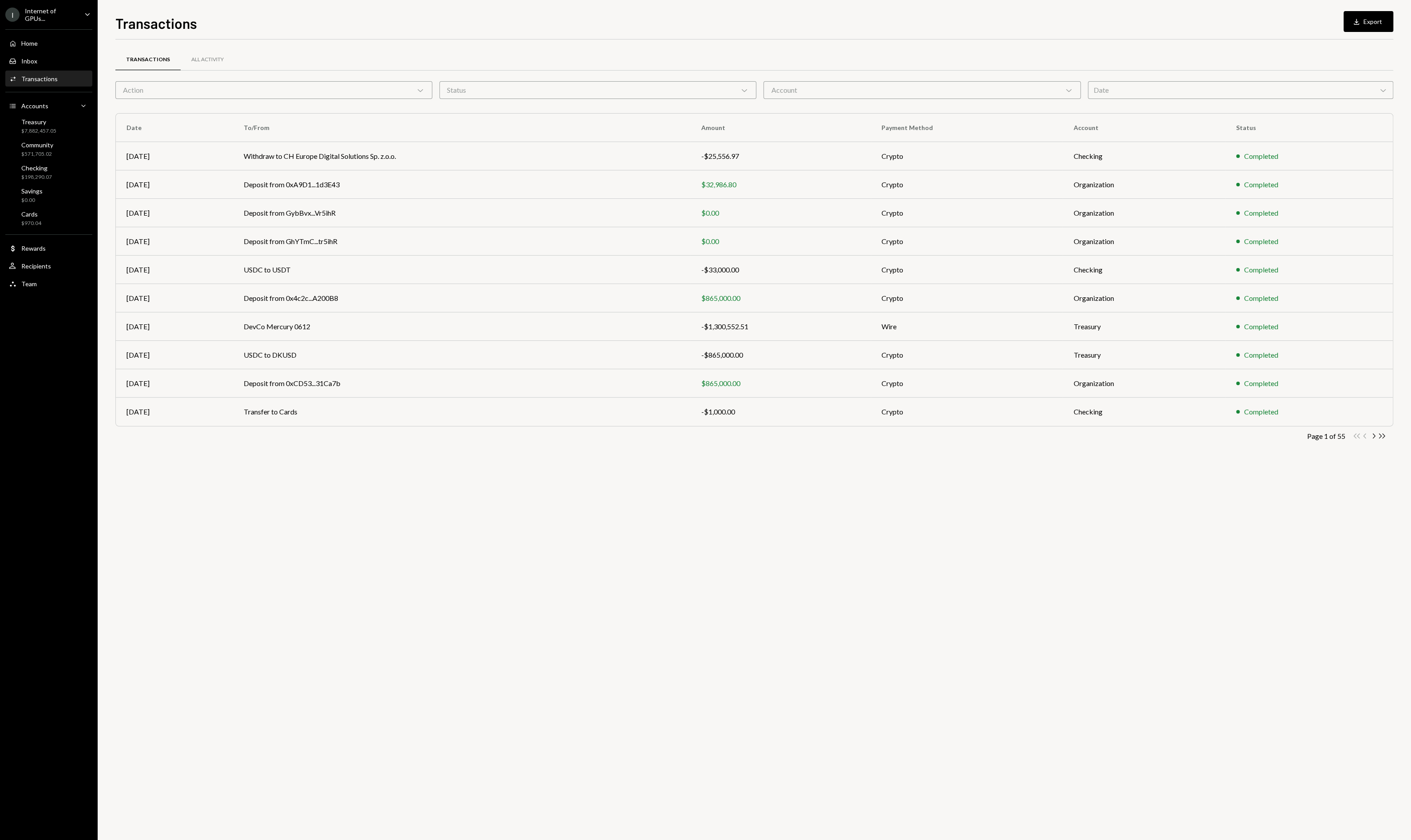
click at [169, 82] on div "Action Chevron Down" at bounding box center [274, 90] width 317 height 18
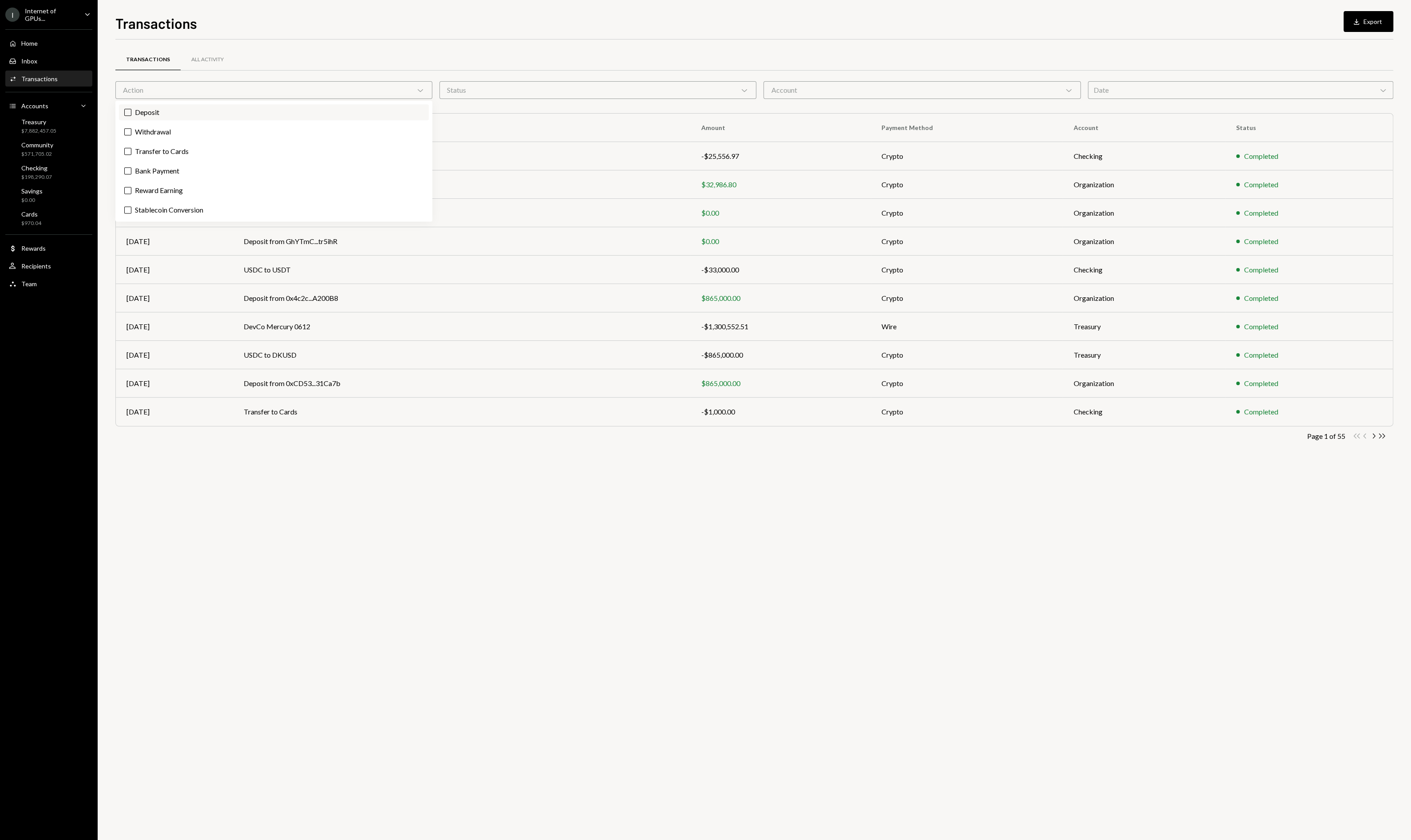
click at [176, 106] on label "Deposit" at bounding box center [274, 112] width 310 height 16
click at [132, 109] on button "Deposit" at bounding box center [128, 112] width 7 height 7
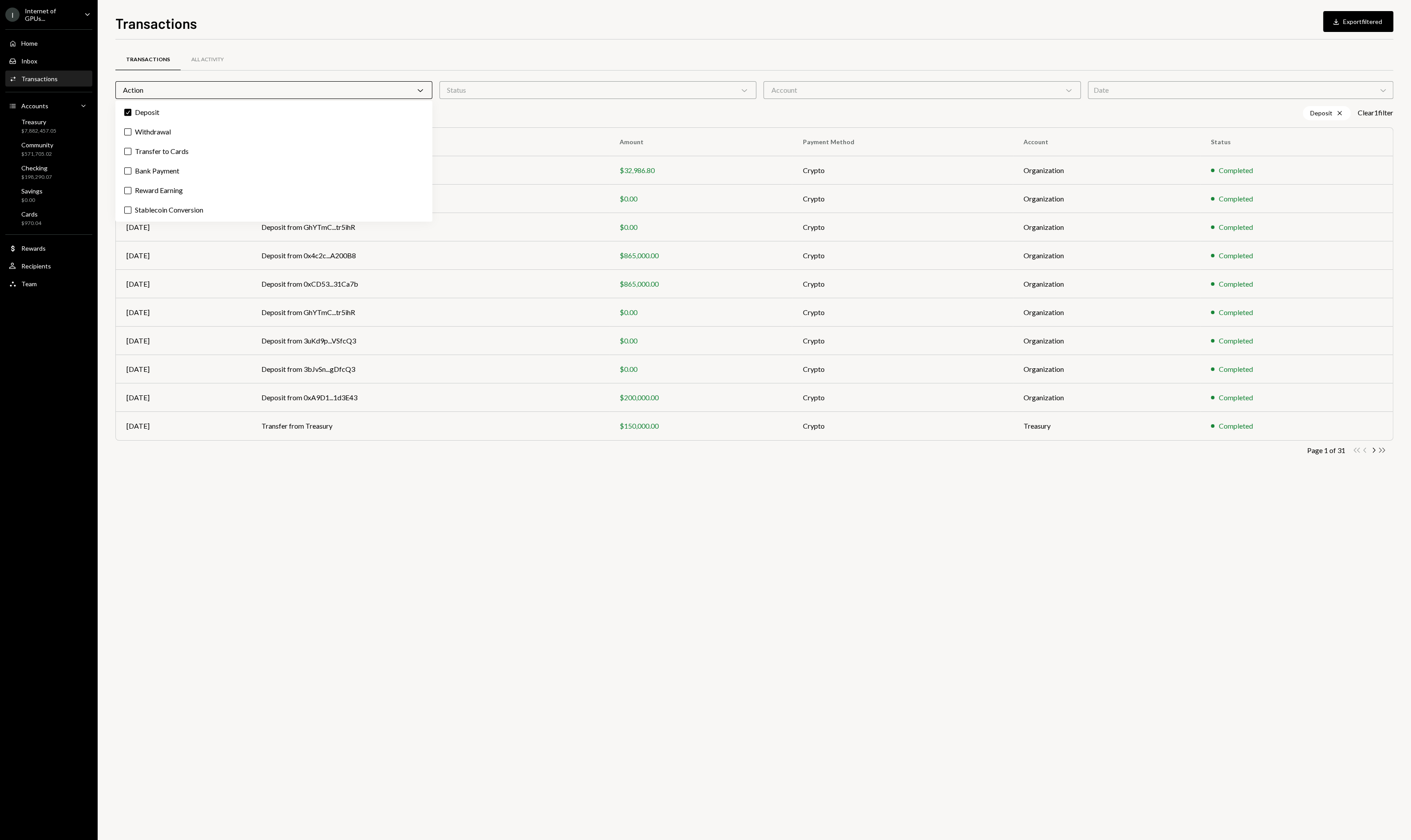
click at [1386, 446] on icon "Double Arrow Right" at bounding box center [1382, 450] width 9 height 9
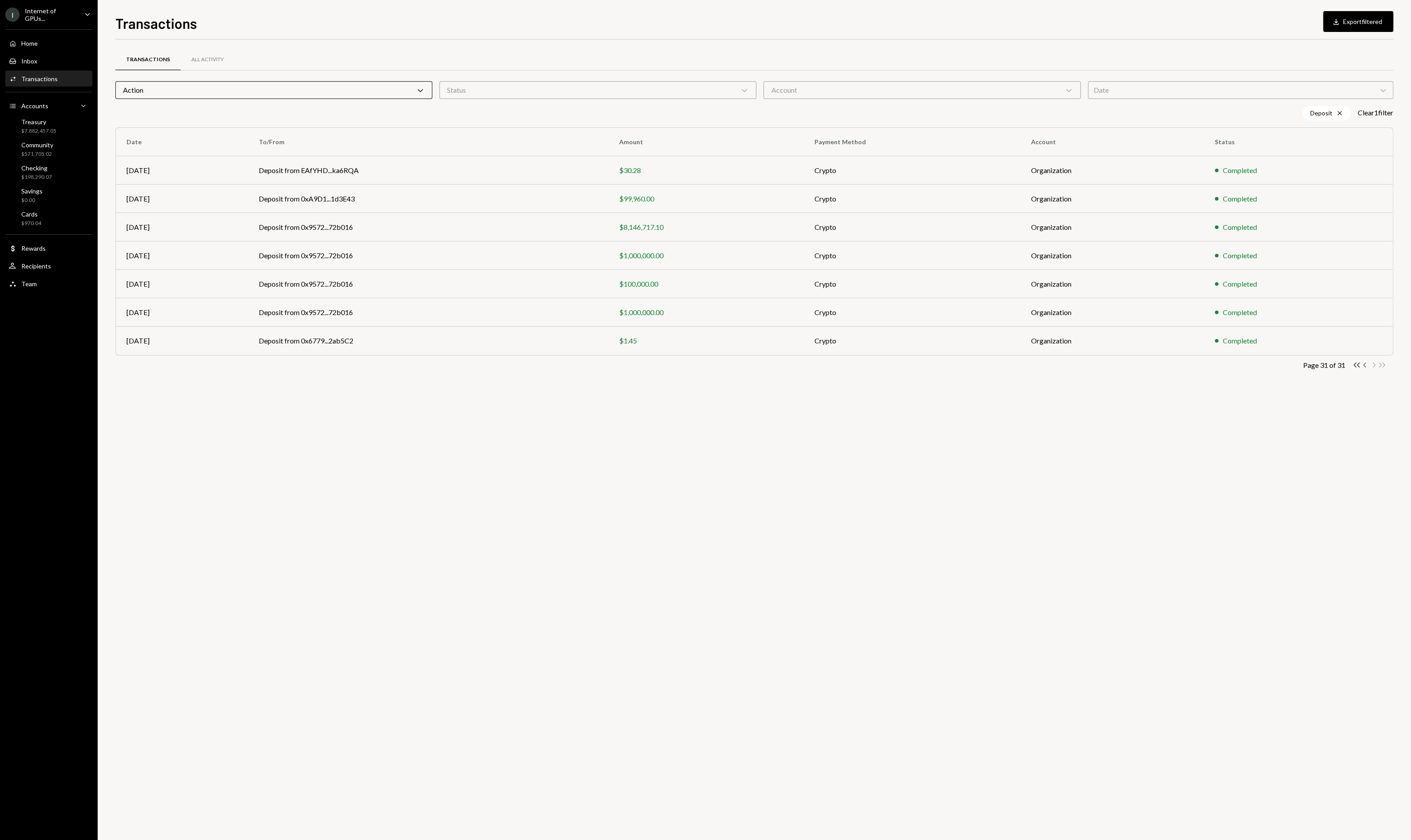
click at [1364, 365] on icon "Chevron Left" at bounding box center [1365, 365] width 9 height 9
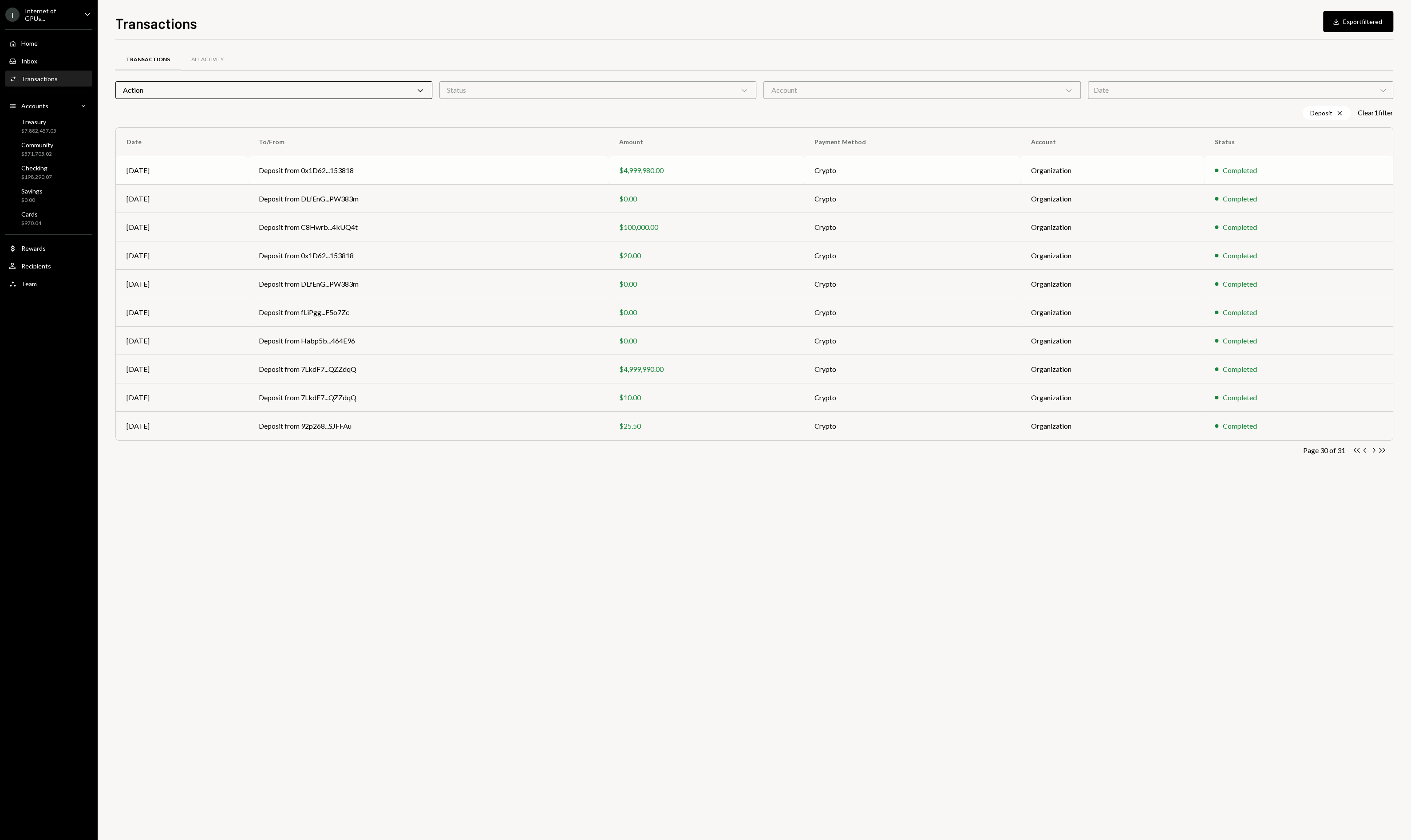
click at [679, 171] on div "$4,999,980.00" at bounding box center [706, 171] width 174 height 11
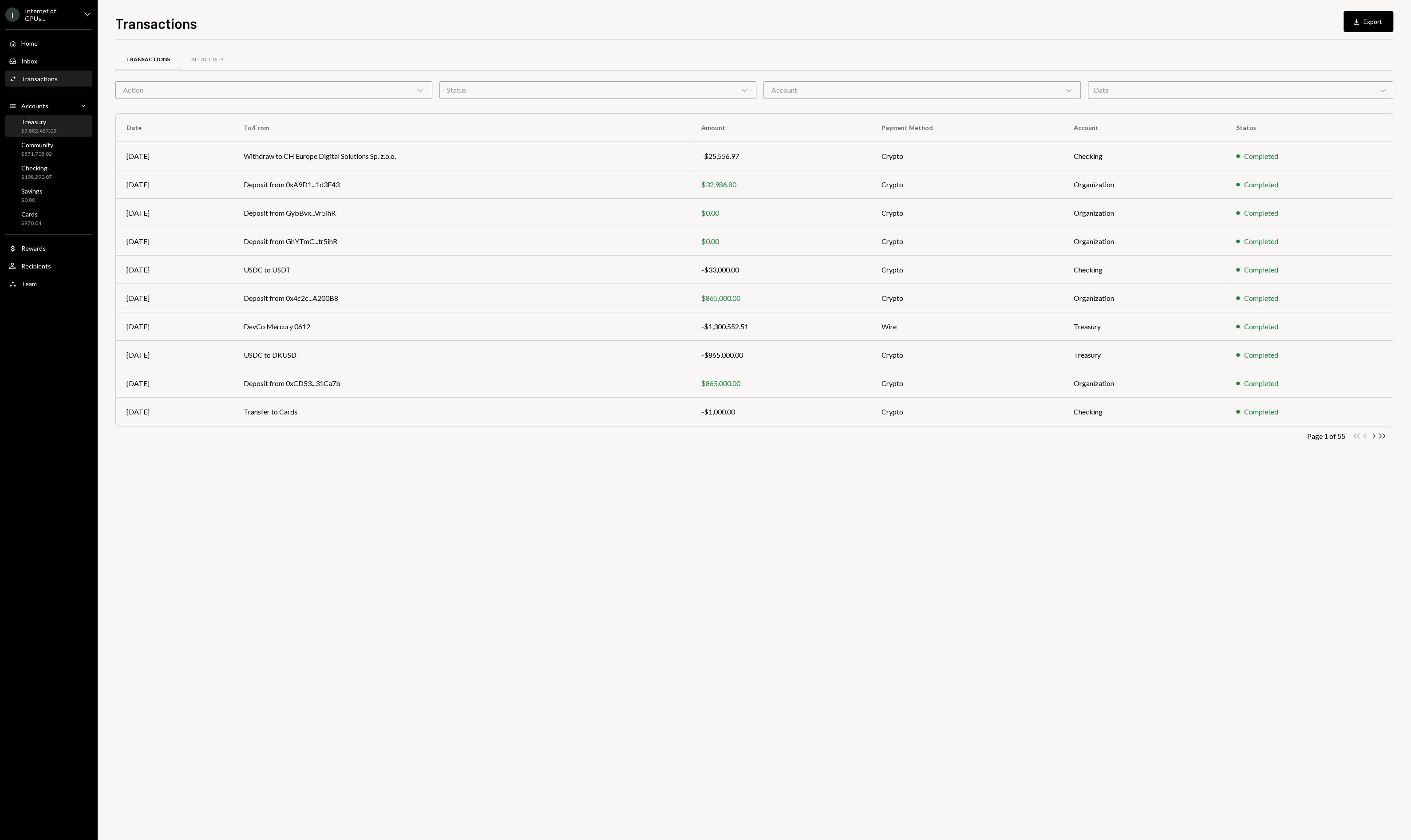
click at [30, 119] on div "Treasury" at bounding box center [39, 122] width 35 height 8
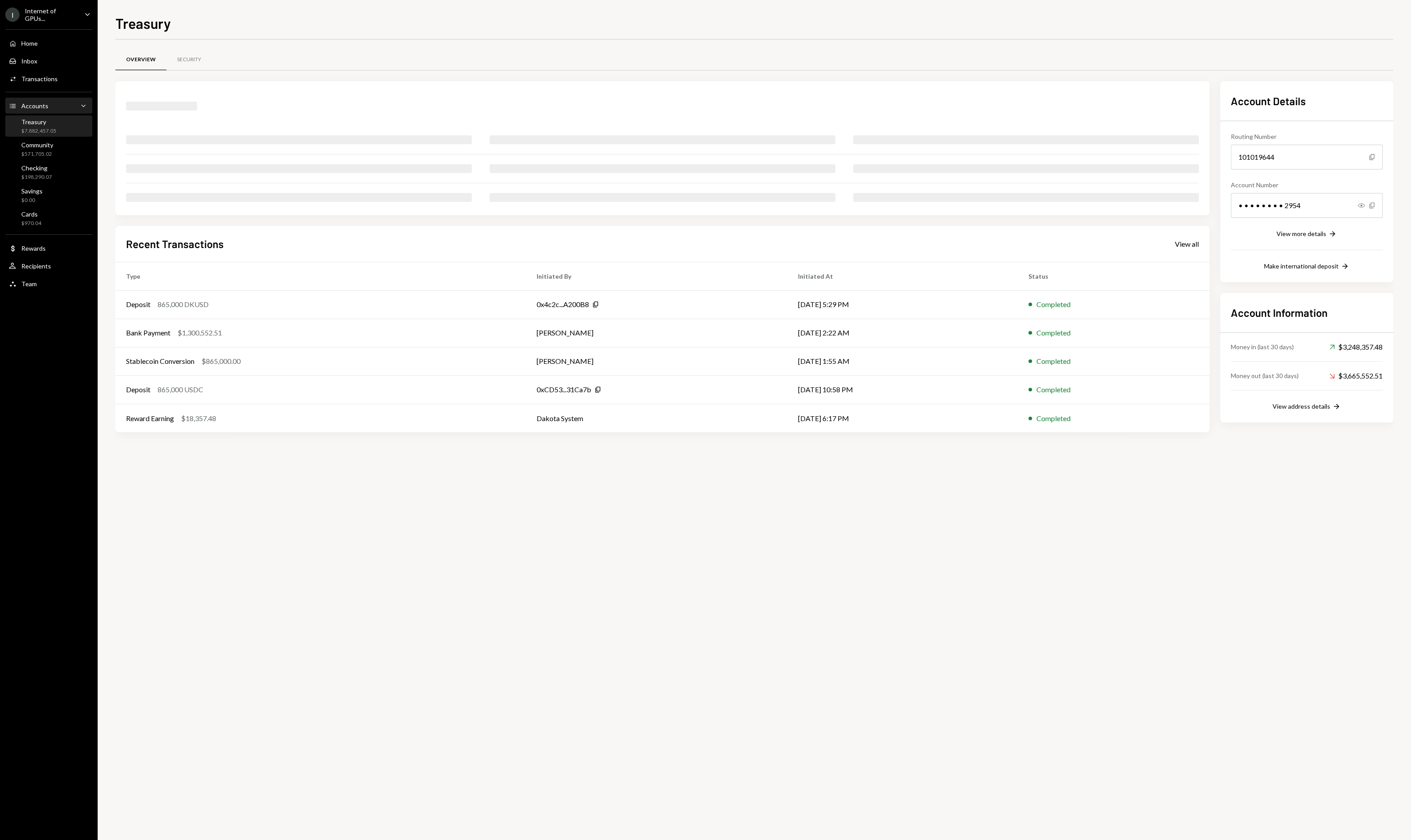
click at [30, 106] on div "Accounts" at bounding box center [35, 106] width 27 height 8
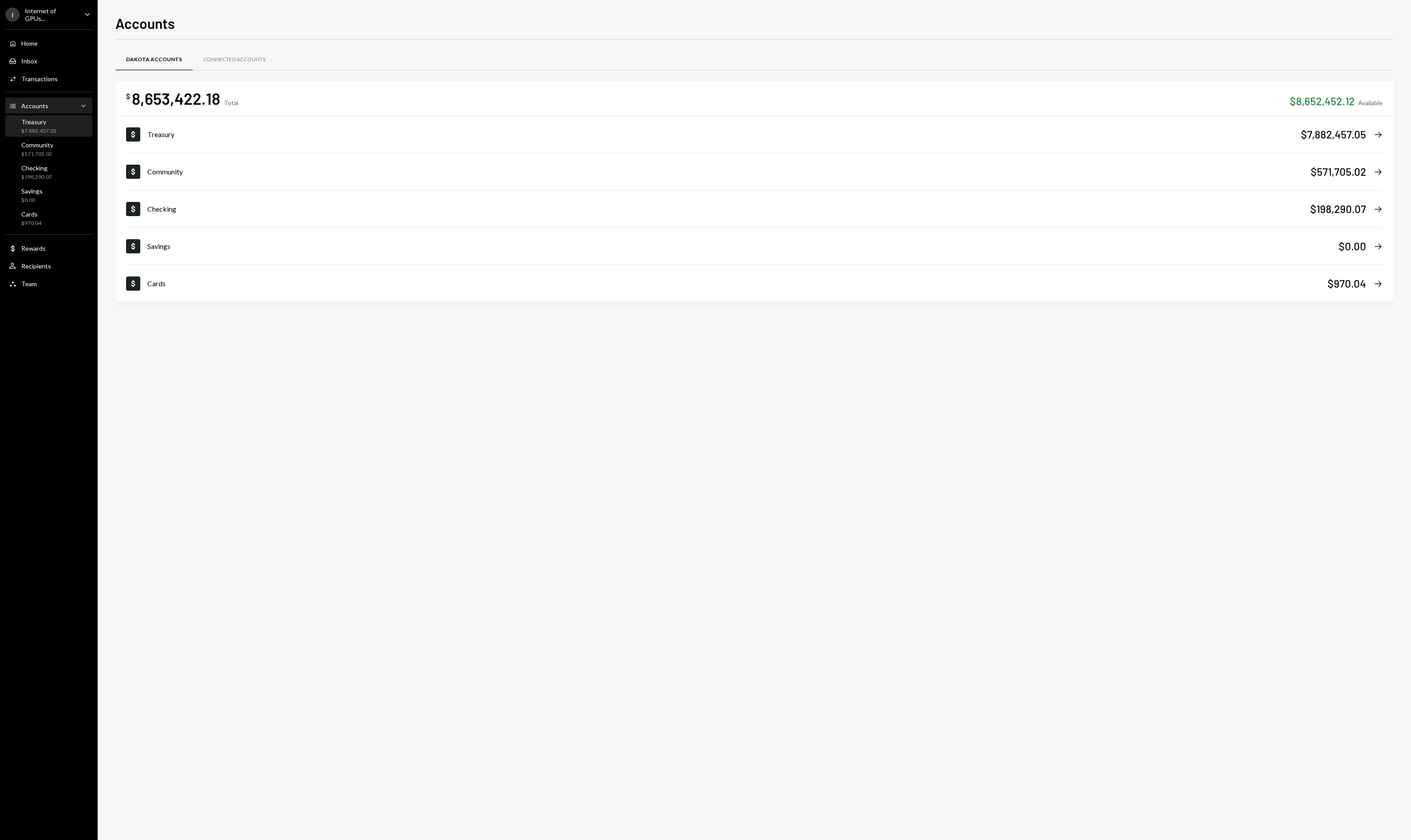
click at [59, 120] on div "Treasury $7,882,457.05" at bounding box center [48, 126] width 80 height 17
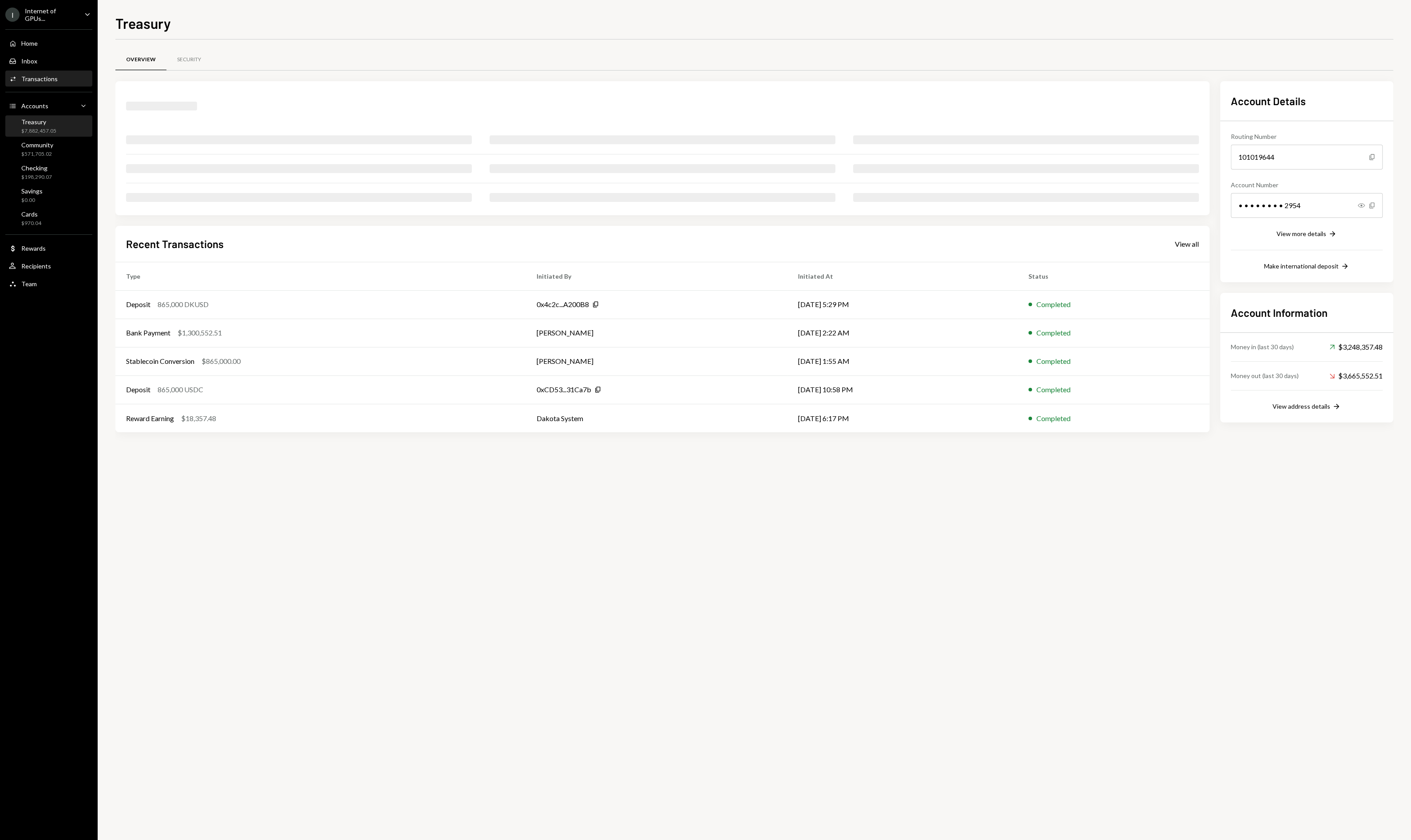
click at [39, 78] on div "Transactions" at bounding box center [39, 79] width 36 height 8
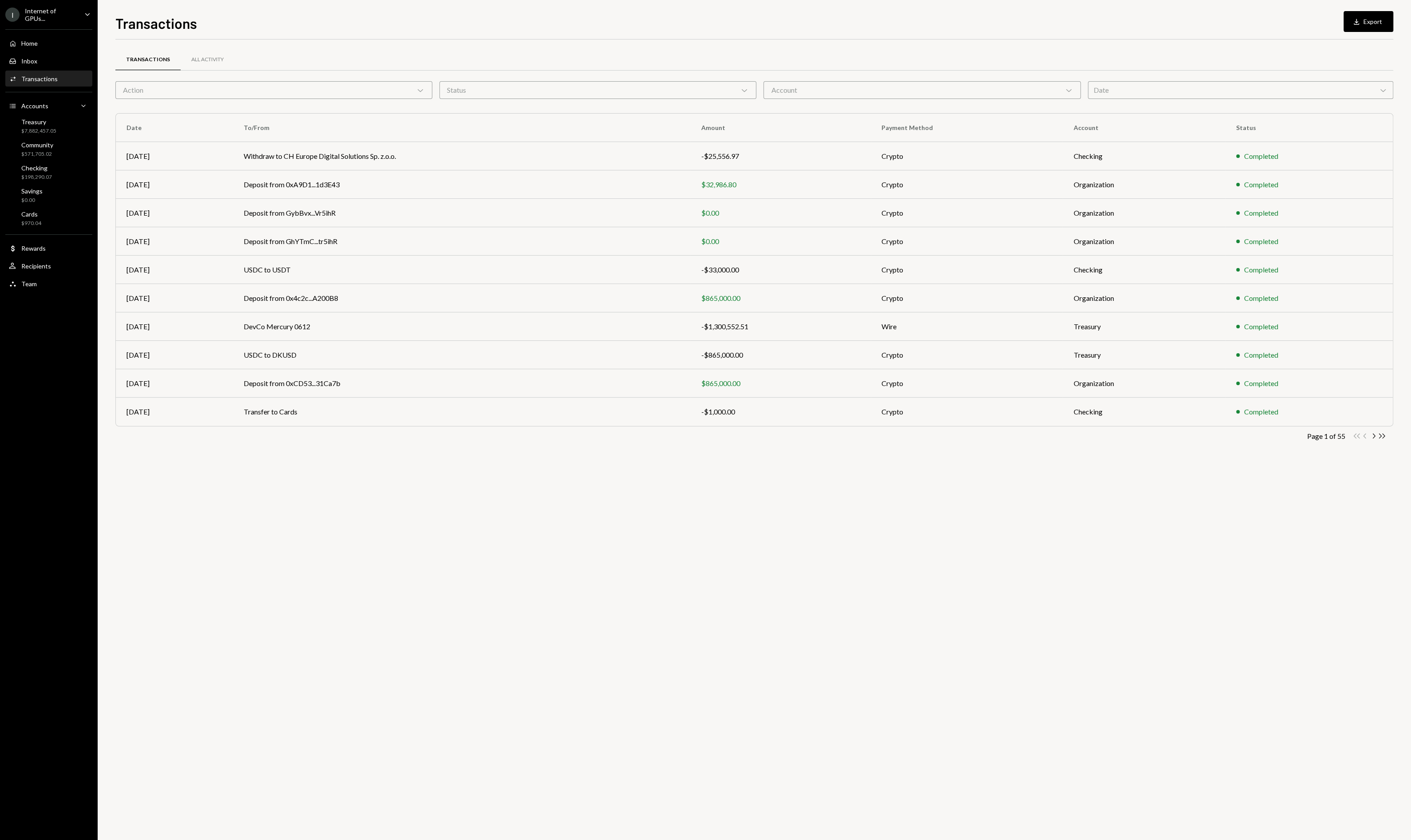
click at [1374, 434] on icon "button" at bounding box center [1374, 436] width 2 height 5
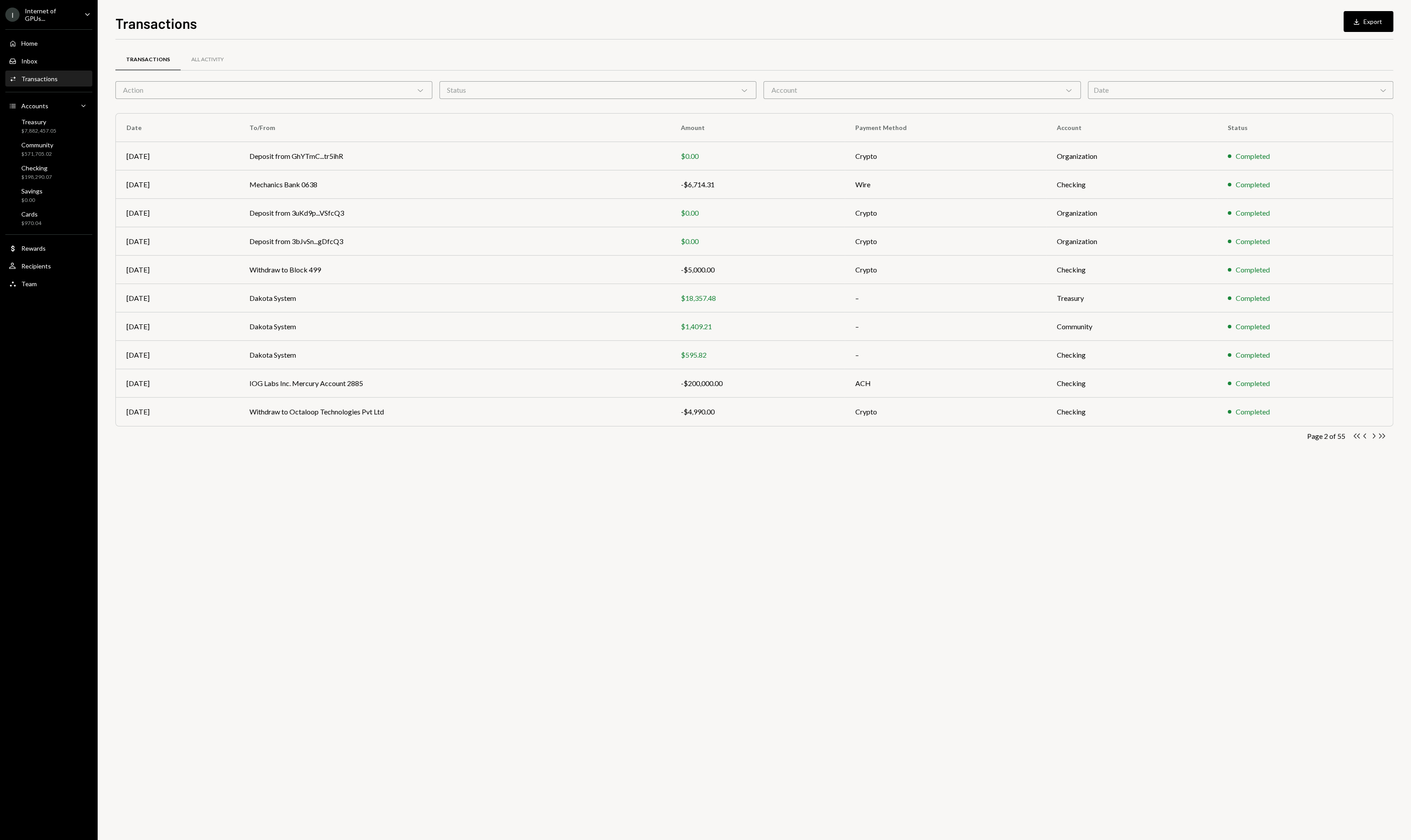
click at [949, 84] on div "Account Chevron Down" at bounding box center [922, 90] width 317 height 18
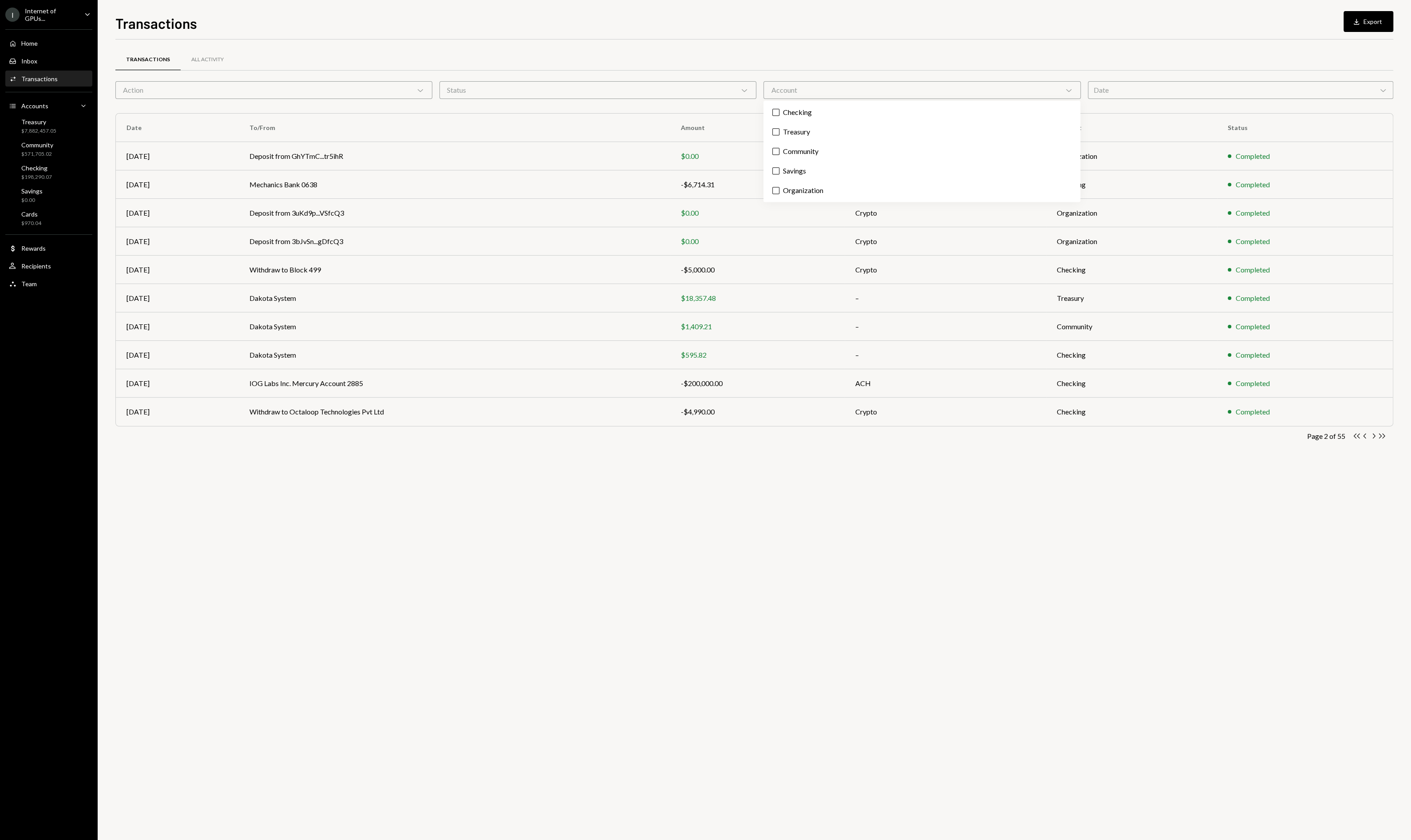
click at [1154, 96] on div "Date Chevron Down" at bounding box center [1240, 90] width 305 height 18
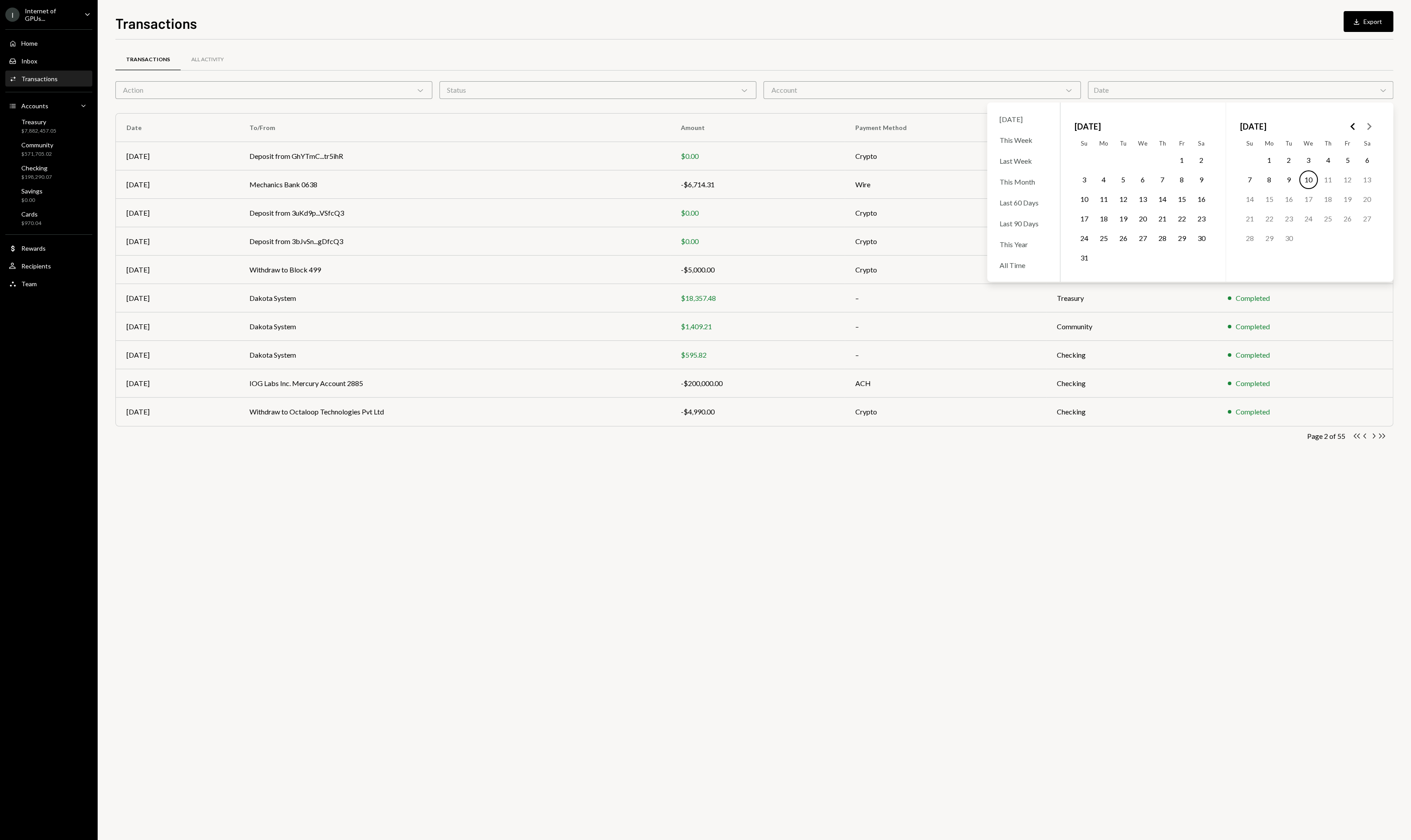
click at [1350, 127] on icon "Go to the Previous Month" at bounding box center [1353, 127] width 11 height 11
click at [1354, 127] on icon "Go to the Previous Month" at bounding box center [1353, 127] width 11 height 11
click at [1328, 162] on button "1" at bounding box center [1328, 160] width 19 height 19
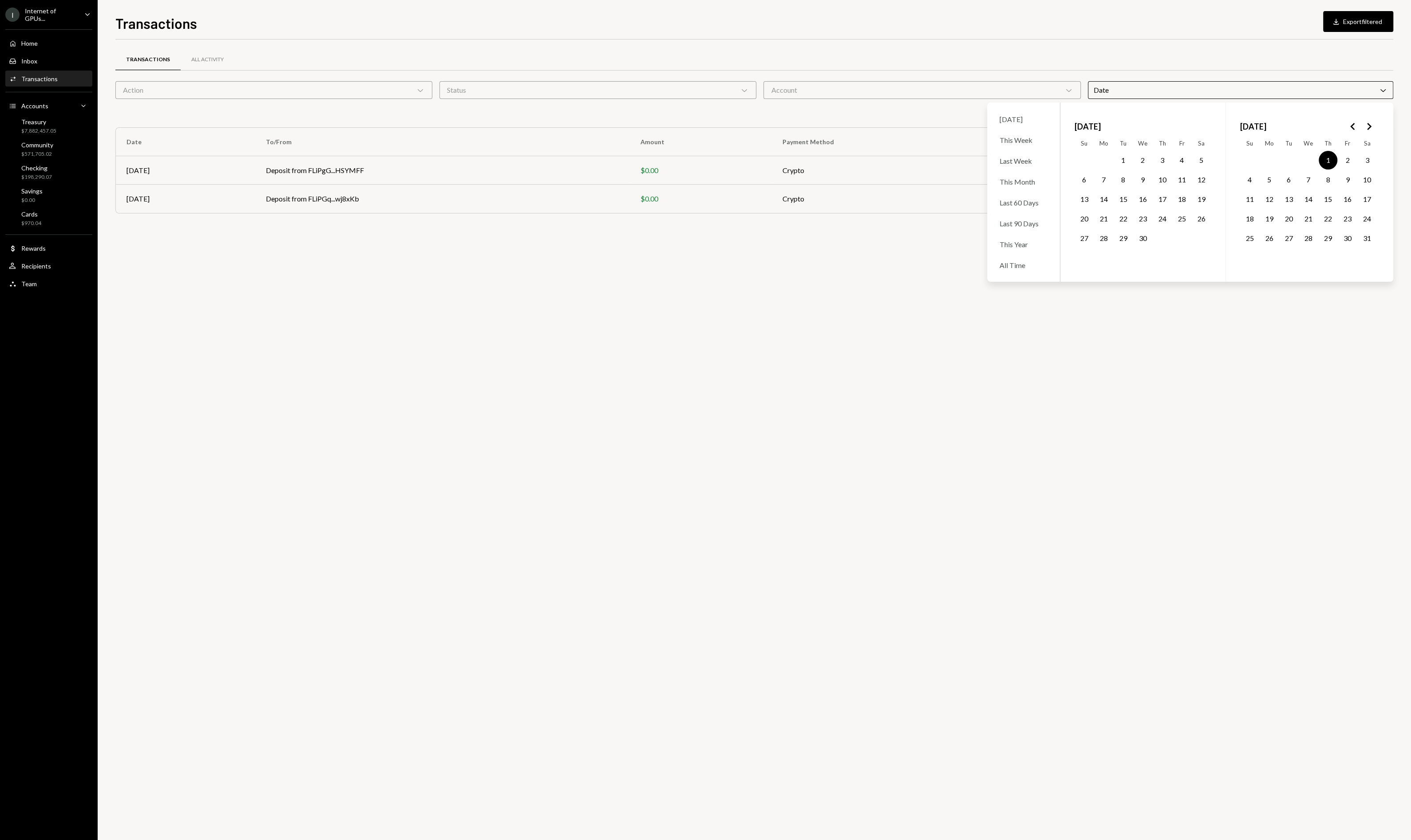
click at [1329, 192] on button "15" at bounding box center [1328, 199] width 19 height 19
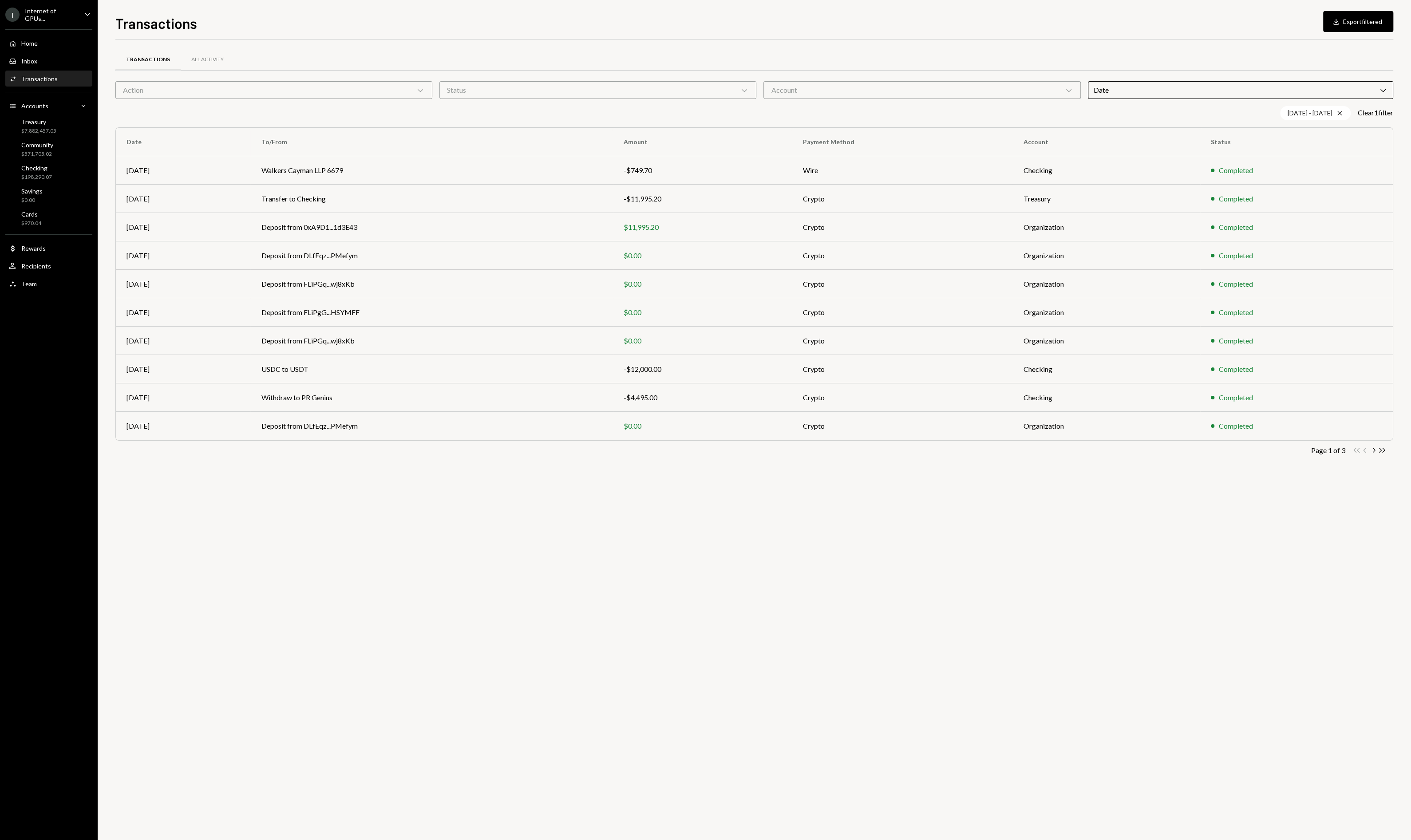
click at [793, 486] on div "Transactions All Activity Action Chevron Down Status Chevron Down Account Chevr…" at bounding box center [754, 440] width 1278 height 801
click at [1376, 450] on icon "Chevron Right" at bounding box center [1373, 450] width 9 height 9
click at [1374, 448] on icon "Chevron Right" at bounding box center [1373, 450] width 9 height 9
